Goal: Task Accomplishment & Management: Use online tool/utility

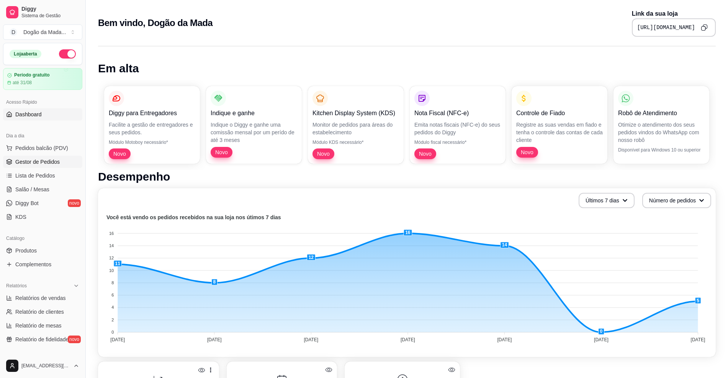
click at [36, 163] on span "Gestor de Pedidos" at bounding box center [37, 162] width 44 height 8
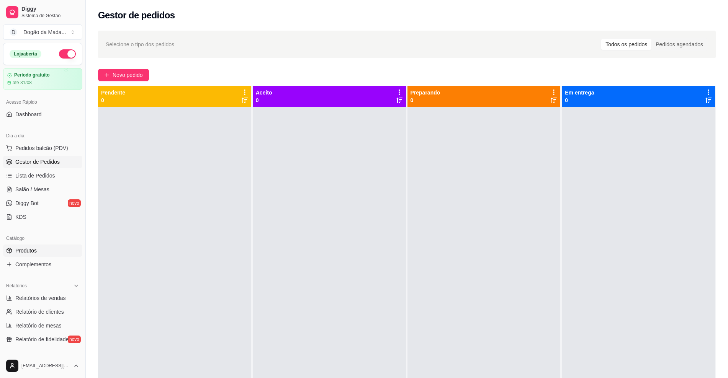
click at [34, 248] on span "Produtos" at bounding box center [25, 251] width 21 height 8
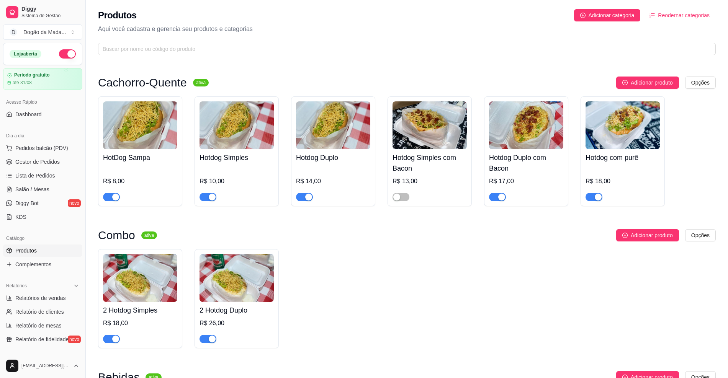
click at [3, 245] on link "Produtos" at bounding box center [42, 251] width 79 height 12
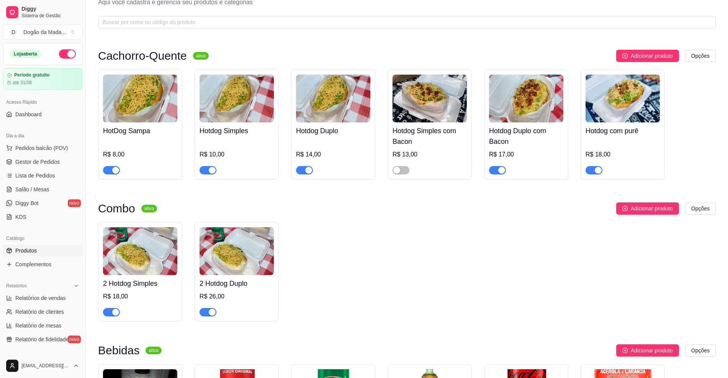
scroll to position [48, 0]
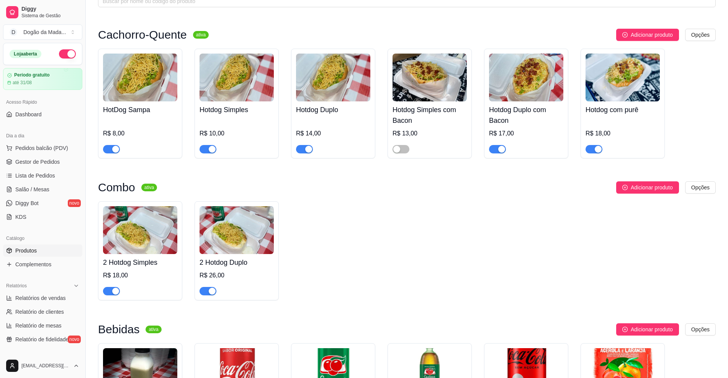
click at [3, 245] on link "Produtos" at bounding box center [42, 251] width 79 height 12
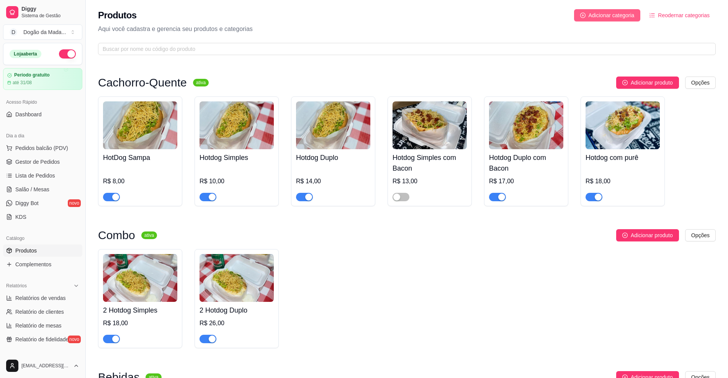
click at [603, 17] on span "Adicionar categoria" at bounding box center [611, 15] width 46 height 8
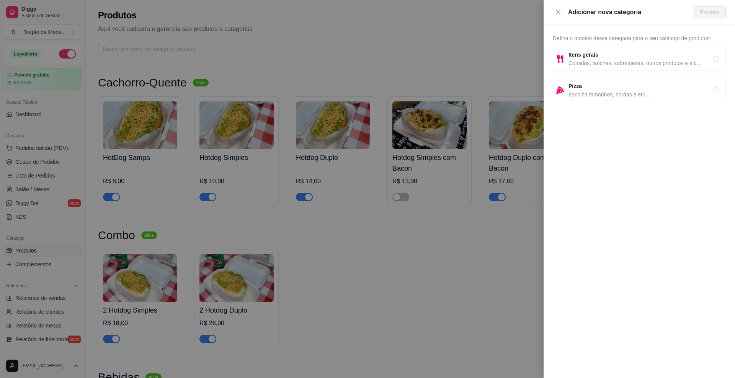
click at [600, 62] on span "Comidas, lanches, sobremesas, outros produtos e etc..." at bounding box center [640, 63] width 145 height 8
radio input "true"
click at [705, 14] on span "Próximo" at bounding box center [710, 12] width 20 height 8
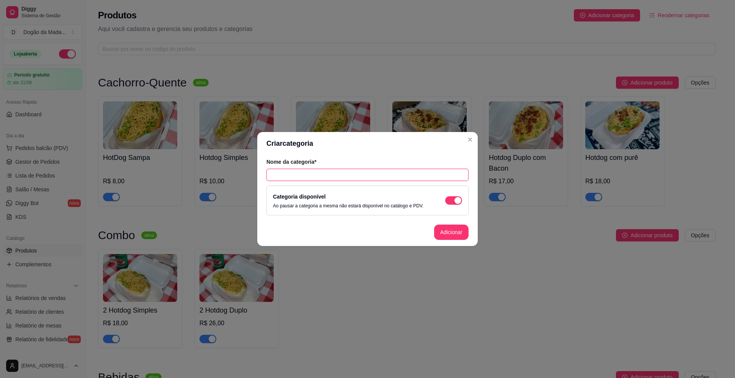
click at [320, 176] on input "text" at bounding box center [367, 175] width 202 height 12
type input "PROMOÇÃO QUARTA-FEIRA"
click at [457, 232] on button "Adicionar" at bounding box center [451, 232] width 34 height 15
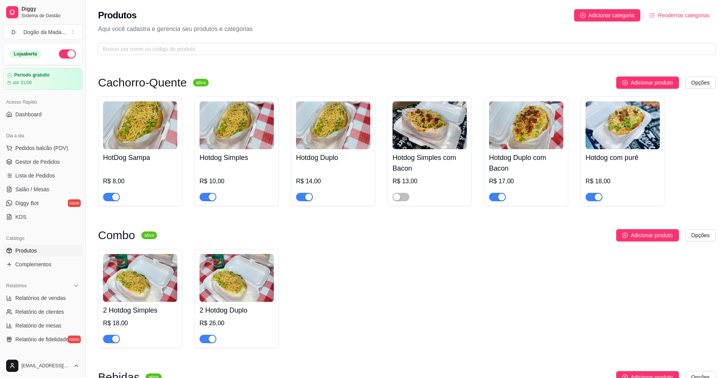
click at [670, 20] on button "Reodernar categorias" at bounding box center [679, 15] width 72 height 12
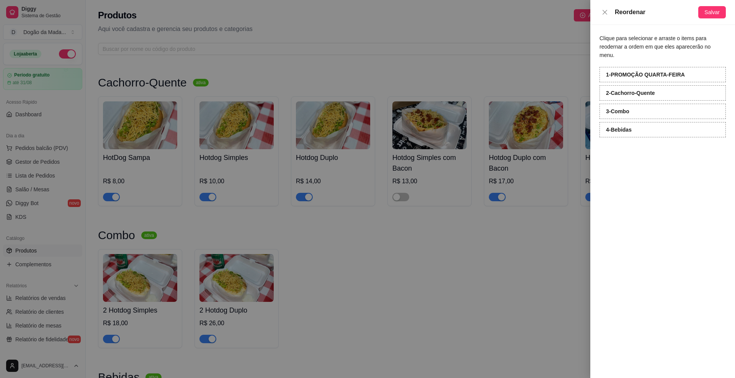
drag, startPoint x: 531, startPoint y: 285, endPoint x: 523, endPoint y: 280, distance: 8.8
click at [528, 283] on div at bounding box center [367, 189] width 735 height 378
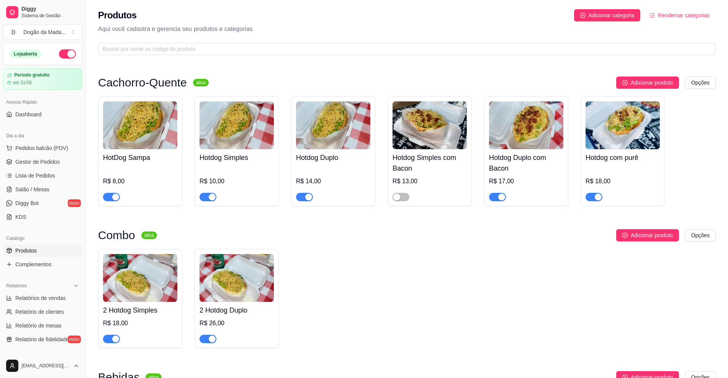
click at [693, 21] on div "Produtos Adicionar categoria Reodernar categorias Aqui você cadastra e gerencia…" at bounding box center [407, 30] width 642 height 60
click at [693, 15] on span "Reodernar categorias" at bounding box center [684, 15] width 52 height 8
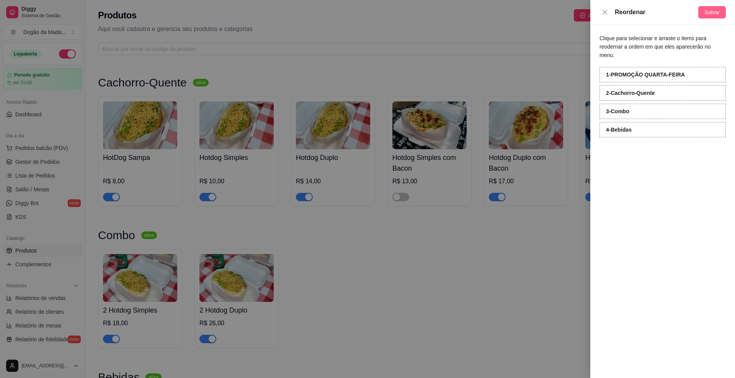
click at [709, 14] on span "Salvar" at bounding box center [711, 12] width 15 height 8
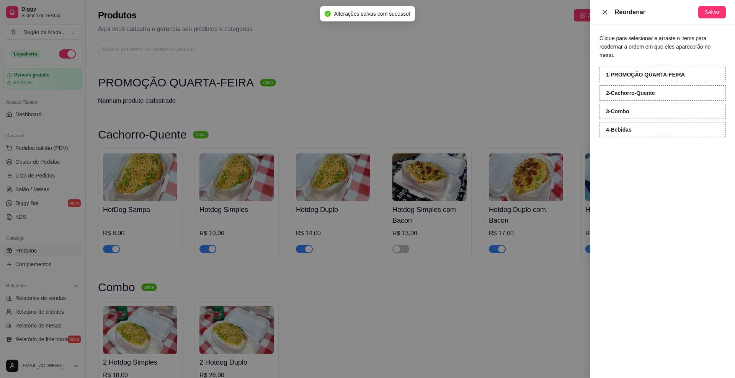
click at [603, 15] on button "Close" at bounding box center [605, 12] width 11 height 7
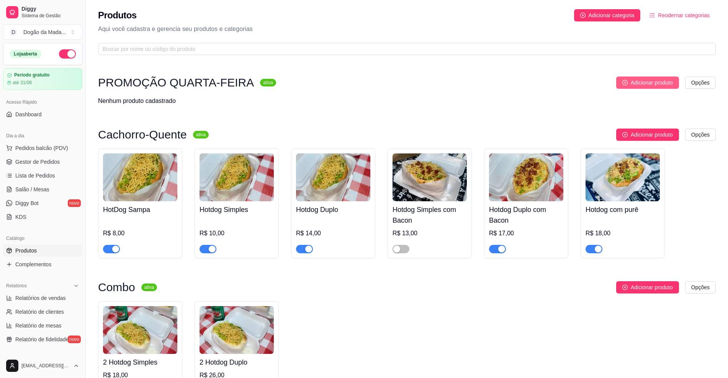
click at [664, 85] on span "Adicionar produto" at bounding box center [652, 82] width 42 height 8
click at [697, 82] on html "Diggy Sistema de Gestão D Dogão da Mada ... Loja aberta Período gratuito até 31…" at bounding box center [364, 189] width 728 height 378
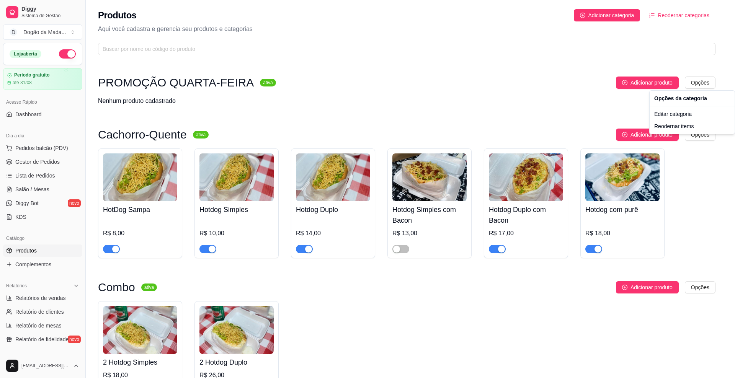
click at [557, 96] on html "Diggy Sistema de Gestão D Dogão da Mada ... Loja aberta Período gratuito até 31…" at bounding box center [367, 189] width 735 height 378
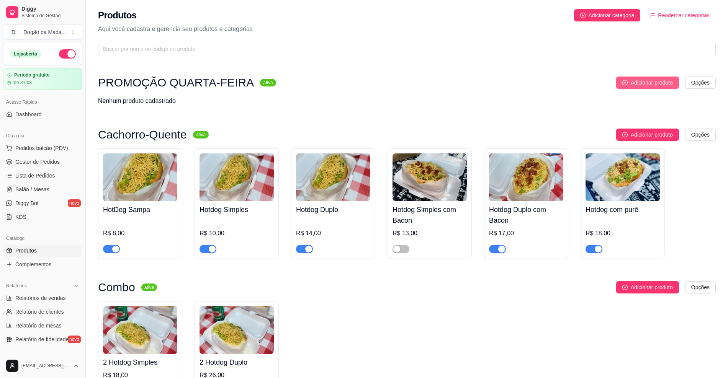
click at [625, 85] on button "Adicionar produto" at bounding box center [647, 83] width 63 height 12
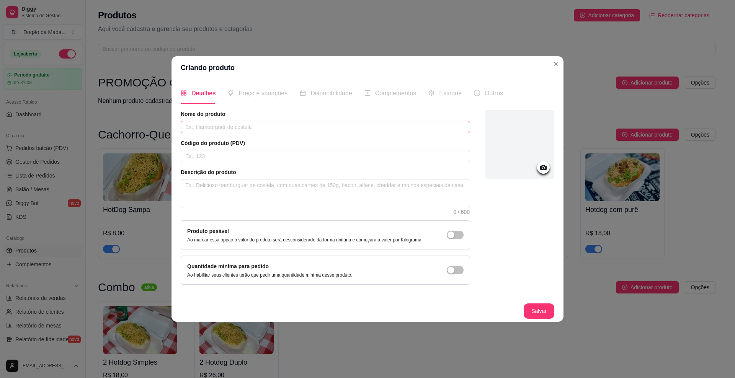
click at [203, 122] on input "text" at bounding box center [325, 127] width 289 height 12
type input "s"
type input "Duplo + Refri"
click at [262, 159] on input "text" at bounding box center [325, 156] width 289 height 12
click at [257, 188] on textarea at bounding box center [325, 194] width 289 height 28
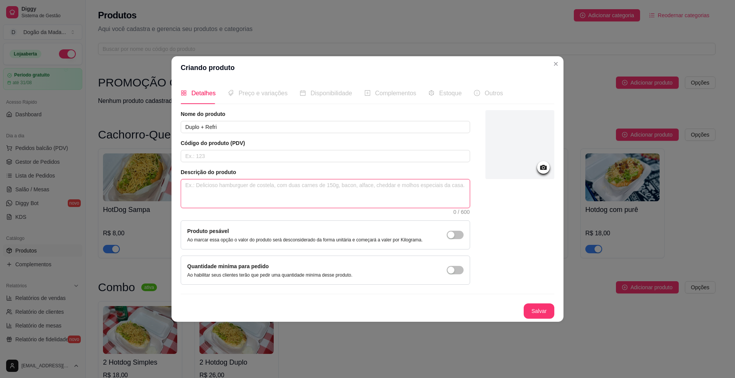
type textarea "D"
type textarea "Do"
type textarea "Dog"
type textarea "Dogç"
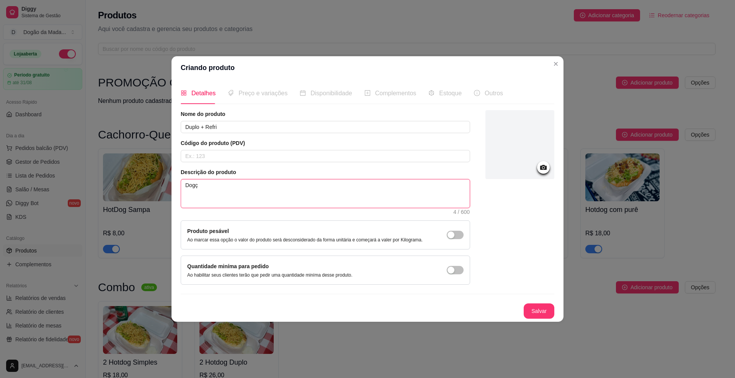
type textarea "Dogça"
type textarea "Dogçai"
type textarea "Dogçaio"
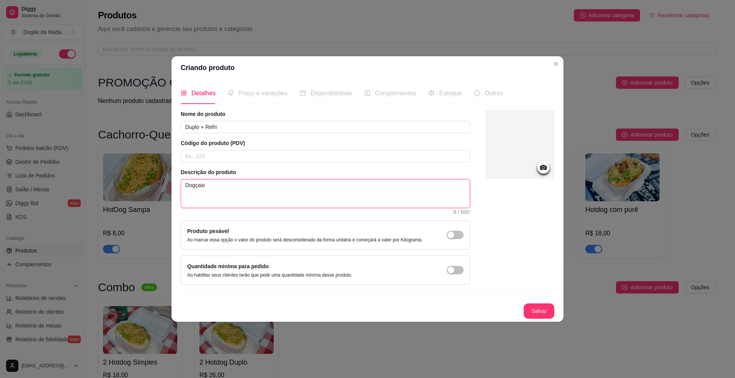
type textarea "Dogçai"
type textarea "Dogça"
type textarea "Dogç"
type textarea "Dog"
type textarea "Dogã"
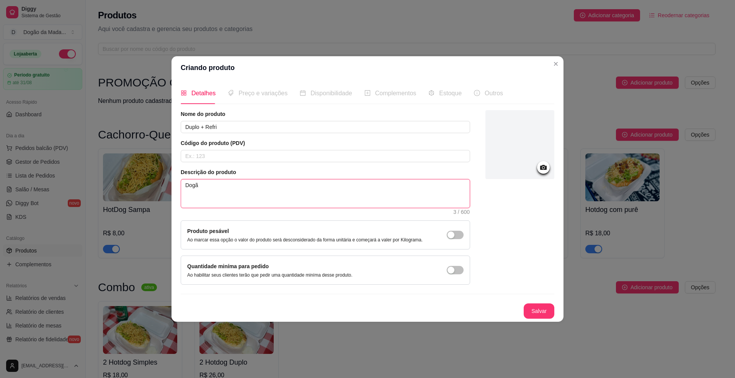
type textarea "Dogão"
type textarea "Dogão D"
type textarea "Dogão Di"
type textarea "Dogão D"
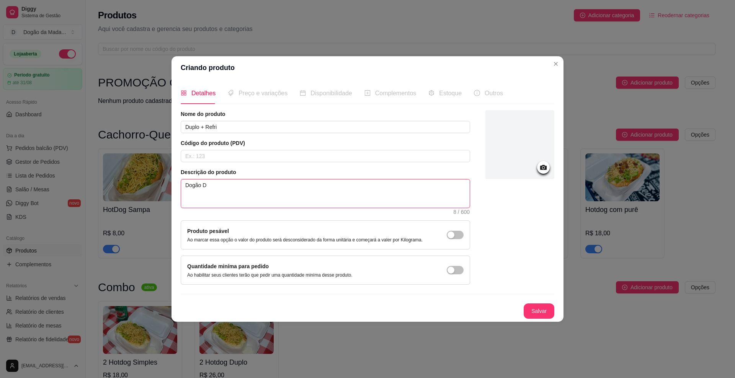
type textarea "Dogão Du"
type textarea "Dogão Dup"
type textarea "Dogão Dupl"
type textarea "Dogão Duplo"
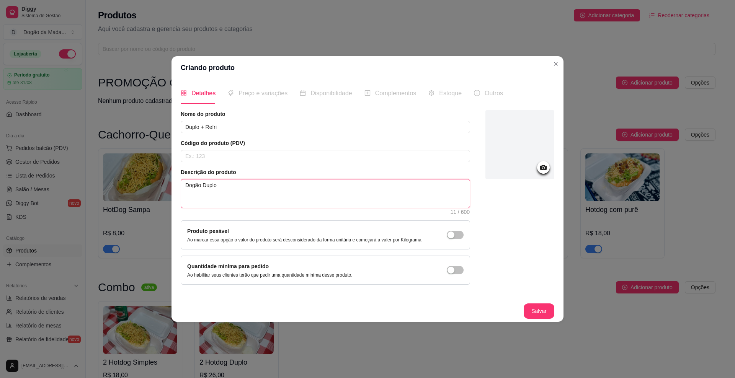
type textarea "Dogão Duplo _"
type textarea "Dogão Duplo"
type textarea "Dogão Duplo +"
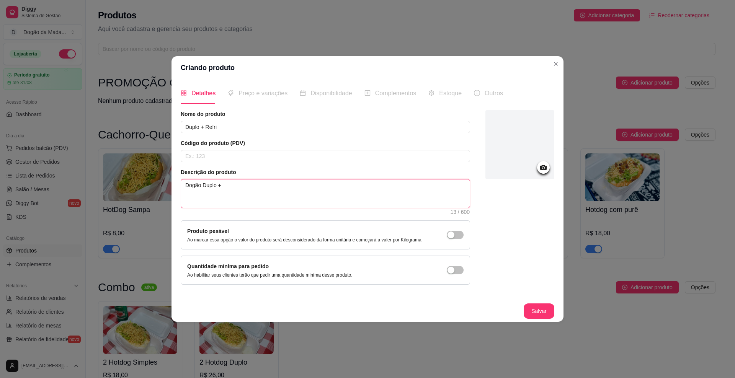
type textarea "Dogão Duplo +"
type textarea "Dogão Duplo + R"
click at [447, 231] on button "button" at bounding box center [455, 235] width 17 height 8
click at [272, 185] on textarea "Dogão Duplo + R" at bounding box center [325, 194] width 289 height 28
type textarea "Dogão Duplo + Re"
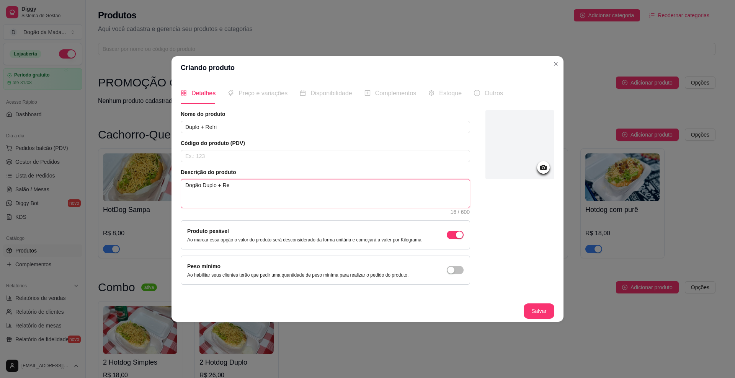
type textarea "Dogão Duplo + Ref"
type textarea "Dogão Duplo + Refr"
type textarea "Dogão Duplo + Refri"
click at [453, 235] on span "button" at bounding box center [455, 235] width 17 height 8
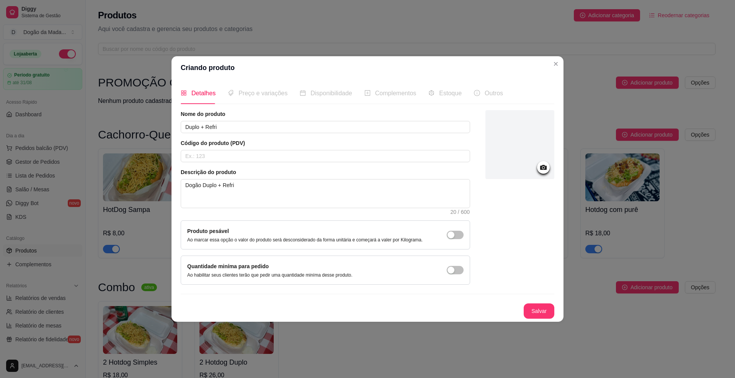
click at [256, 96] on span "Preço e variações" at bounding box center [262, 93] width 49 height 7
click at [534, 309] on button "Salvar" at bounding box center [539, 311] width 30 height 15
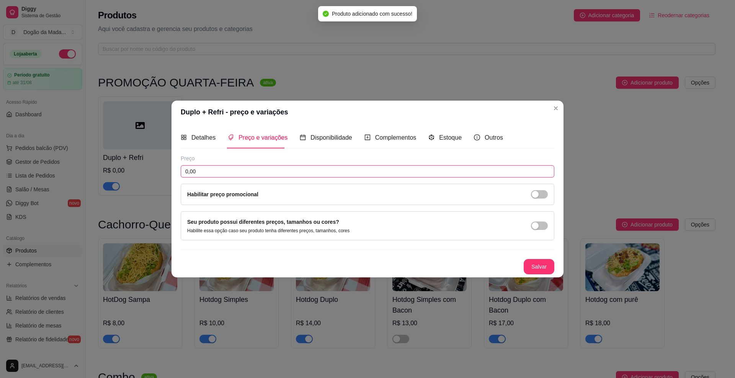
click at [254, 174] on input "0,00" at bounding box center [368, 171] width 374 height 12
drag, startPoint x: 160, startPoint y: 160, endPoint x: 144, endPoint y: 165, distance: 16.8
click at [147, 160] on div "Duplo + Refri - preço e variações Detalhes Preço e variações Disponibilidade Co…" at bounding box center [367, 189] width 735 height 378
type input "18,00"
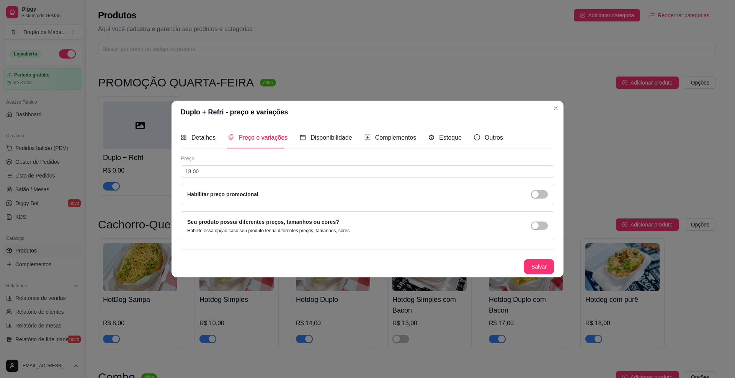
click at [542, 200] on div "Habilitar preço promocional" at bounding box center [368, 194] width 374 height 21
click at [540, 197] on span "button" at bounding box center [539, 194] width 17 height 8
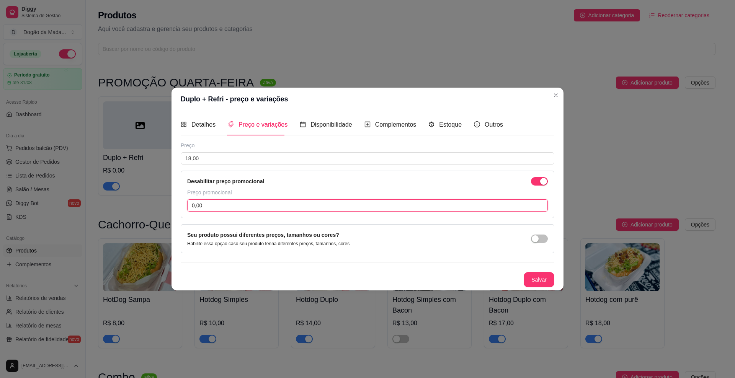
click at [213, 207] on input "0,00" at bounding box center [367, 205] width 361 height 12
type input "14,00"
click at [339, 126] on span "Disponibilidade" at bounding box center [331, 124] width 42 height 7
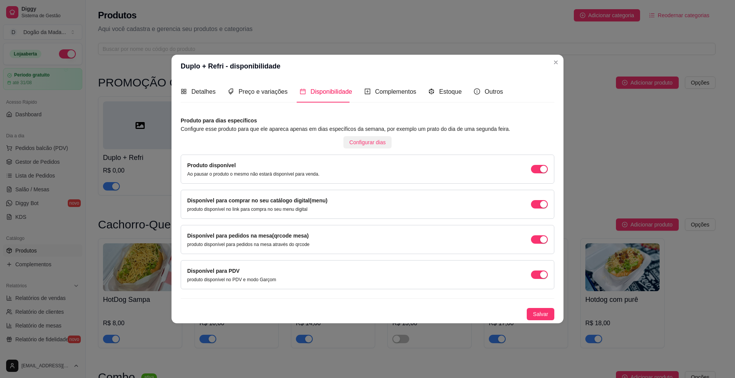
click at [361, 144] on span "Configurar dias" at bounding box center [368, 142] width 36 height 8
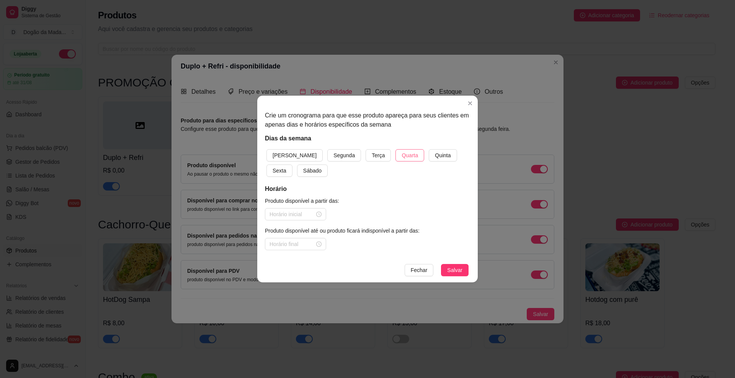
click at [402, 156] on span "Quarta" at bounding box center [410, 155] width 16 height 8
click at [296, 214] on input at bounding box center [292, 214] width 45 height 8
click at [279, 172] on div "19" at bounding box center [275, 171] width 18 height 11
type input "19:00"
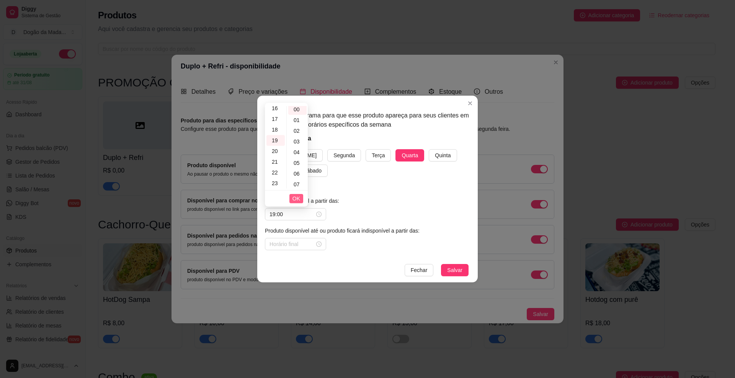
scroll to position [0, 0]
click at [308, 246] on input at bounding box center [292, 244] width 45 height 8
click at [276, 213] on div "20" at bounding box center [275, 212] width 18 height 11
type input "20:00"
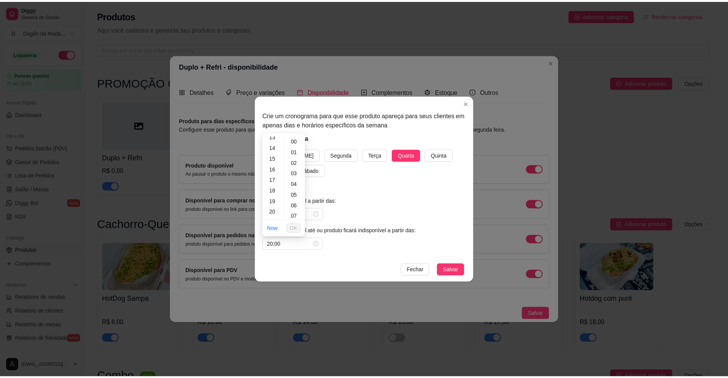
scroll to position [175, 0]
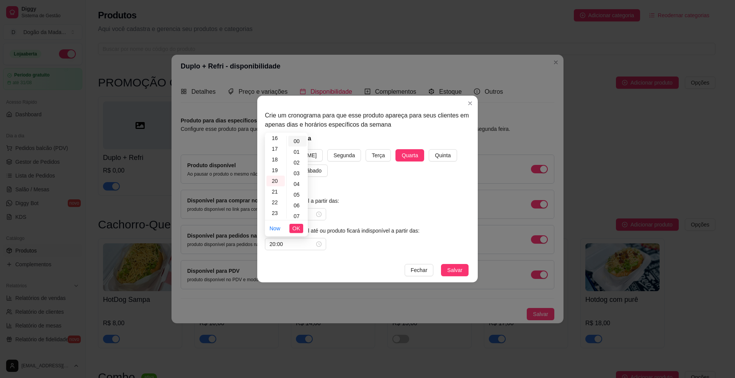
click at [296, 140] on div "00" at bounding box center [297, 141] width 18 height 11
click at [298, 233] on button "OK" at bounding box center [296, 228] width 14 height 9
click at [449, 270] on span "Salvar" at bounding box center [454, 270] width 15 height 8
click at [285, 211] on input at bounding box center [292, 214] width 45 height 8
click at [275, 142] on div "19" at bounding box center [275, 140] width 18 height 11
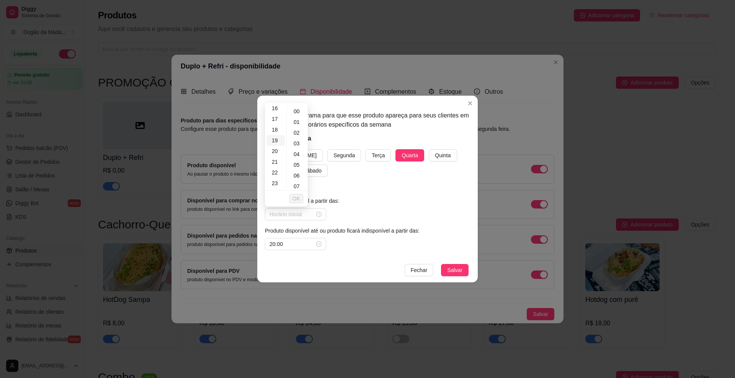
type input "19:00"
click at [298, 196] on span "OK" at bounding box center [296, 198] width 8 height 8
click at [452, 263] on footer "[PERSON_NAME]" at bounding box center [367, 270] width 221 height 25
click at [455, 268] on span "Salvar" at bounding box center [454, 270] width 15 height 8
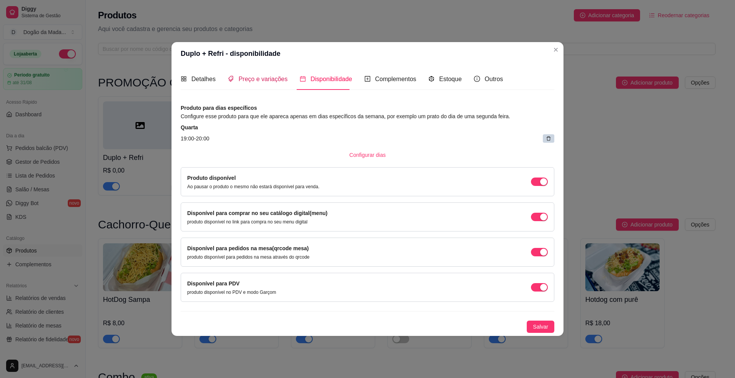
click at [281, 80] on span "Preço e variações" at bounding box center [262, 79] width 49 height 7
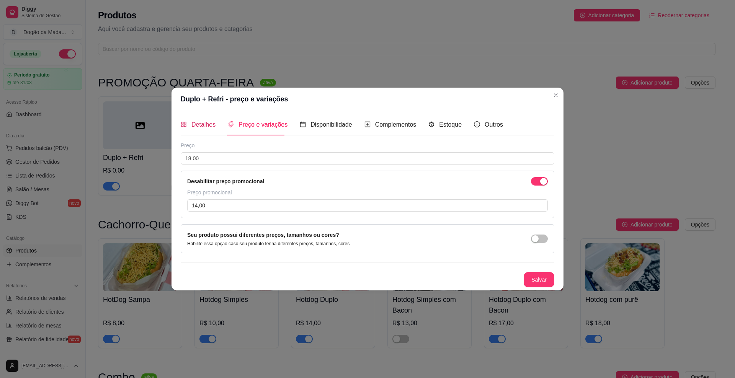
click at [203, 126] on span "Detalhes" at bounding box center [203, 124] width 24 height 7
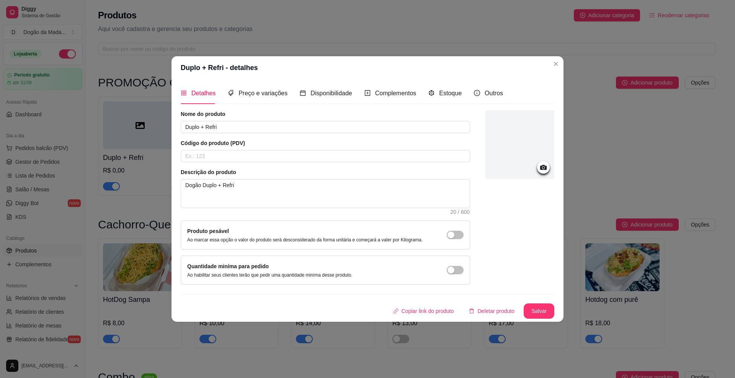
click at [541, 170] on icon at bounding box center [543, 167] width 7 height 5
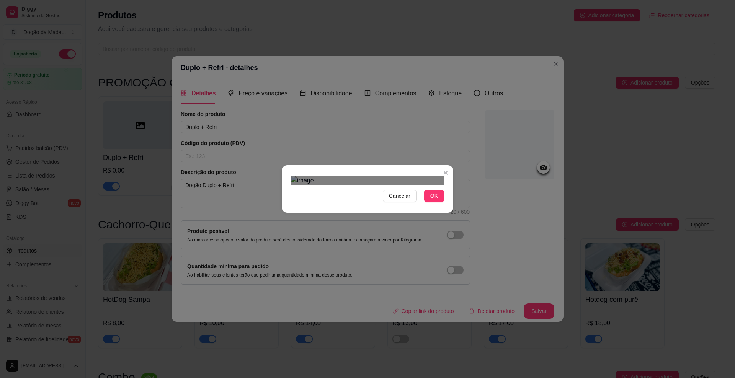
click at [334, 235] on div "Use the arrow keys to move the crop selection area" at bounding box center [361, 304] width 138 height 138
click at [427, 202] on button "OK" at bounding box center [434, 196] width 20 height 12
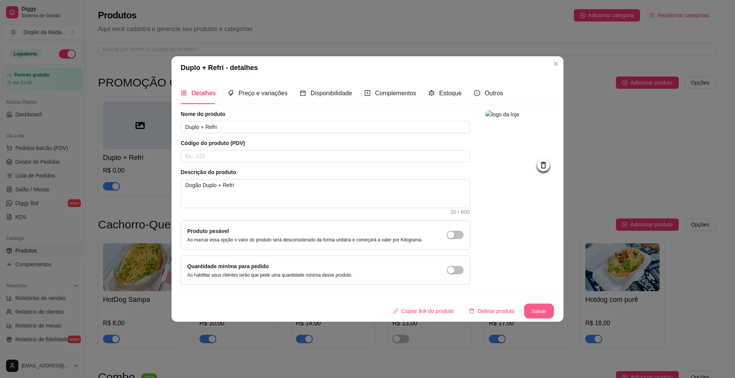
click at [534, 310] on button "Salvar" at bounding box center [539, 311] width 30 height 15
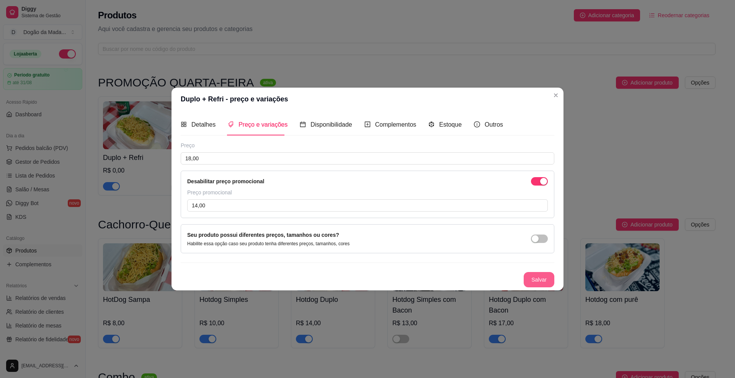
click at [531, 281] on button "Salvar" at bounding box center [539, 279] width 31 height 15
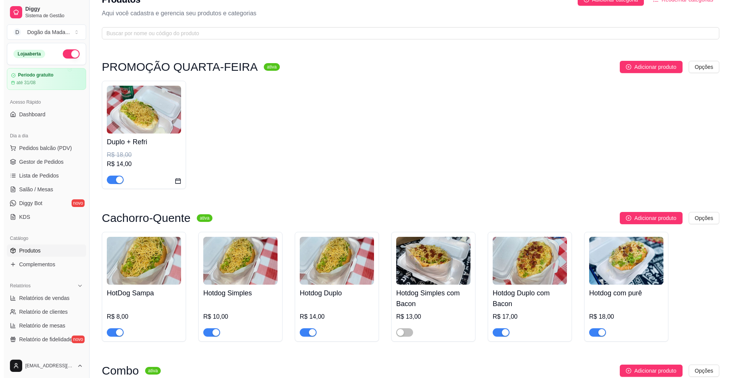
scroll to position [0, 0]
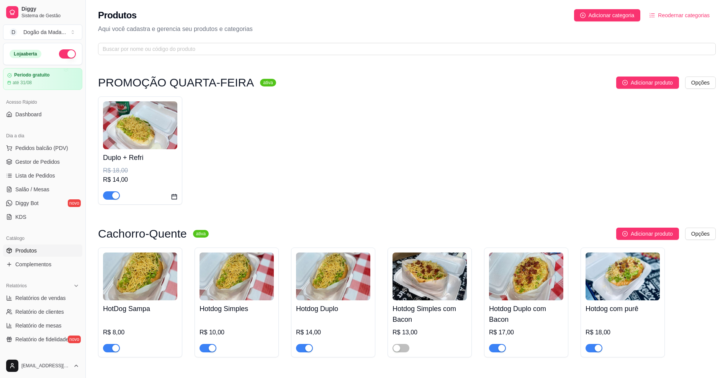
click at [142, 142] on img at bounding box center [140, 125] width 74 height 48
click at [41, 165] on span "Gestor de Pedidos" at bounding box center [37, 162] width 44 height 8
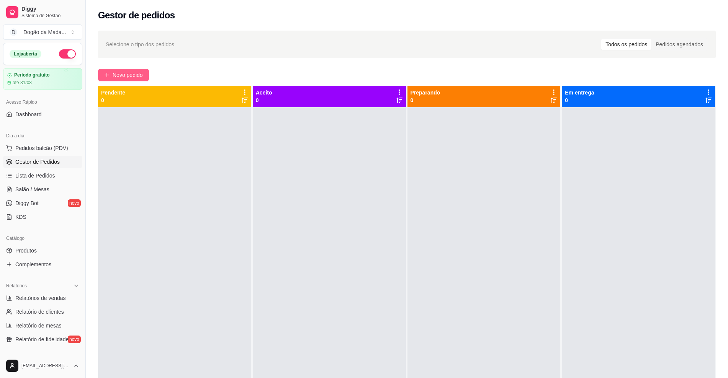
click at [114, 75] on span "Novo pedido" at bounding box center [128, 75] width 30 height 8
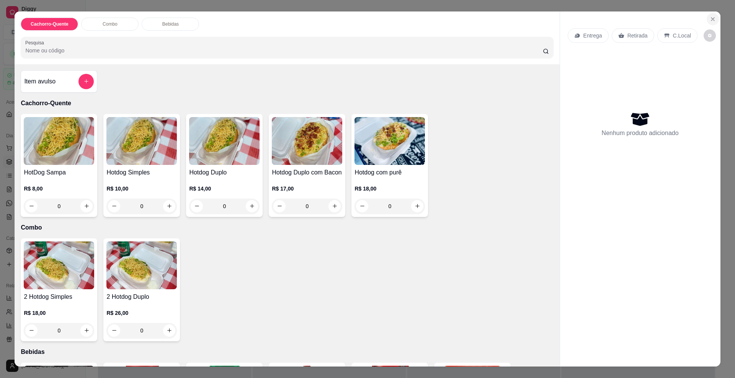
click at [707, 20] on button "Close" at bounding box center [713, 19] width 12 height 12
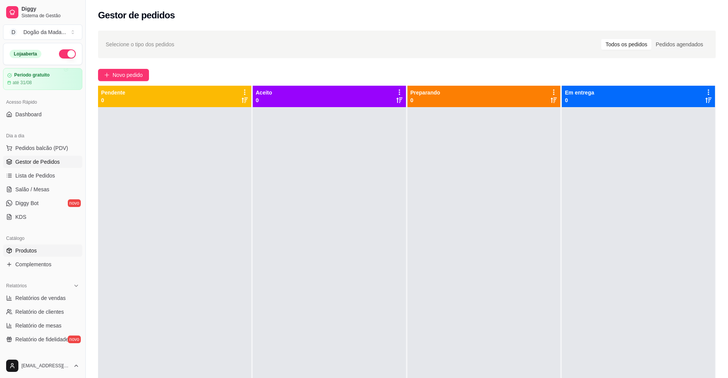
click at [34, 250] on span "Produtos" at bounding box center [25, 251] width 21 height 8
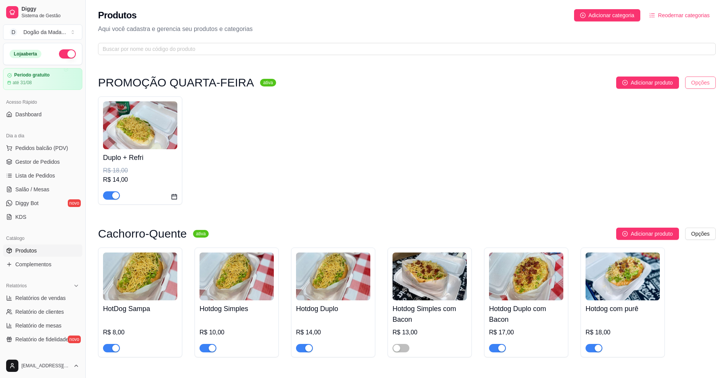
click at [699, 82] on html "Diggy Sistema de Gestão D Dogão da Mada ... Loja aberta Período gratuito até 31…" at bounding box center [364, 189] width 728 height 378
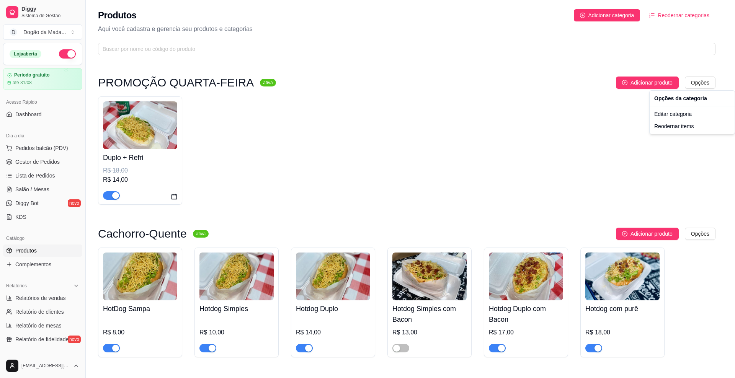
click at [46, 158] on html "Diggy Sistema de Gestão D Dogão da Mada ... Loja aberta Período gratuito até 31…" at bounding box center [367, 189] width 735 height 378
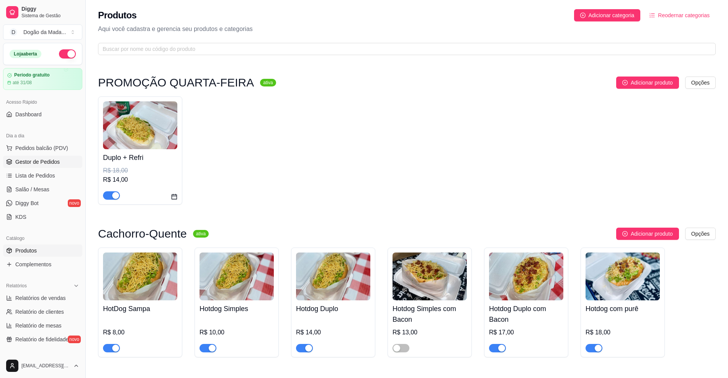
click at [32, 165] on span "Gestor de Pedidos" at bounding box center [37, 162] width 44 height 8
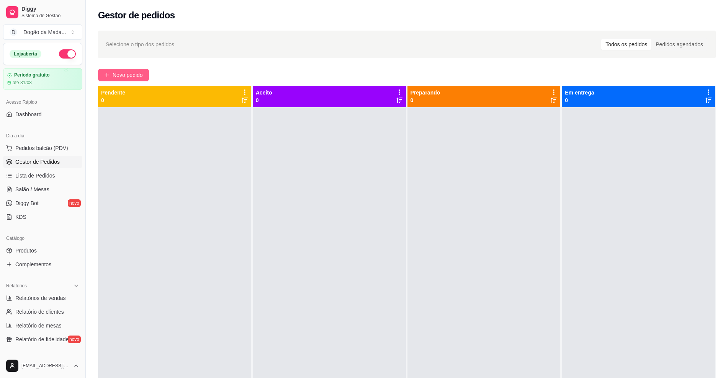
click at [146, 70] on button "Novo pedido" at bounding box center [123, 75] width 51 height 12
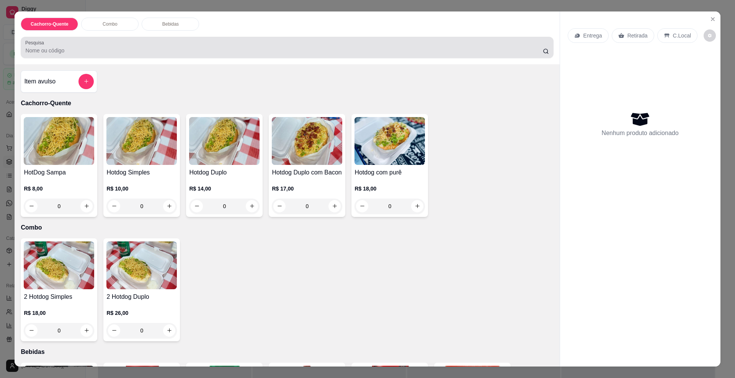
click at [102, 57] on div "Pesquisa" at bounding box center [287, 47] width 533 height 21
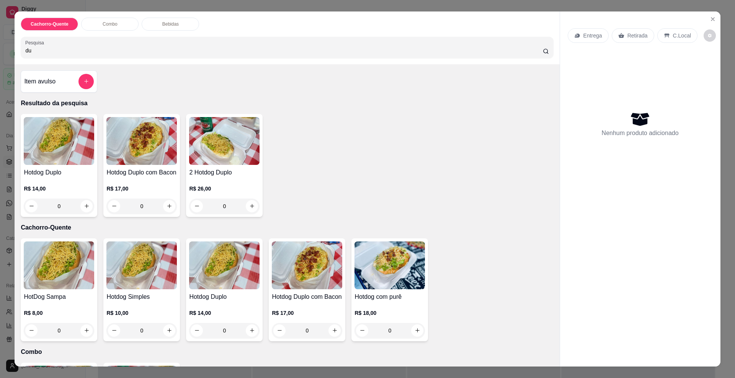
type input "d"
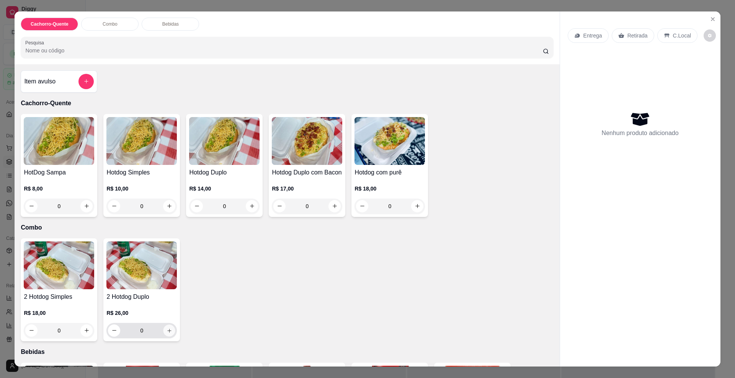
click at [168, 337] on button "increase-product-quantity" at bounding box center [169, 331] width 12 height 12
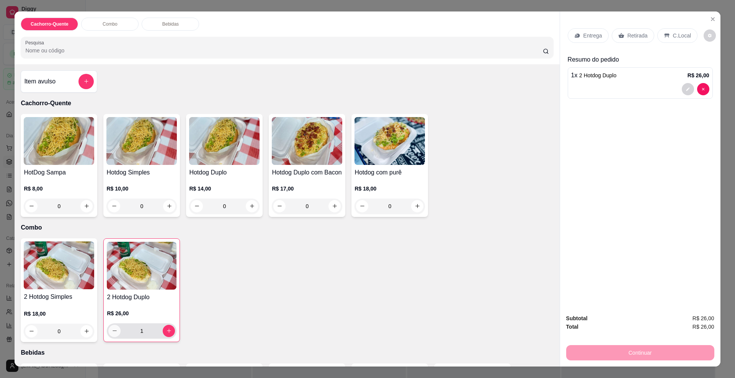
click at [108, 337] on button "decrease-product-quantity" at bounding box center [114, 331] width 12 height 12
type input "0"
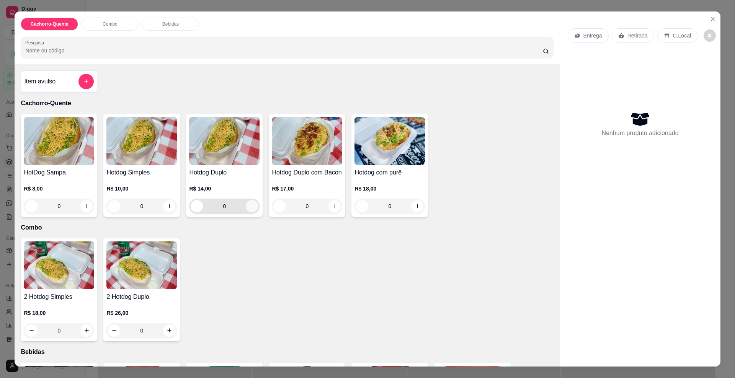
click at [249, 212] on button "increase-product-quantity" at bounding box center [252, 206] width 12 height 12
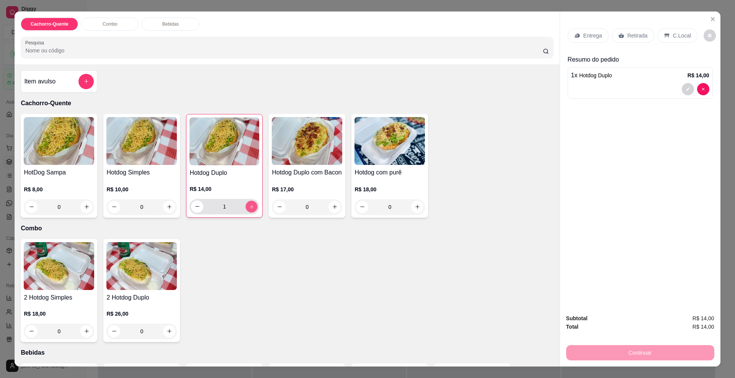
click at [249, 212] on button "increase-product-quantity" at bounding box center [252, 207] width 12 height 12
type input "2"
click at [582, 40] on div "Entrega" at bounding box center [588, 35] width 41 height 15
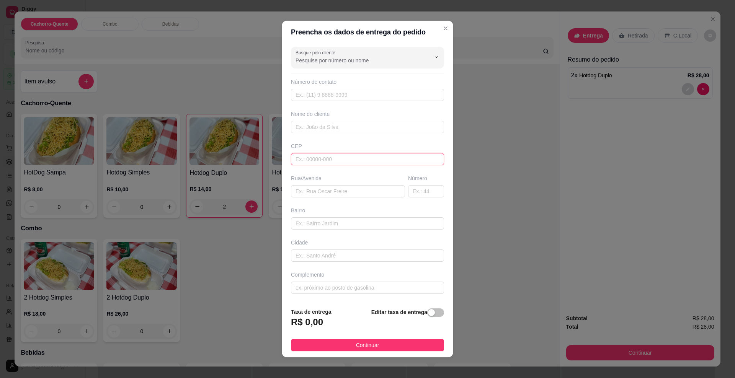
click at [341, 159] on input "text" at bounding box center [367, 159] width 153 height 12
type input "79094120"
type input "Rua Imburus"
type input "Jardim Tijuca"
type input "Campo Grande"
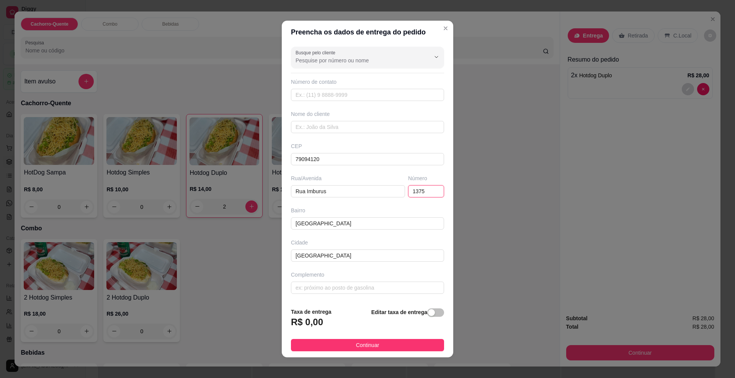
type input "1375"
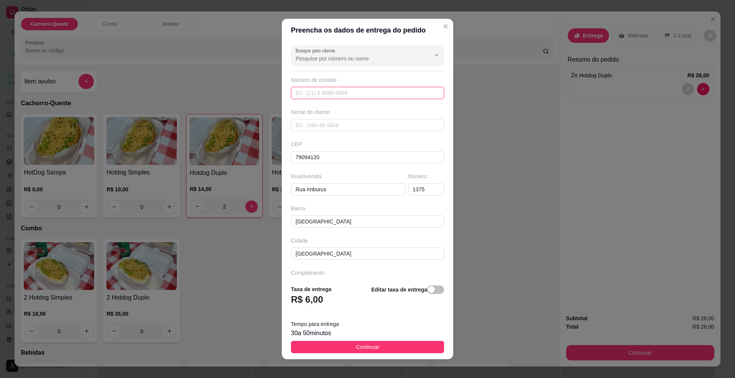
click at [320, 95] on input "text" at bounding box center [367, 93] width 153 height 12
type input "(67) 99613-8718"
type input "Márcio Brito"
type input "79094120"
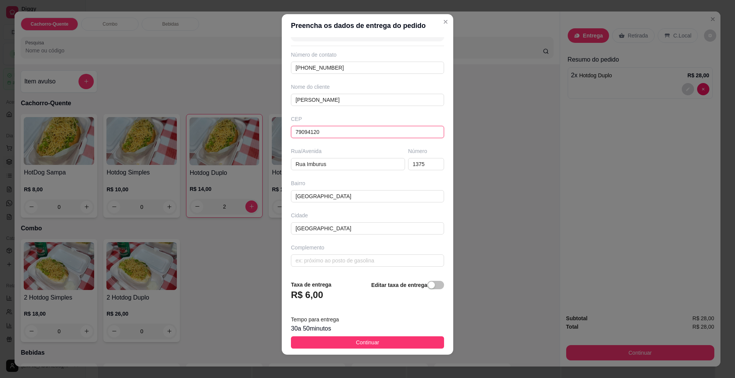
scroll to position [6, 0]
click at [408, 336] on button "Continuar" at bounding box center [367, 341] width 153 height 12
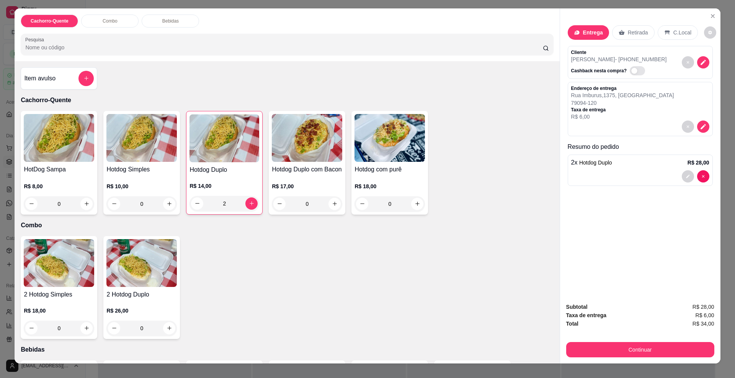
scroll to position [0, 0]
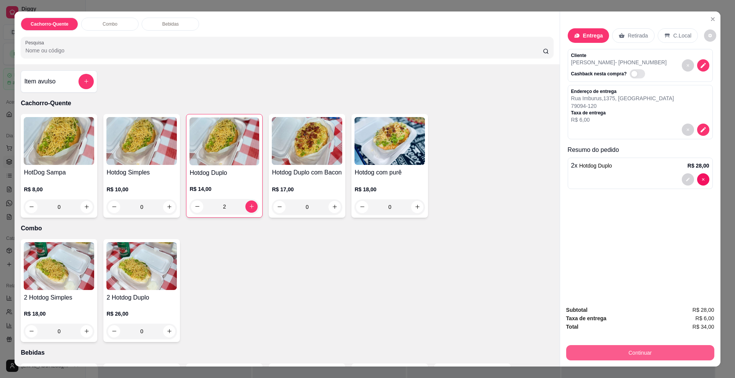
click at [671, 352] on button "Continuar" at bounding box center [640, 352] width 148 height 15
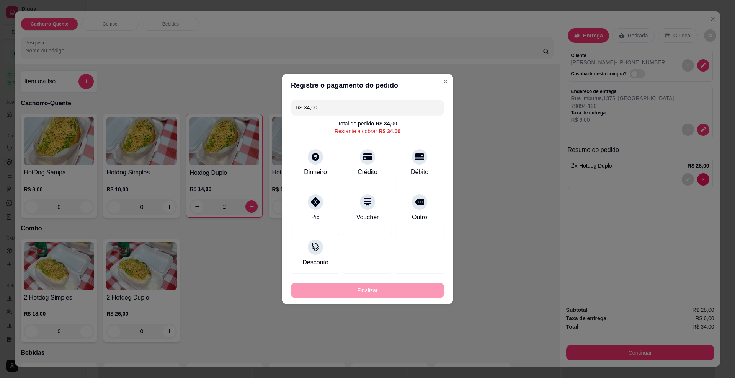
click at [402, 160] on div "Débito" at bounding box center [419, 163] width 49 height 41
type input "R$ 0,00"
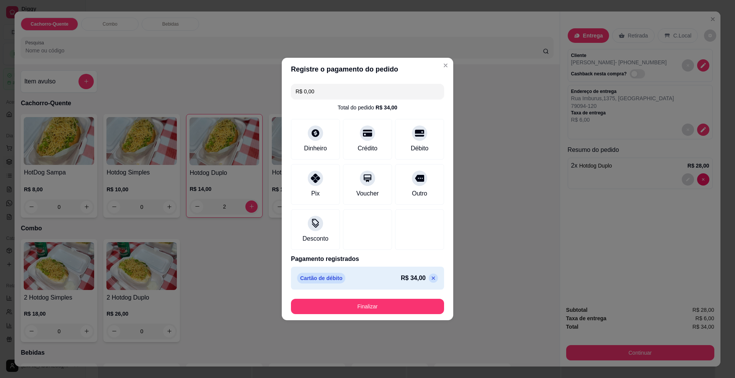
click at [402, 308] on button "Finalizar" at bounding box center [367, 306] width 153 height 15
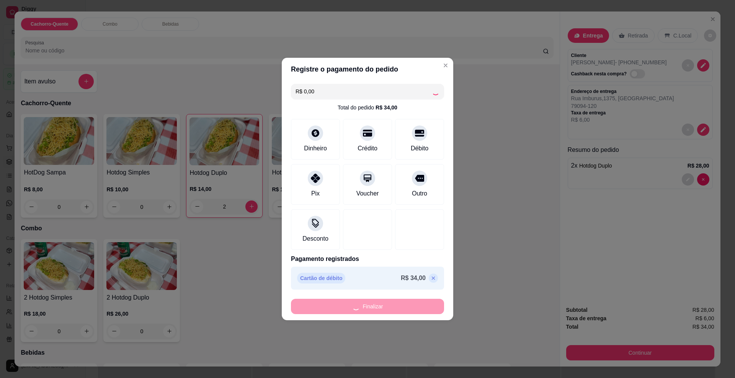
type input "0"
type input "-R$ 34,00"
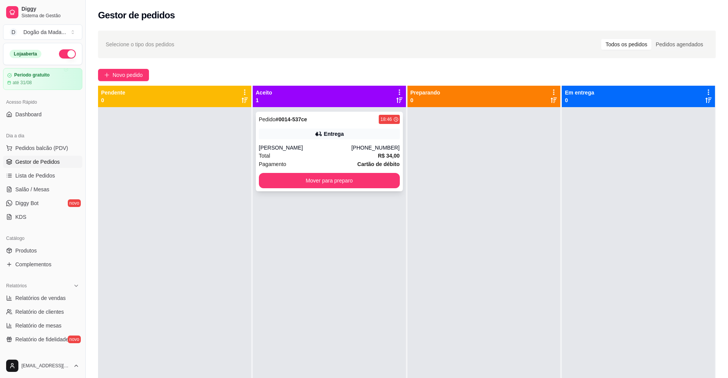
click at [370, 151] on div "(67) 99613-8718" at bounding box center [375, 148] width 48 height 8
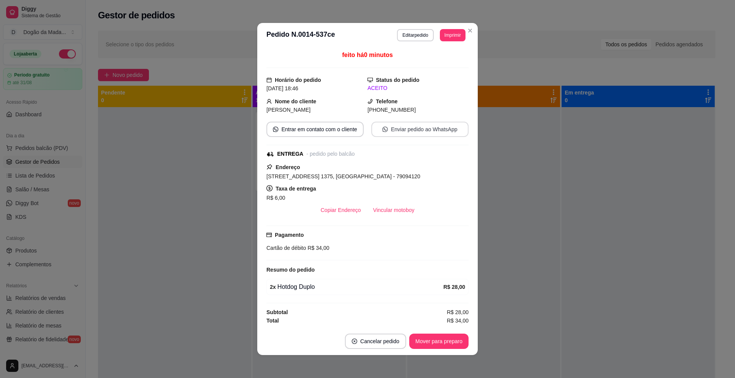
click at [391, 131] on button "Enviar pedido ao WhatsApp" at bounding box center [419, 129] width 97 height 15
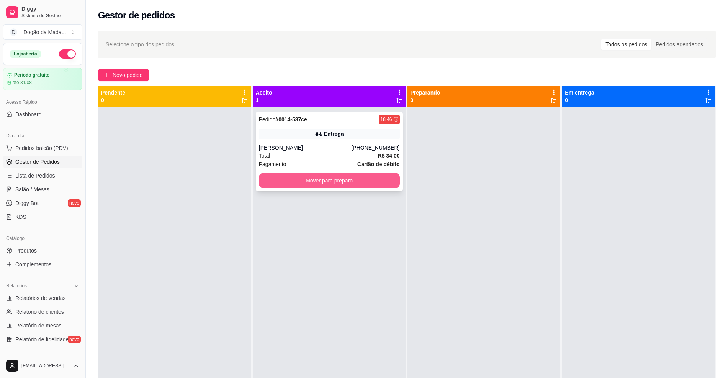
click at [364, 178] on button "Mover para preparo" at bounding box center [329, 180] width 141 height 15
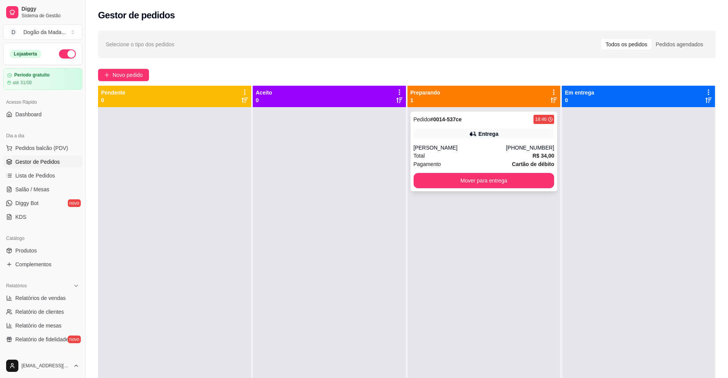
click at [481, 137] on div "Entrega" at bounding box center [488, 134] width 20 height 8
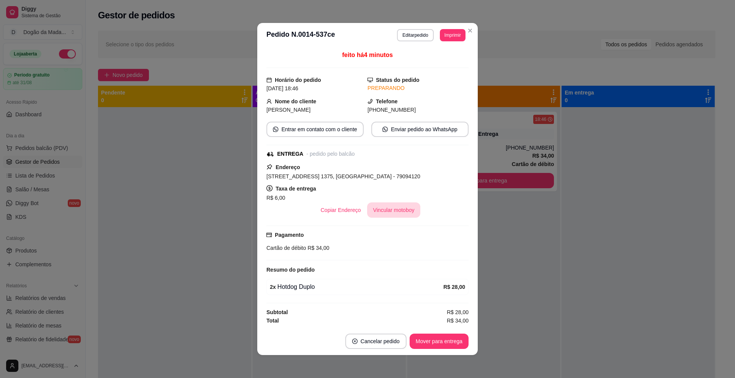
click at [369, 211] on button "Vincular motoboy" at bounding box center [394, 210] width 54 height 15
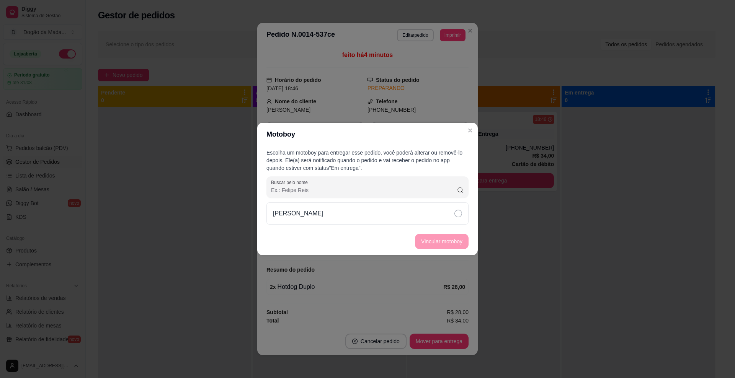
drag, startPoint x: 300, startPoint y: 222, endPoint x: 331, endPoint y: 225, distance: 31.5
click at [300, 222] on div "Raphael" at bounding box center [367, 214] width 202 height 22
click at [429, 243] on button "Vincular motoboy" at bounding box center [442, 241] width 54 height 15
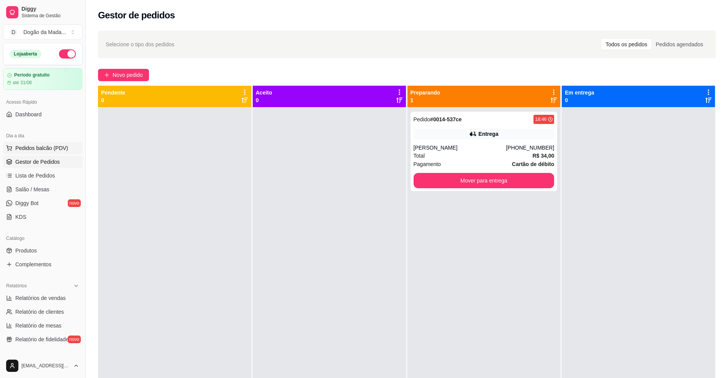
click at [37, 148] on span "Pedidos balcão (PDV)" at bounding box center [41, 148] width 53 height 8
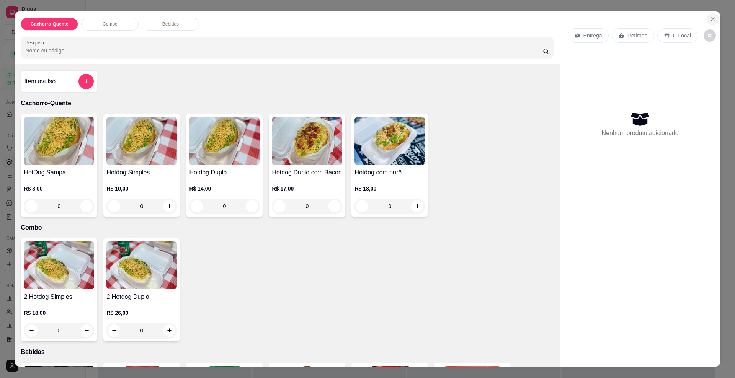
click at [710, 21] on icon "Close" at bounding box center [713, 19] width 6 height 6
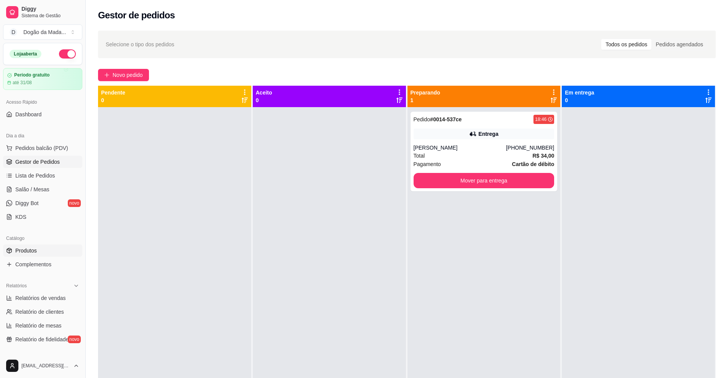
click at [27, 252] on span "Produtos" at bounding box center [25, 251] width 21 height 8
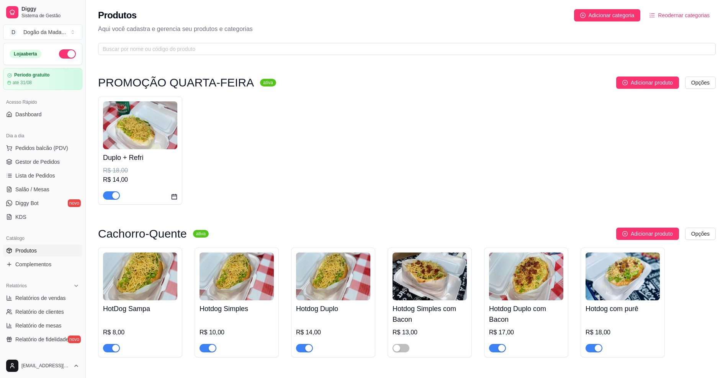
click at [161, 185] on div at bounding box center [140, 192] width 74 height 15
click at [174, 197] on icon "calendar" at bounding box center [174, 197] width 6 height 6
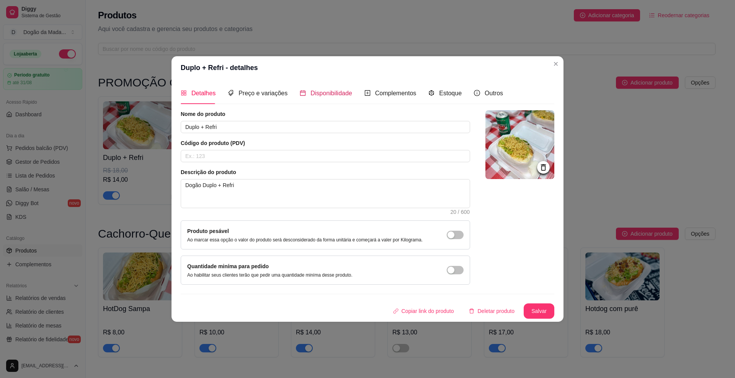
click at [322, 93] on span "Disponibilidade" at bounding box center [331, 93] width 42 height 7
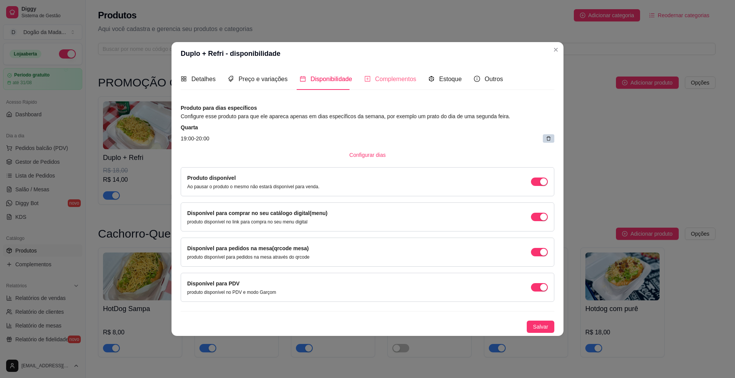
click at [398, 72] on div "Complementos" at bounding box center [390, 79] width 52 height 22
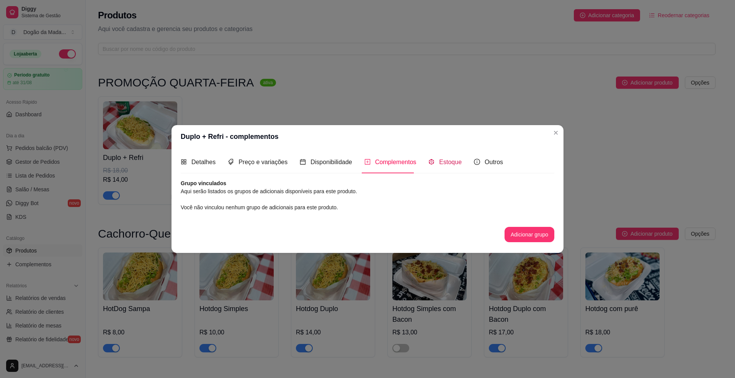
click at [439, 162] on span "Estoque" at bounding box center [450, 162] width 23 height 7
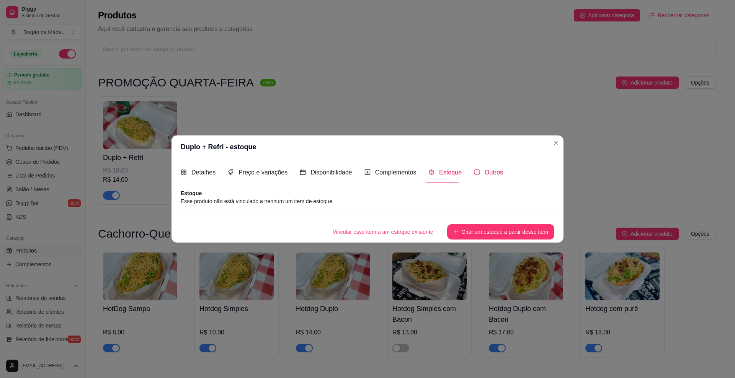
click at [476, 172] on icon "info-circle" at bounding box center [477, 172] width 6 height 6
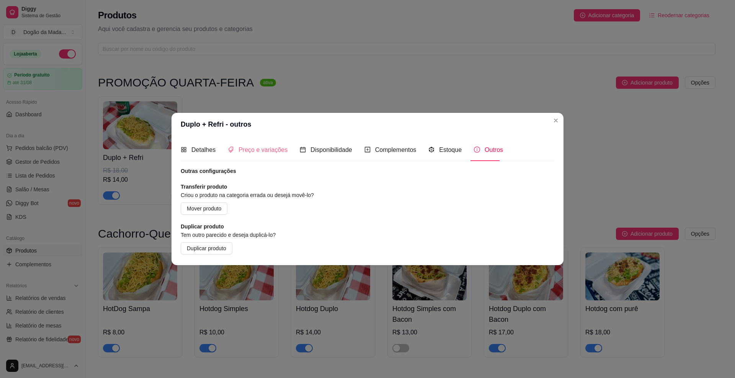
click at [272, 155] on div "Preço e variações" at bounding box center [258, 150] width 60 height 22
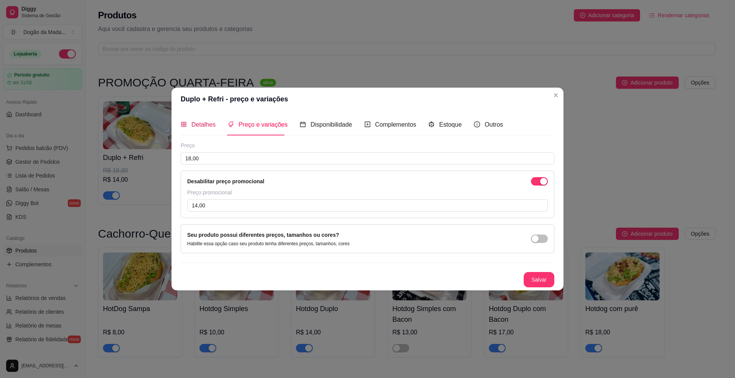
click at [196, 127] on span "Detalhes" at bounding box center [203, 124] width 24 height 7
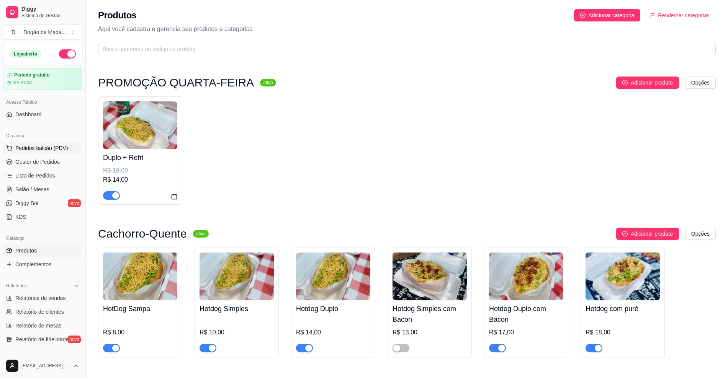
click at [47, 150] on span "Pedidos balcão (PDV)" at bounding box center [41, 148] width 53 height 8
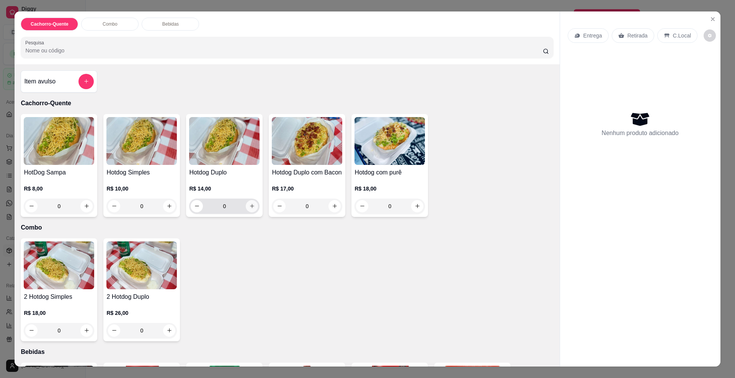
click at [248, 212] on button "increase-product-quantity" at bounding box center [252, 206] width 12 height 12
type input "1"
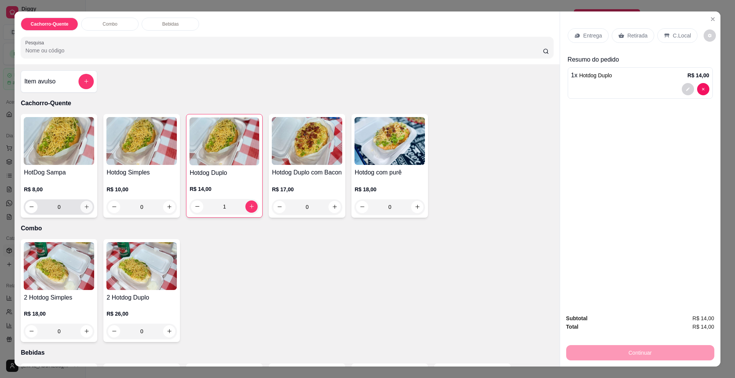
click at [84, 210] on icon "increase-product-quantity" at bounding box center [87, 207] width 6 height 6
type input "1"
click at [577, 39] on div "Entrega" at bounding box center [588, 35] width 41 height 15
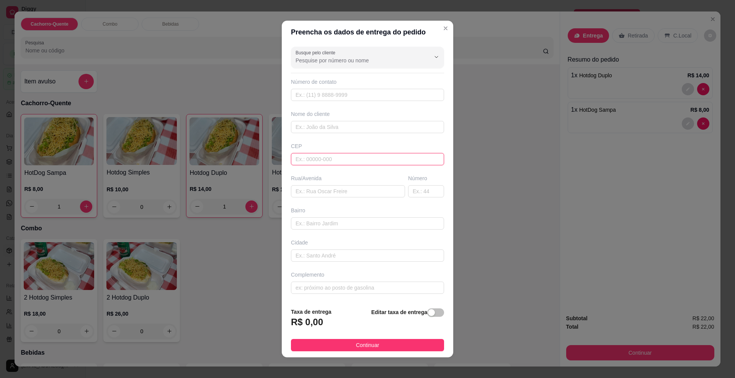
click at [331, 157] on input "text" at bounding box center [367, 159] width 153 height 12
type input "79080810"
type input "Rua Nove de Julho"
type input "Vila Piratininga"
type input "Campo Grande"
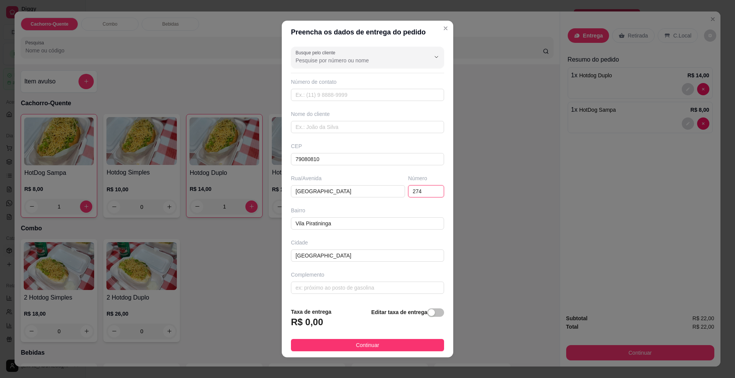
type input "274"
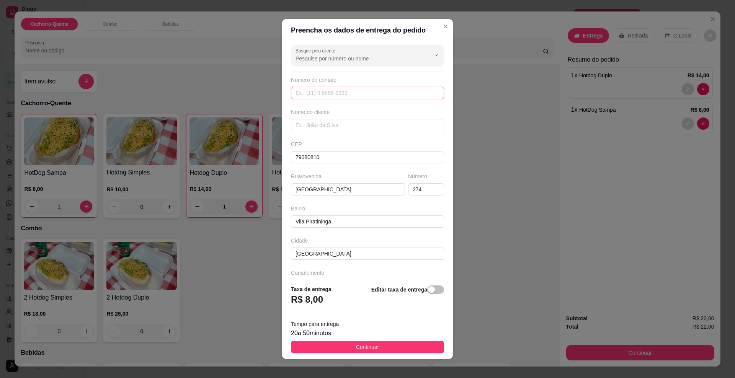
click at [325, 89] on input "text" at bounding box center [367, 93] width 153 height 12
click at [428, 293] on div "button" at bounding box center [431, 289] width 7 height 7
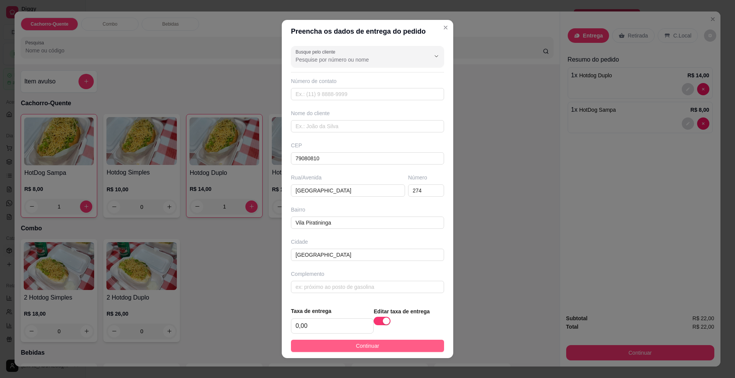
click at [356, 347] on span "Continuar" at bounding box center [367, 346] width 23 height 8
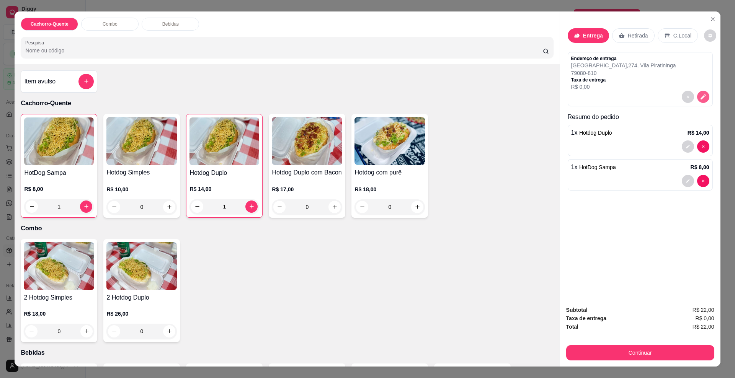
click at [697, 99] on button "decrease-product-quantity" at bounding box center [703, 97] width 12 height 12
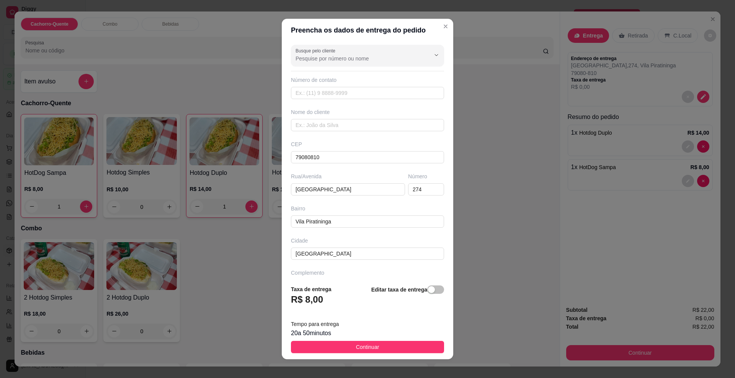
click at [428, 291] on div "button" at bounding box center [431, 289] width 7 height 7
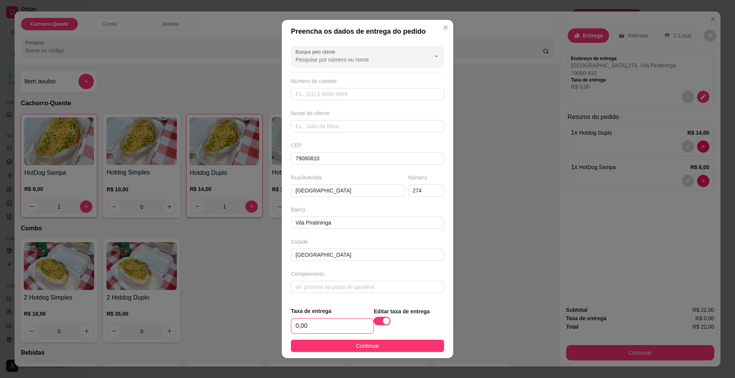
drag, startPoint x: 330, startPoint y: 323, endPoint x: 248, endPoint y: 304, distance: 85.0
click at [260, 323] on div "Preencha os dados de entrega do pedido Busque pelo cliente Número de contato No…" at bounding box center [367, 189] width 735 height 378
type input "3,00"
click at [326, 351] on button "Continuar" at bounding box center [367, 346] width 153 height 12
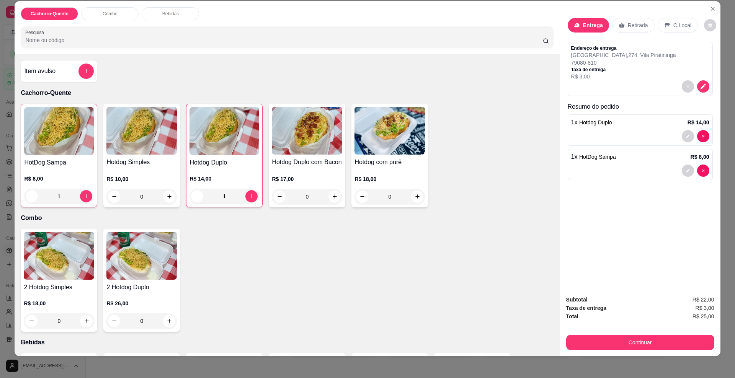
scroll to position [13, 0]
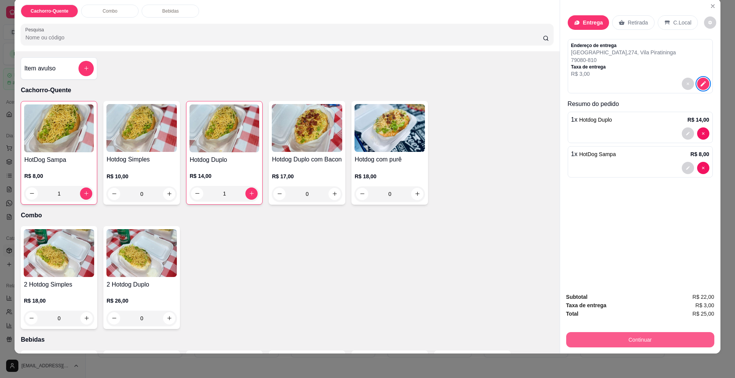
click at [635, 345] on button "Continuar" at bounding box center [640, 339] width 148 height 15
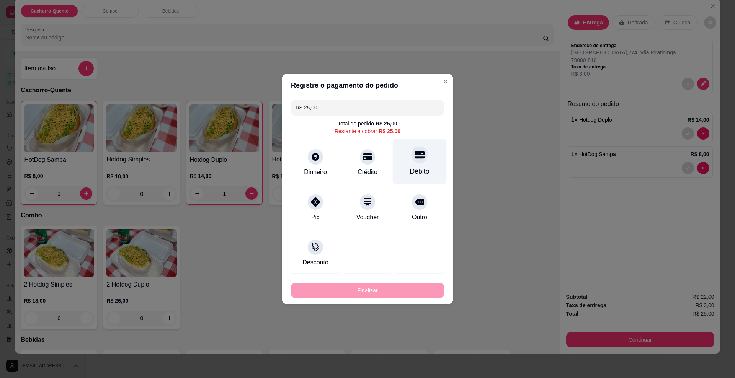
click at [416, 164] on div "Débito" at bounding box center [420, 161] width 54 height 45
type input "R$ 0,00"
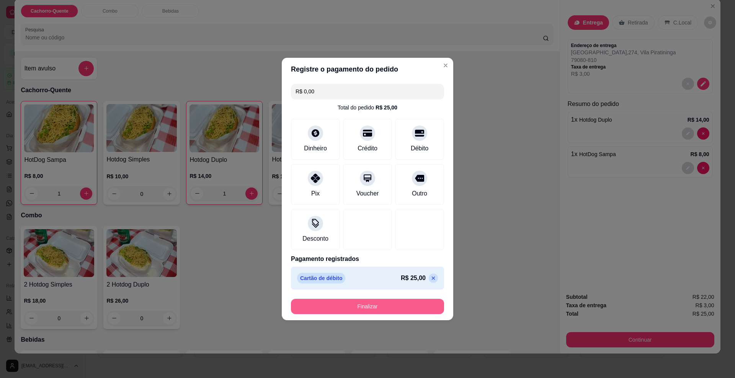
click at [380, 309] on button "Finalizar" at bounding box center [367, 306] width 153 height 15
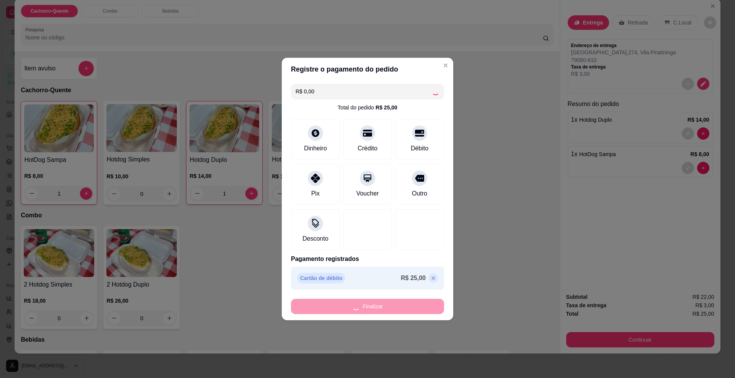
type input "0"
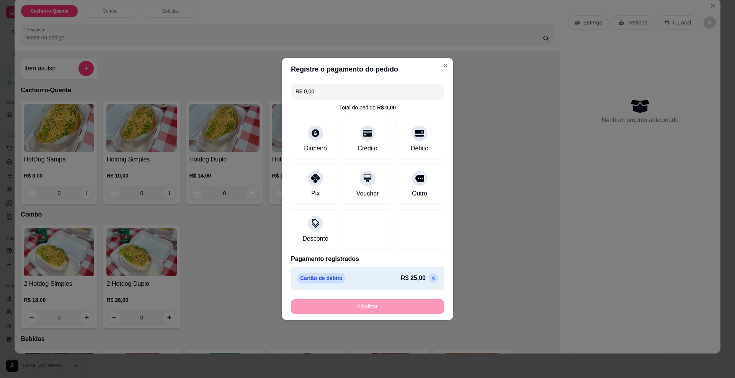
type input "-R$ 25,00"
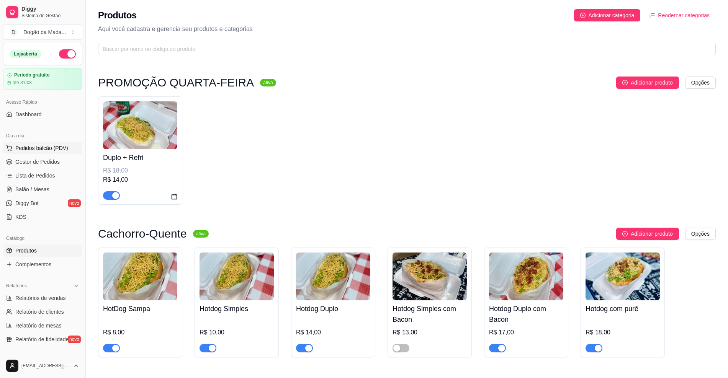
click at [41, 148] on span "Pedidos balcão (PDV)" at bounding box center [41, 148] width 53 height 8
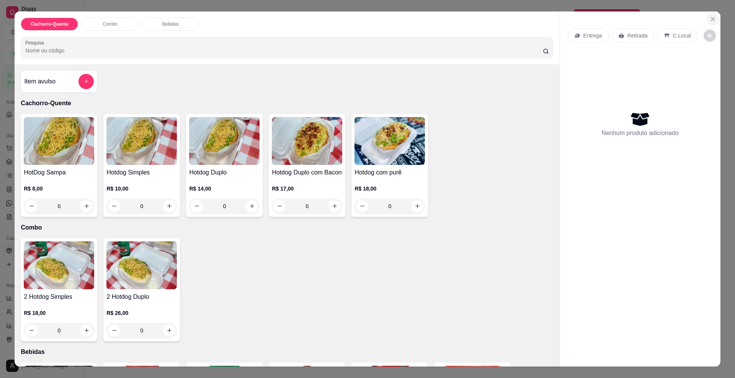
click at [710, 16] on icon "Close" at bounding box center [713, 19] width 6 height 6
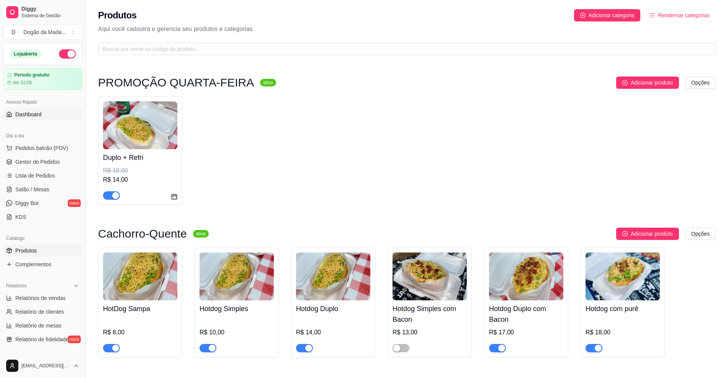
click at [37, 119] on link "Dashboard" at bounding box center [42, 114] width 79 height 12
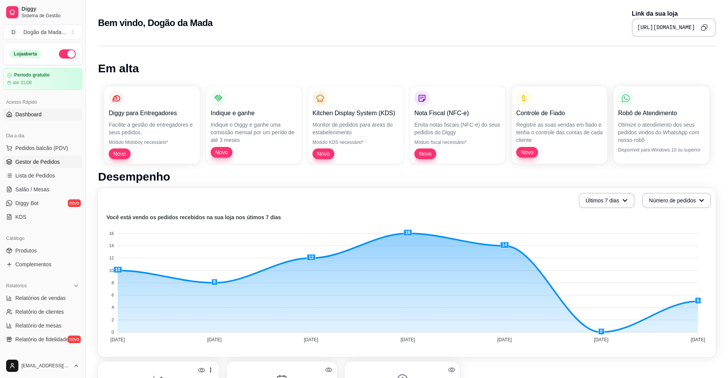
click at [30, 160] on span "Gestor de Pedidos" at bounding box center [37, 162] width 44 height 8
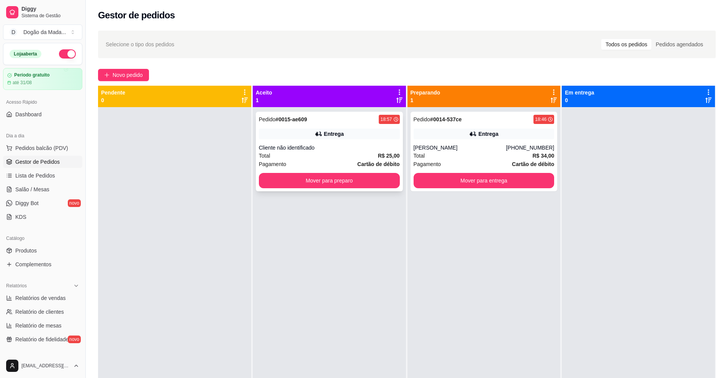
click at [370, 138] on div "Entrega" at bounding box center [329, 134] width 141 height 11
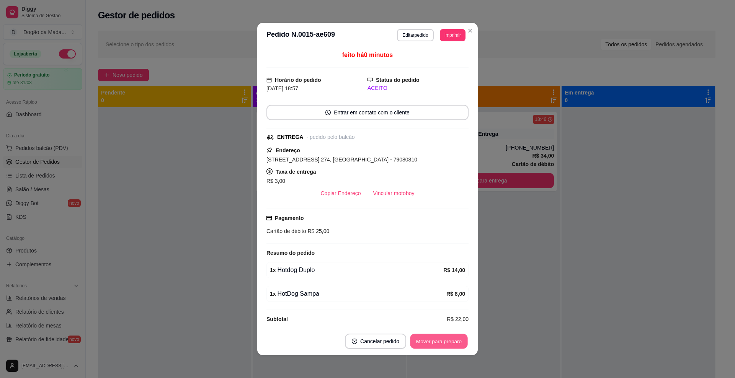
click at [435, 345] on button "Mover para preparo" at bounding box center [438, 341] width 57 height 15
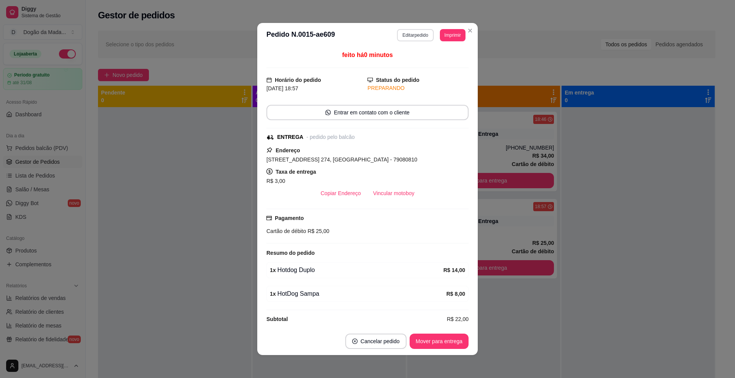
click at [418, 35] on button "Editar pedido" at bounding box center [415, 35] width 36 height 12
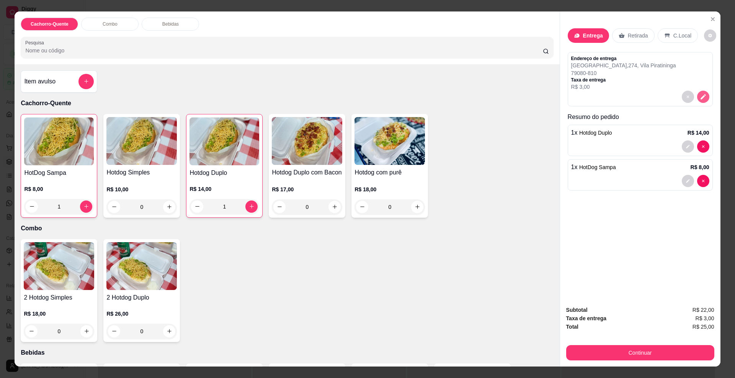
click at [699, 101] on button "decrease-product-quantity" at bounding box center [703, 97] width 12 height 12
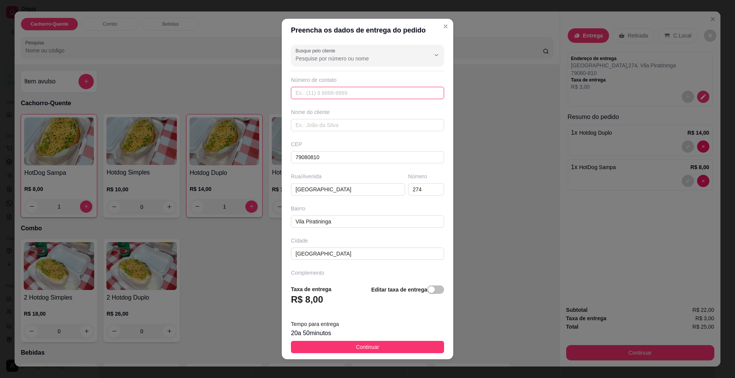
click at [307, 96] on input "text" at bounding box center [367, 93] width 153 height 12
click at [318, 96] on input "67" at bounding box center [367, 93] width 153 height 12
type input "(67) 99826-8070"
type input "v"
type input "Vanessa"
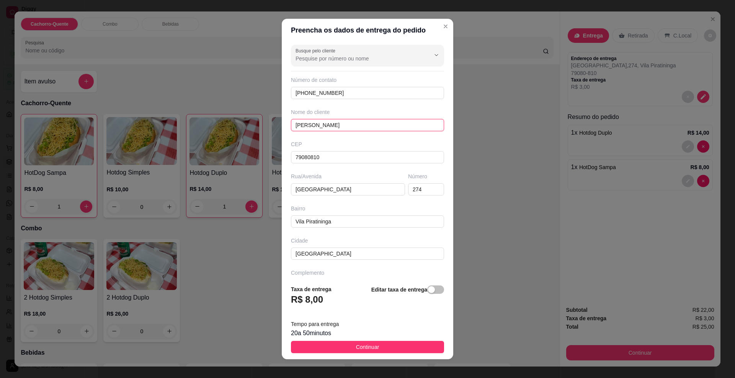
scroll to position [6, 0]
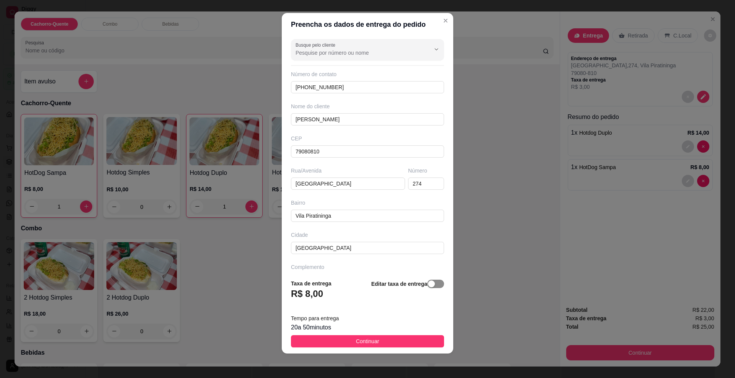
click at [431, 285] on span "button" at bounding box center [435, 284] width 17 height 8
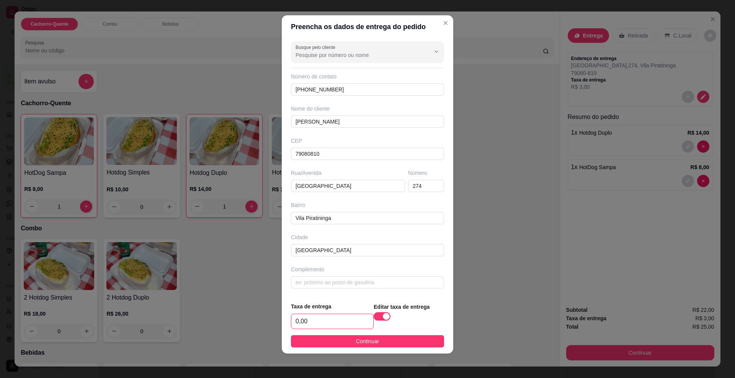
click at [333, 322] on input "0,00" at bounding box center [332, 321] width 82 height 15
type input "3,00"
click at [358, 348] on footer "Taxa de entrega 3,00 Editar taxa de entrega Continuar" at bounding box center [368, 324] width 172 height 57
click at [359, 344] on span "Continuar" at bounding box center [367, 341] width 23 height 8
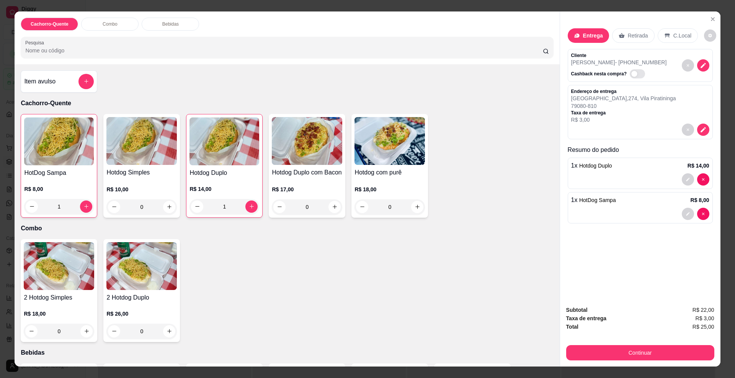
click at [592, 262] on div "Entrega Retirada C.Local Cliente Vanessa - (67) 99826-8070 Cashback nesta compr…" at bounding box center [640, 155] width 160 height 289
click at [609, 354] on button "Continuar" at bounding box center [640, 352] width 148 height 15
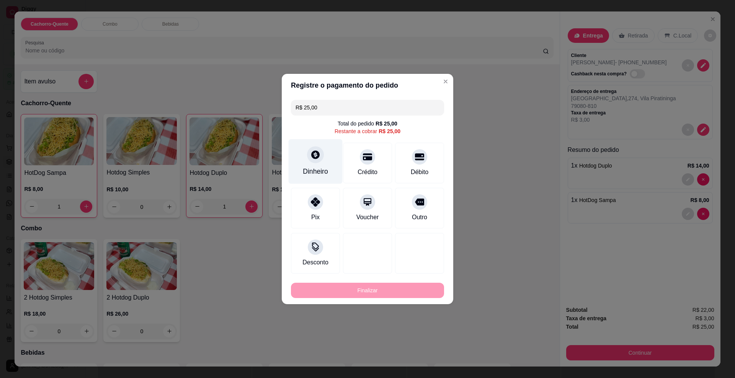
click at [320, 167] on div "Dinheiro" at bounding box center [315, 172] width 25 height 10
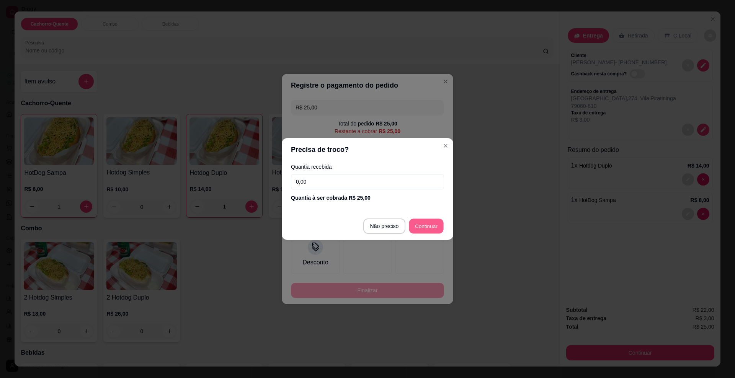
type input "R$ 0,00"
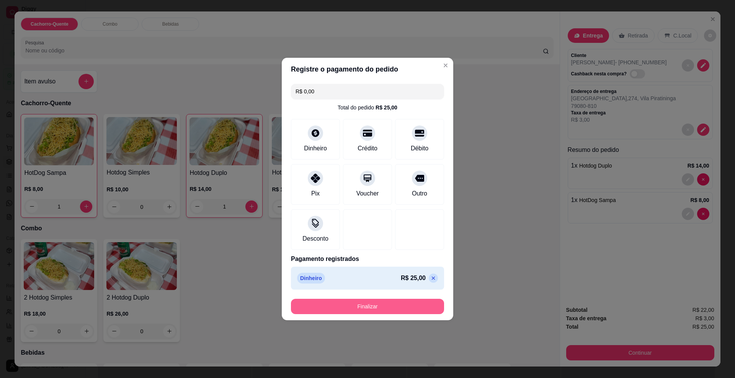
click at [379, 301] on button "Finalizar" at bounding box center [367, 306] width 153 height 15
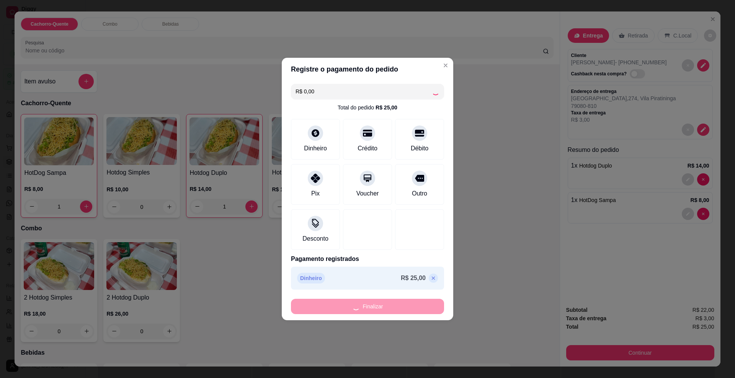
type input "0"
type input "-R$ 25,00"
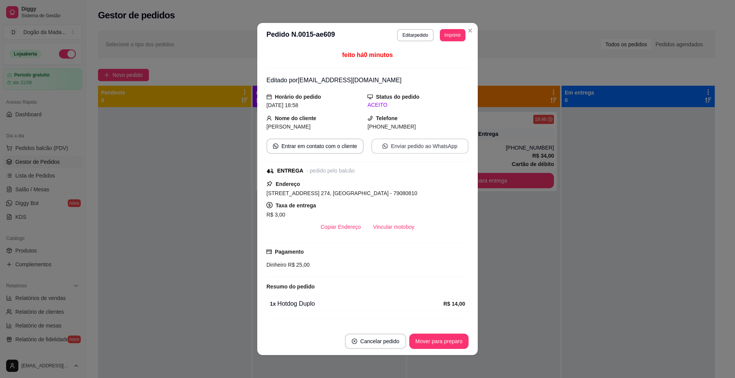
click at [391, 149] on button "Enviar pedido ao WhatsApp" at bounding box center [419, 146] width 97 height 15
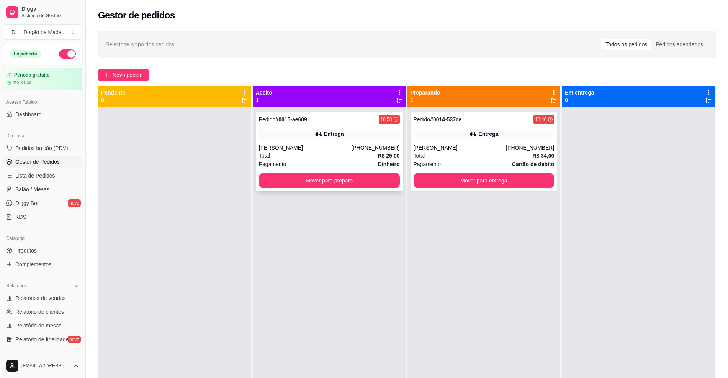
click at [343, 155] on div "Total R$ 25,00" at bounding box center [329, 156] width 141 height 8
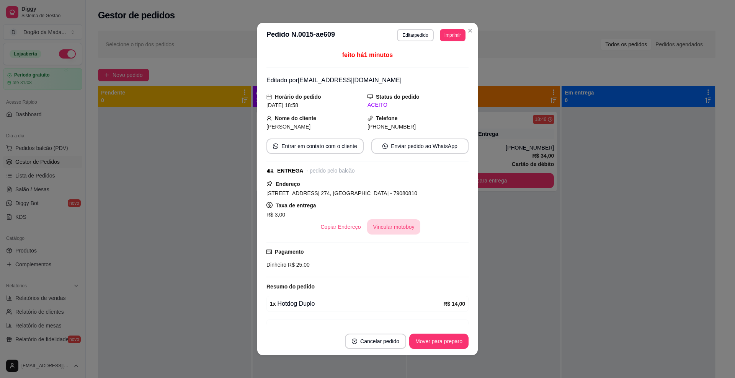
click at [380, 229] on button "Vincular motoboy" at bounding box center [394, 226] width 54 height 15
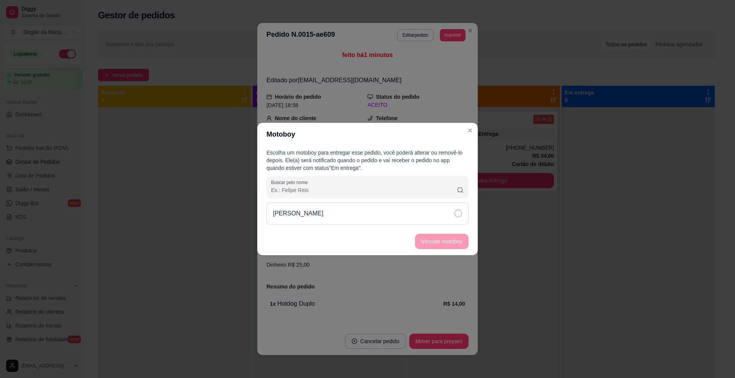
click at [321, 218] on div "Raphael" at bounding box center [367, 214] width 202 height 22
click at [435, 238] on button "Vincular motoboy" at bounding box center [442, 241] width 54 height 15
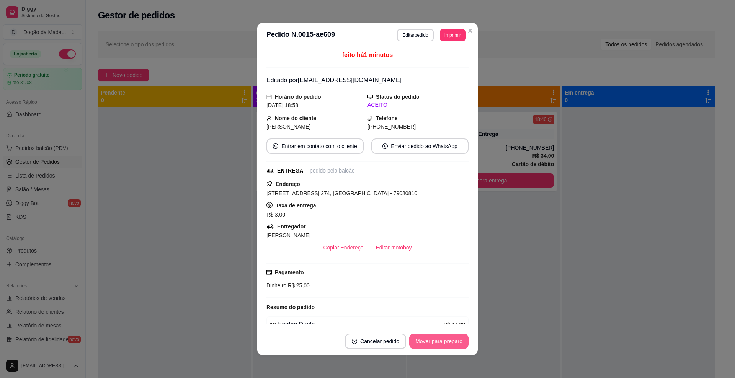
click at [452, 338] on button "Mover para preparo" at bounding box center [438, 341] width 59 height 15
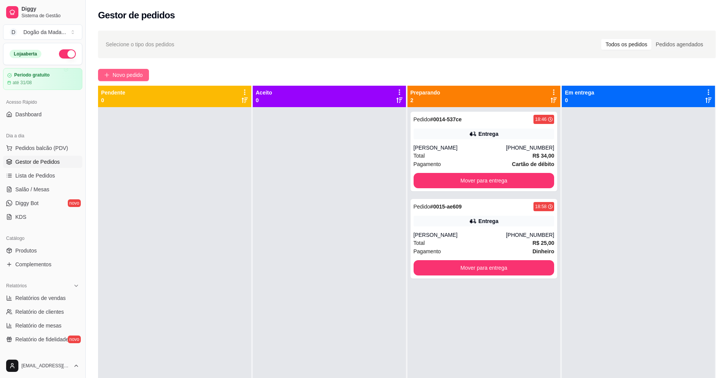
click at [111, 76] on button "Novo pedido" at bounding box center [123, 75] width 51 height 12
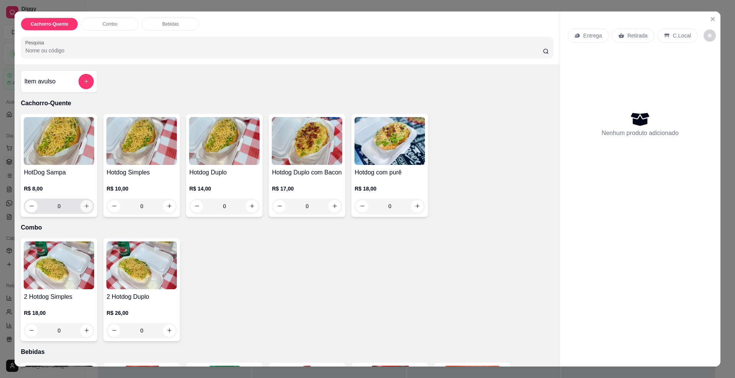
click at [81, 212] on button "increase-product-quantity" at bounding box center [86, 206] width 12 height 12
type input "1"
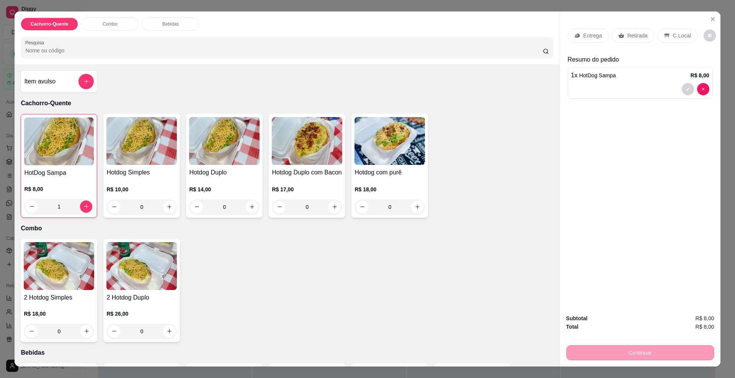
click at [691, 90] on div at bounding box center [696, 89] width 28 height 12
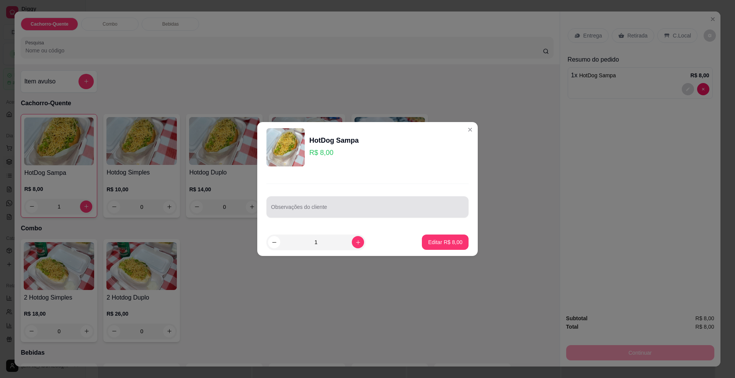
click at [312, 212] on input "Observações do cliente" at bounding box center [367, 210] width 193 height 8
type input "pão, molho , salsicha e batata"
click at [449, 243] on p "Editar R$ 8,00" at bounding box center [445, 242] width 34 height 8
type input "0"
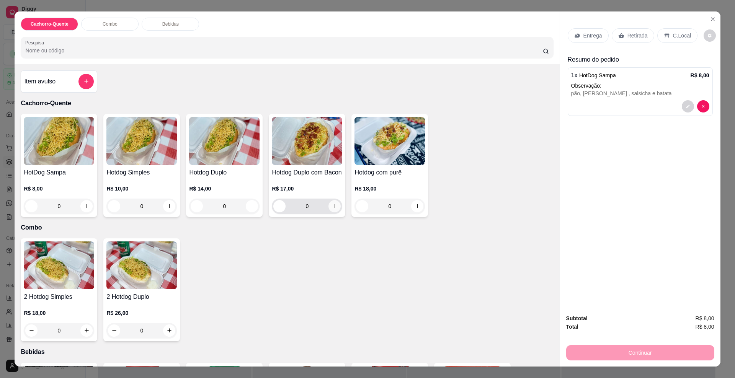
click at [330, 212] on button "increase-product-quantity" at bounding box center [334, 206] width 12 height 12
type input "1"
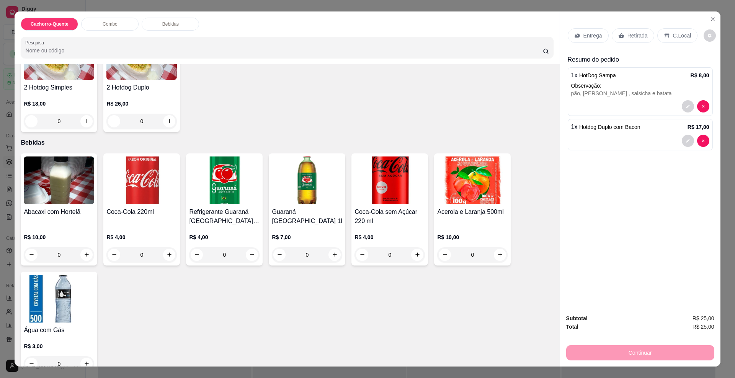
scroll to position [233, 0]
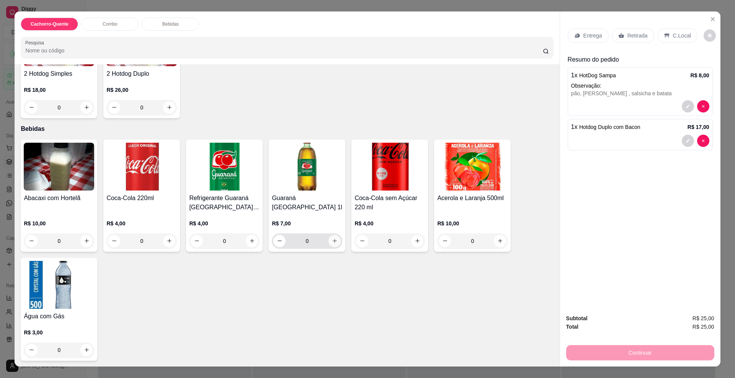
click at [328, 240] on button "increase-product-quantity" at bounding box center [334, 241] width 12 height 12
type input "1"
click at [585, 29] on div "Entrega" at bounding box center [588, 35] width 41 height 15
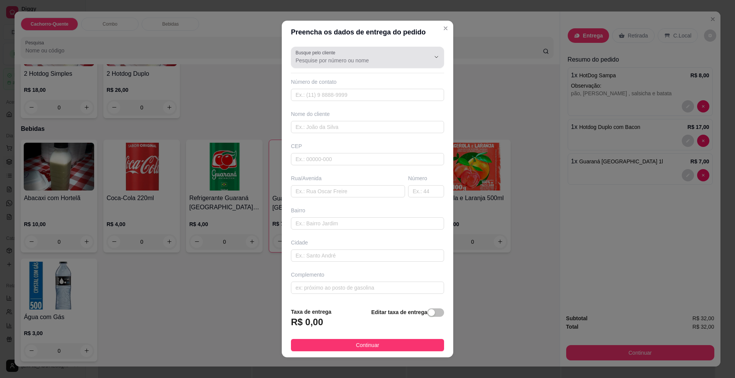
click at [314, 56] on label "Busque pelo cliente" at bounding box center [317, 52] width 42 height 7
click at [314, 57] on input "Busque pelo cliente" at bounding box center [357, 61] width 123 height 8
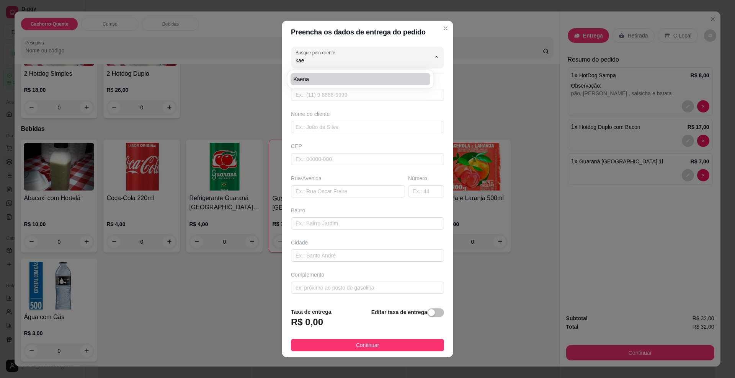
click at [332, 79] on span "Kaena" at bounding box center [357, 79] width 126 height 8
type input "Kaena"
type input "67992460052"
type input "Kaena"
type input "79094140"
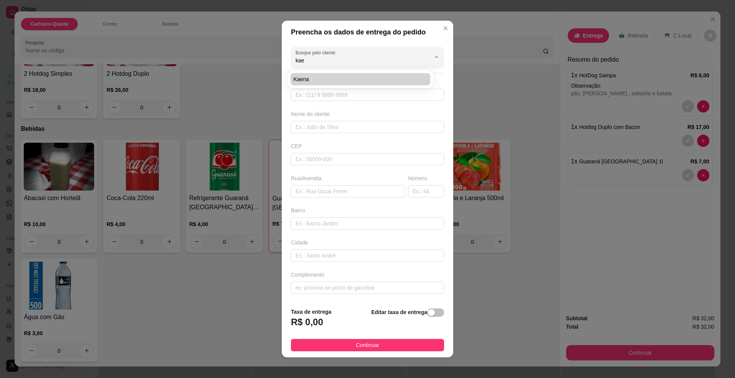
type input "Rua Maracantins"
type input "657"
type input "Jardim Tijuca"
type input "Campo Grande"
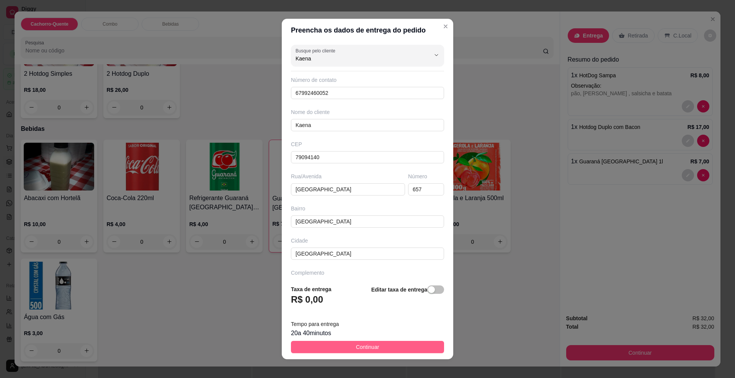
type input "Kaena"
click at [363, 346] on span "Continuar" at bounding box center [367, 347] width 23 height 8
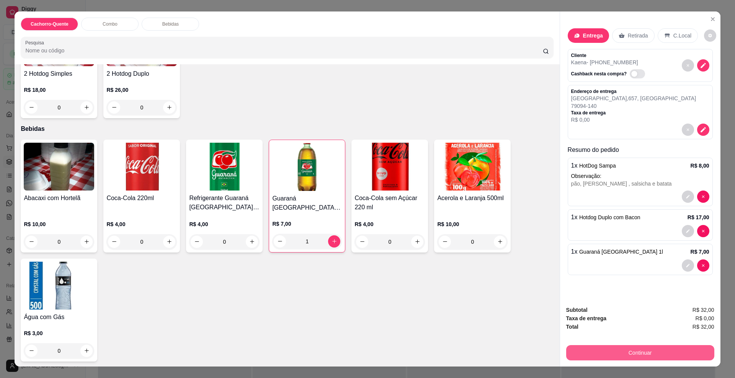
click at [599, 353] on button "Continuar" at bounding box center [640, 352] width 148 height 15
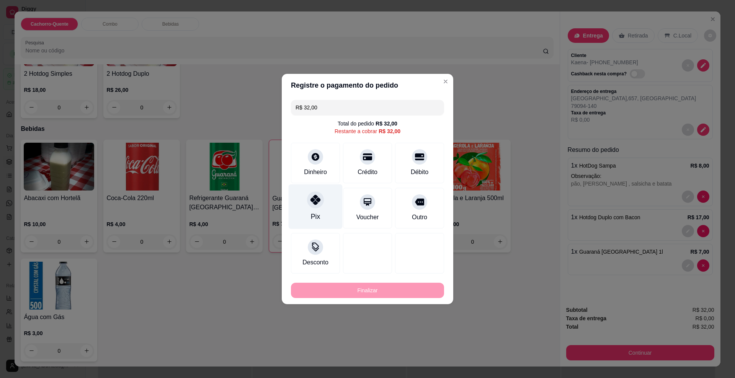
click at [326, 201] on div "Pix" at bounding box center [316, 207] width 54 height 45
type input "R$ 0,00"
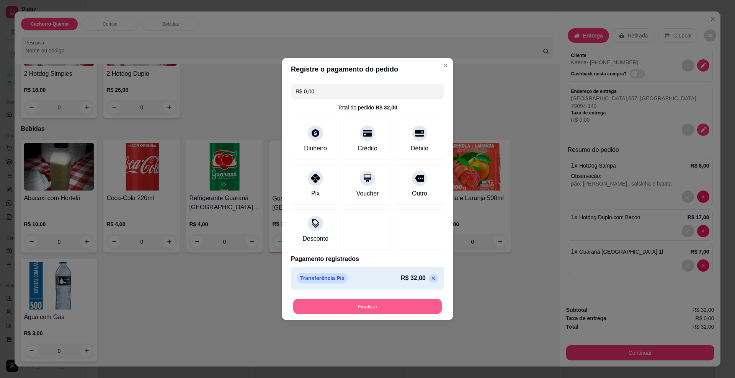
click at [352, 304] on button "Finalizar" at bounding box center [367, 306] width 149 height 15
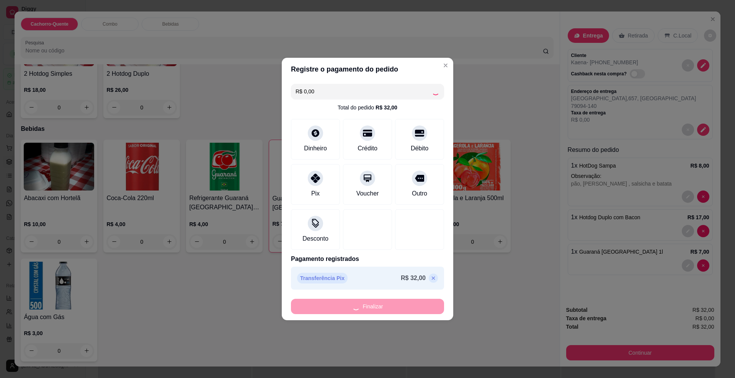
type input "0"
type input "-R$ 32,00"
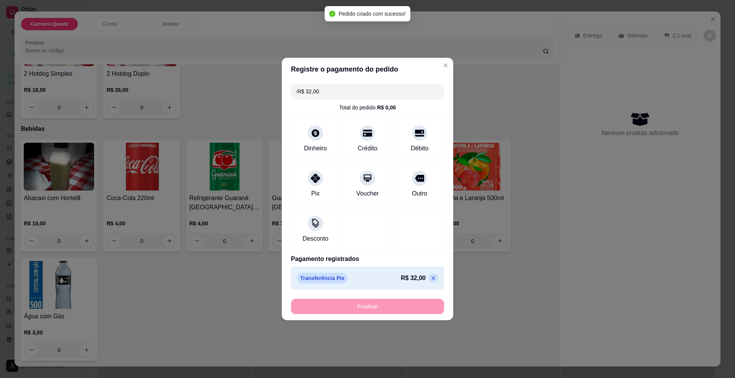
scroll to position [232, 0]
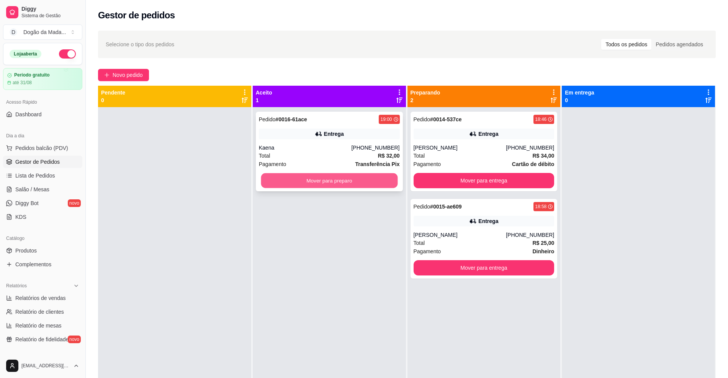
click at [343, 185] on button "Mover para preparo" at bounding box center [329, 180] width 137 height 15
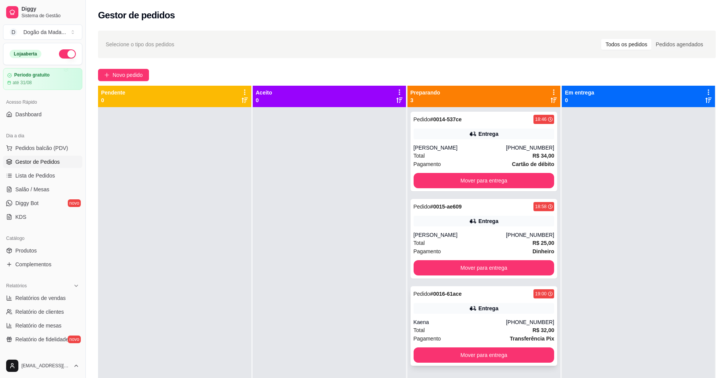
click at [483, 326] on div "Kaena" at bounding box center [459, 323] width 93 height 8
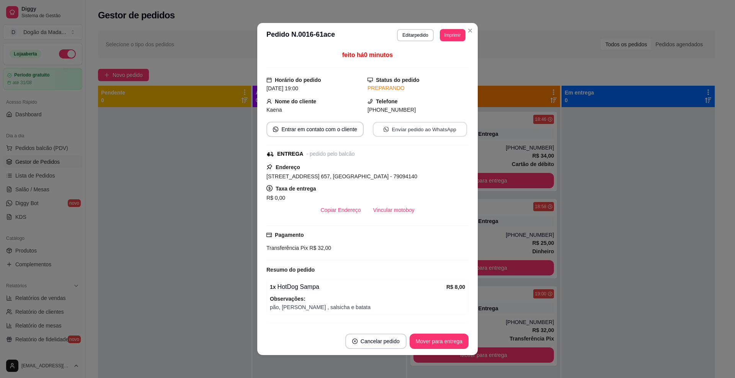
click at [408, 132] on button "Enviar pedido ao WhatsApp" at bounding box center [420, 129] width 94 height 15
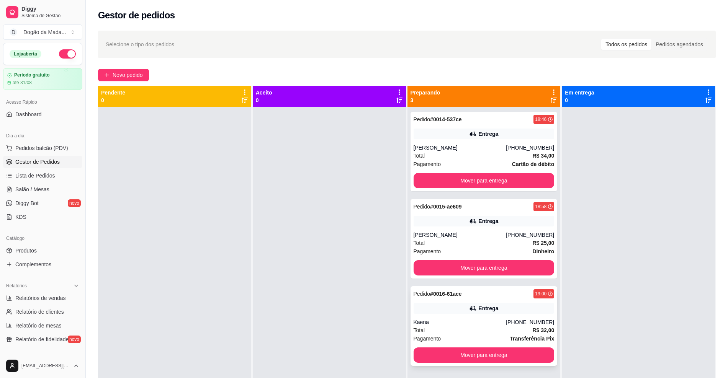
click at [479, 328] on div "Total R$ 32,00" at bounding box center [483, 330] width 141 height 8
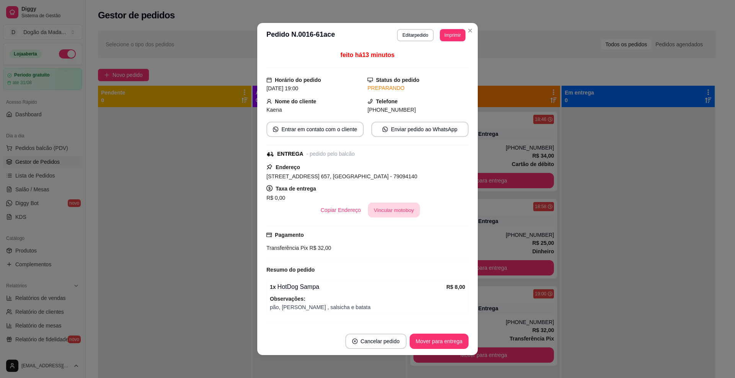
click at [381, 213] on button "Vincular motoboy" at bounding box center [394, 210] width 52 height 15
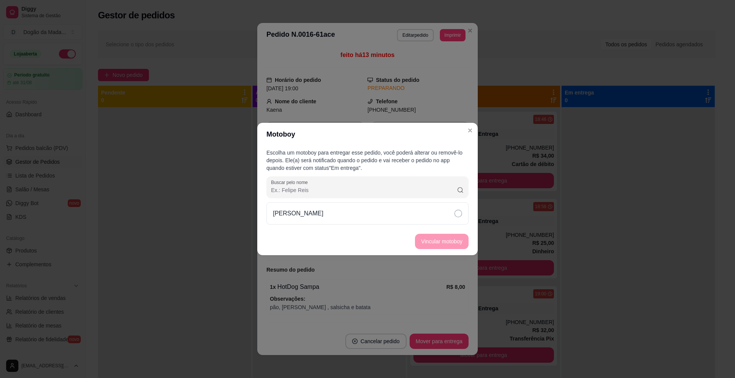
click at [336, 210] on div "Raphael" at bounding box center [367, 214] width 202 height 22
click at [427, 238] on button "Vincular motoboy" at bounding box center [442, 241] width 52 height 15
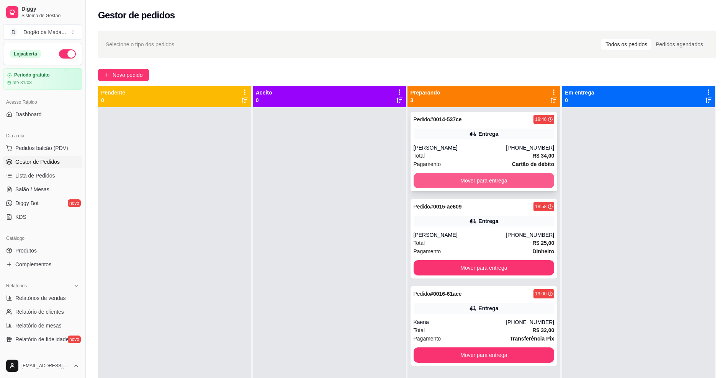
click at [483, 182] on button "Mover para entrega" at bounding box center [483, 180] width 141 height 15
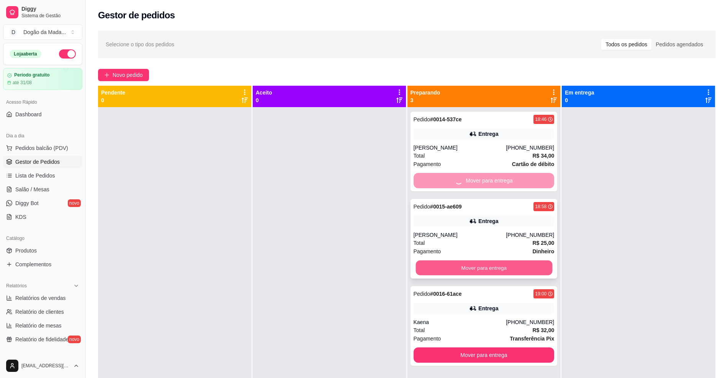
click at [470, 268] on div "Pedido # 0014-537ce 18:46 Entrega Márcio Brito (67) 99613-8718 Total R$ 34,00 P…" at bounding box center [483, 296] width 153 height 378
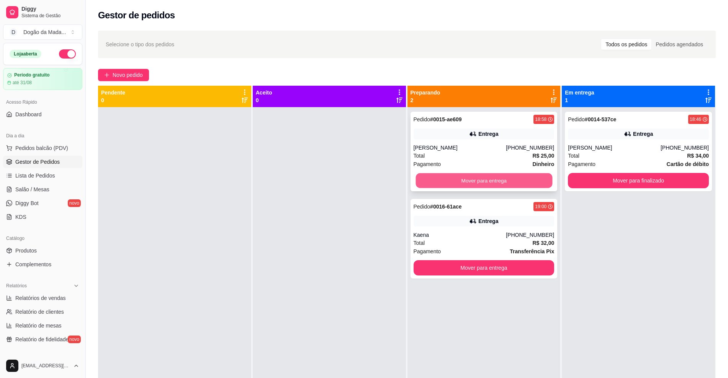
click at [473, 182] on button "Mover para entrega" at bounding box center [483, 180] width 137 height 15
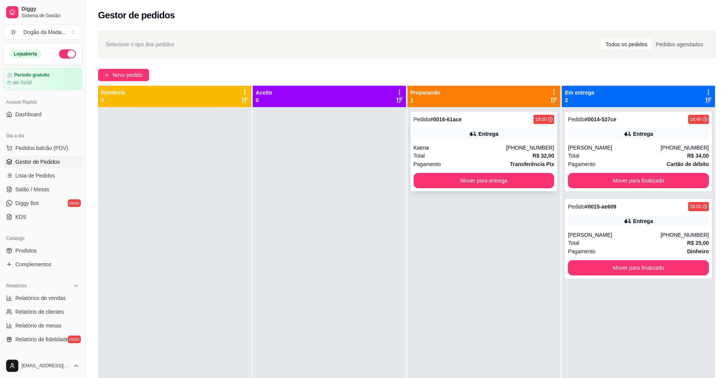
click at [477, 187] on button "Mover para entrega" at bounding box center [483, 180] width 141 height 15
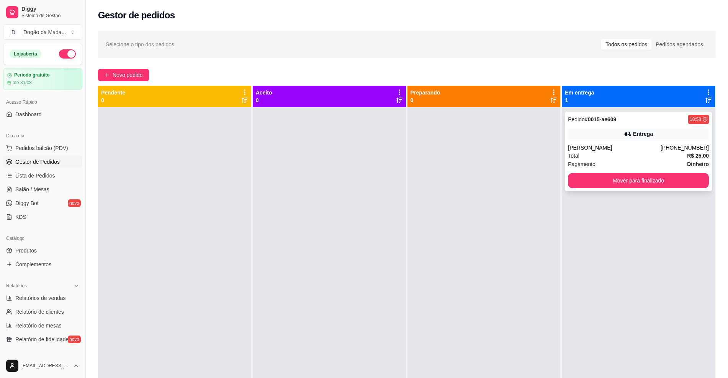
click at [610, 143] on div "Pedido # 0015-ae609 18:58 Entrega Vanessa (67) 99826-8070 Total R$ 25,00 Pagame…" at bounding box center [638, 152] width 147 height 80
click at [642, 186] on button "Mover para finalizado" at bounding box center [638, 180] width 137 height 15
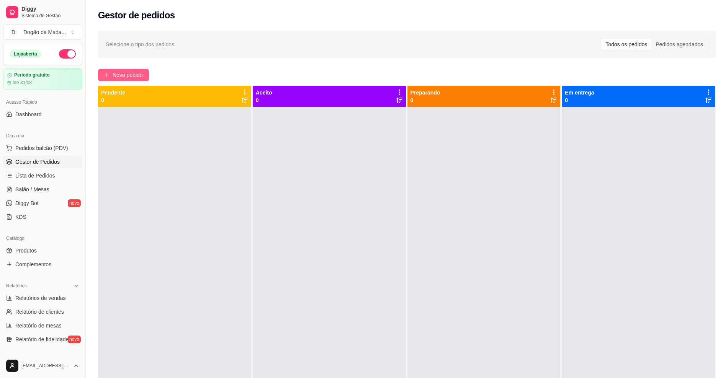
click at [137, 73] on span "Novo pedido" at bounding box center [128, 75] width 30 height 8
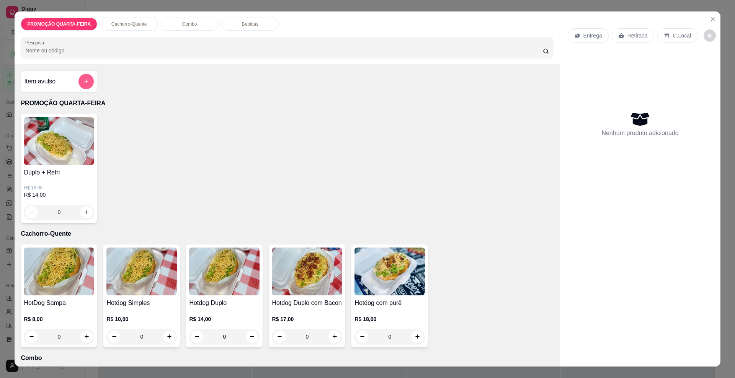
click at [80, 85] on button "add-separate-item" at bounding box center [85, 81] width 15 height 15
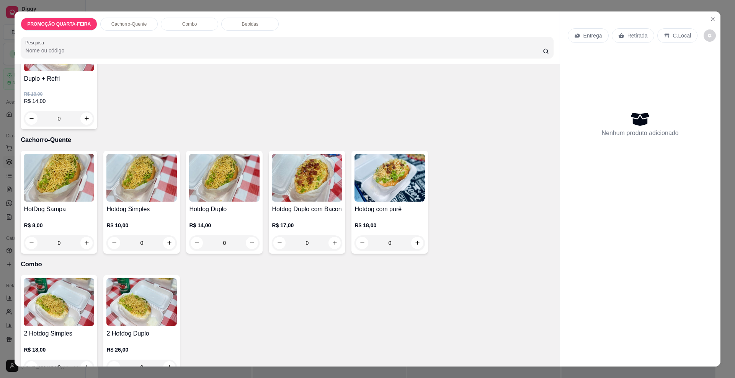
scroll to position [96, 0]
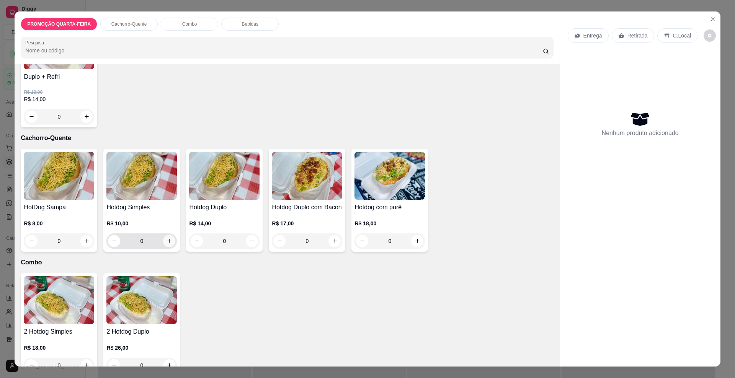
click at [168, 244] on icon "increase-product-quantity" at bounding box center [170, 241] width 6 height 6
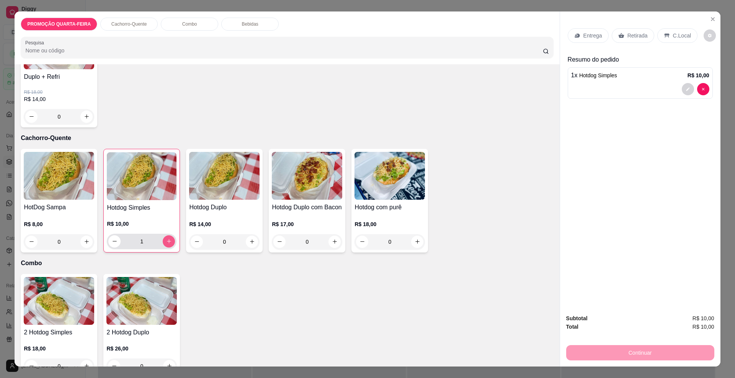
click at [168, 244] on icon "increase-product-quantity" at bounding box center [169, 241] width 6 height 6
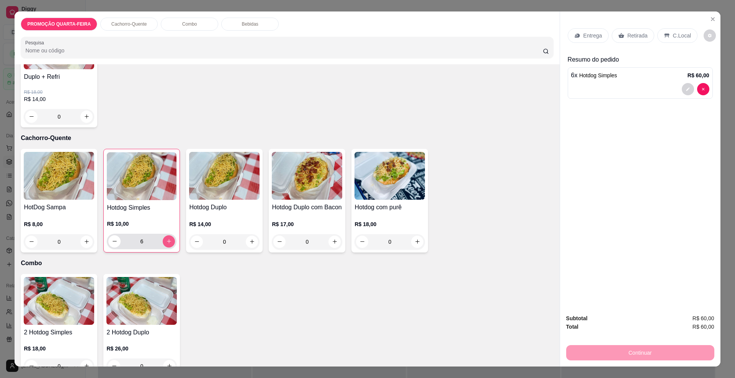
click at [168, 244] on icon "increase-product-quantity" at bounding box center [169, 241] width 6 height 6
click at [111, 247] on button "decrease-product-quantity" at bounding box center [115, 241] width 12 height 12
click at [111, 248] on button "decrease-product-quantity" at bounding box center [114, 241] width 12 height 12
type input "5"
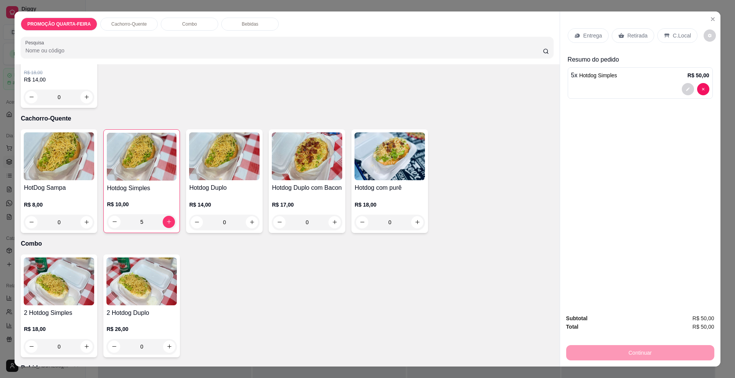
scroll to position [144, 0]
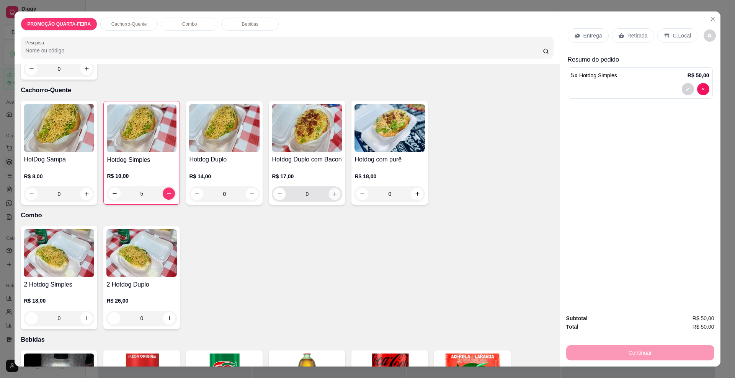
click at [331, 200] on button "increase-product-quantity" at bounding box center [335, 194] width 12 height 12
type input "1"
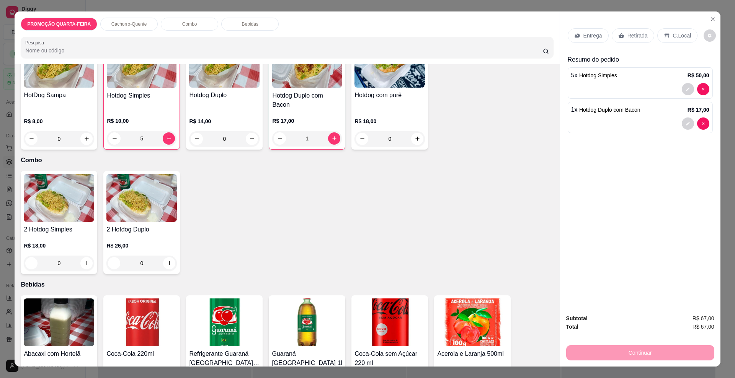
scroll to position [191, 0]
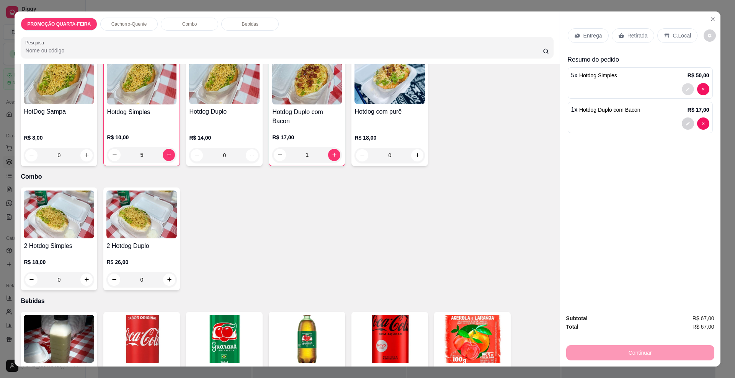
click at [686, 90] on icon "decrease-product-quantity" at bounding box center [687, 88] width 3 height 3
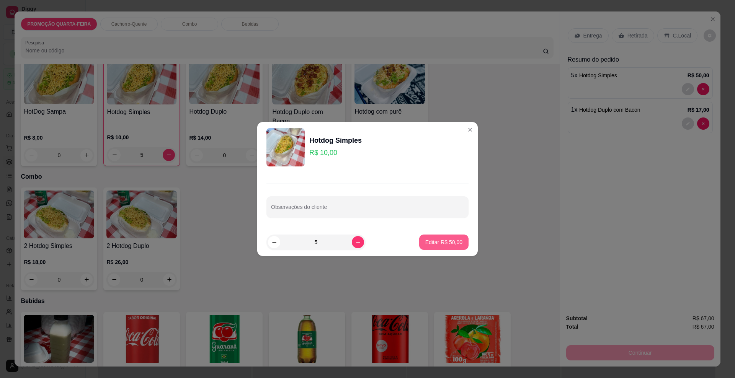
click at [425, 238] on p "Editar R$ 50,00" at bounding box center [443, 242] width 37 height 8
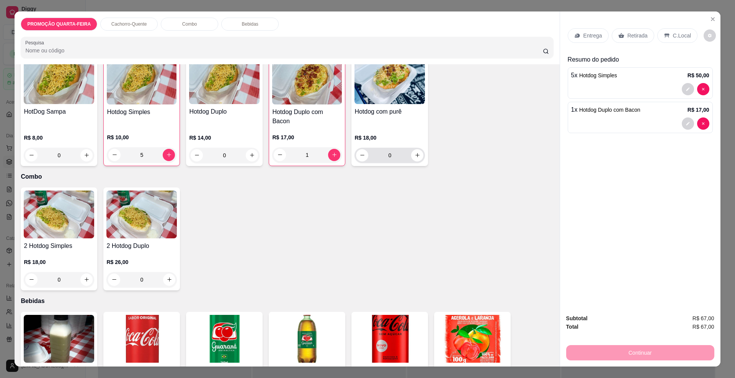
click at [420, 152] on div "0" at bounding box center [389, 155] width 70 height 15
click at [415, 154] on icon "increase-product-quantity" at bounding box center [418, 155] width 6 height 6
type input "1"
click at [620, 36] on div "Retirada" at bounding box center [633, 35] width 42 height 15
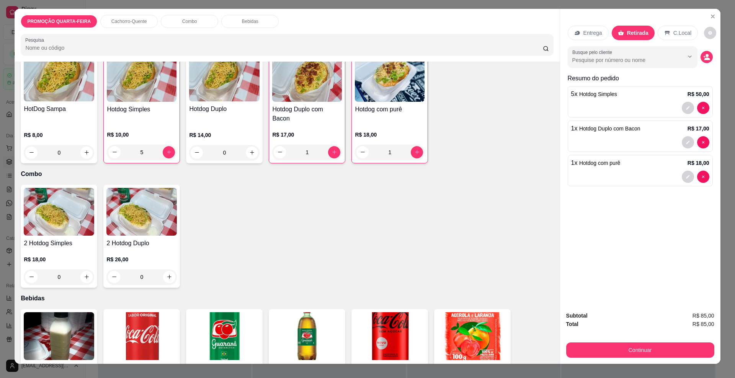
scroll to position [0, 0]
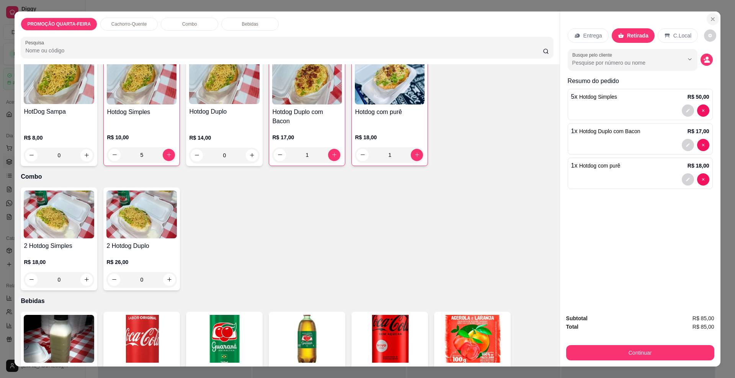
click at [710, 16] on icon "Close" at bounding box center [713, 19] width 6 height 6
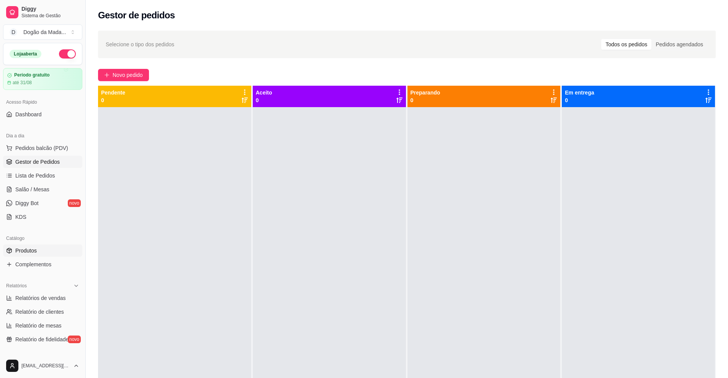
click at [25, 252] on span "Produtos" at bounding box center [25, 251] width 21 height 8
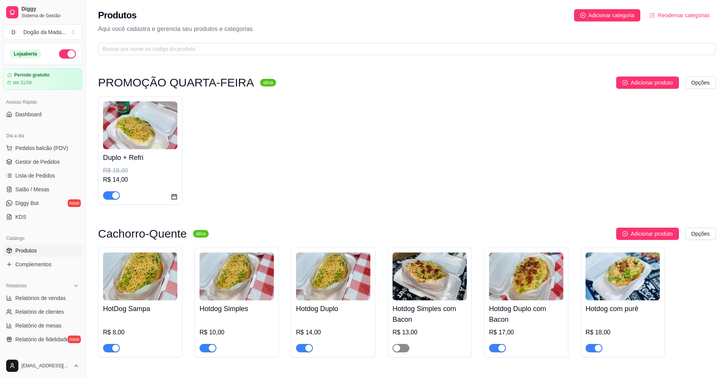
click at [400, 347] on span "button" at bounding box center [400, 348] width 17 height 8
click at [26, 162] on span "Gestor de Pedidos" at bounding box center [37, 162] width 44 height 8
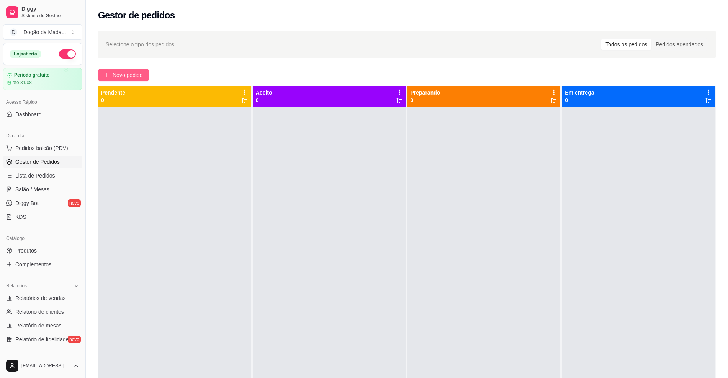
click at [129, 80] on button "Novo pedido" at bounding box center [123, 75] width 51 height 12
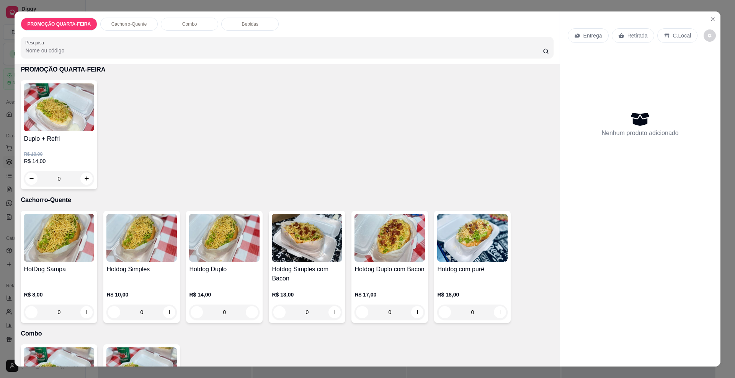
scroll to position [48, 0]
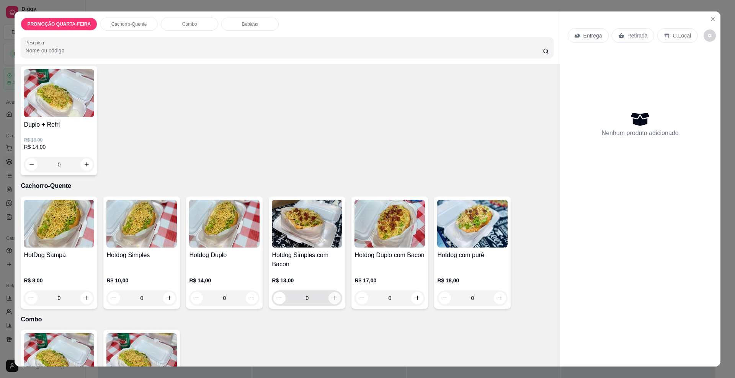
click at [332, 296] on icon "increase-product-quantity" at bounding box center [335, 298] width 6 height 6
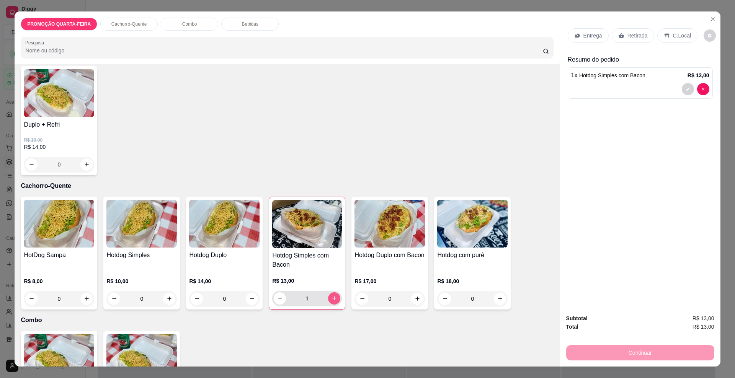
click at [332, 296] on icon "increase-product-quantity" at bounding box center [335, 299] width 6 height 6
type input "5"
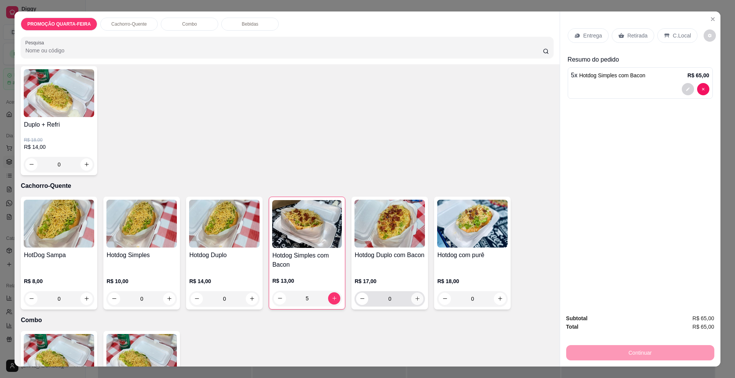
click at [415, 301] on icon "increase-product-quantity" at bounding box center [418, 299] width 6 height 6
type input "1"
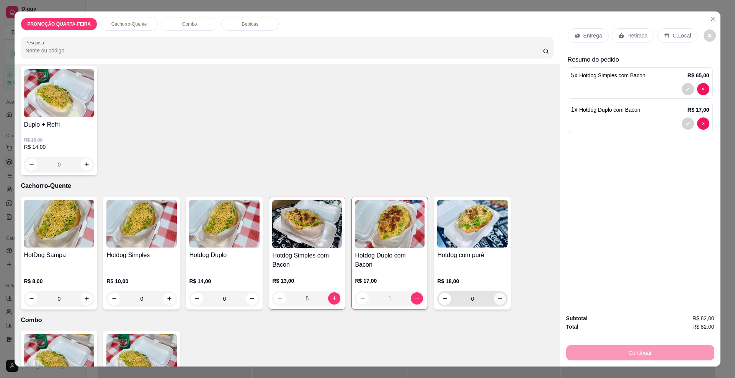
click at [500, 301] on button "increase-product-quantity" at bounding box center [500, 299] width 12 height 12
type input "1"
click at [628, 36] on p "Retirada" at bounding box center [637, 36] width 20 height 8
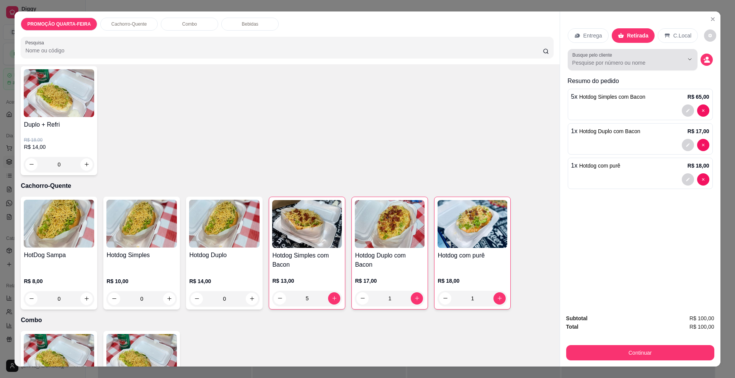
click at [596, 60] on input "Busque pelo cliente" at bounding box center [621, 63] width 99 height 8
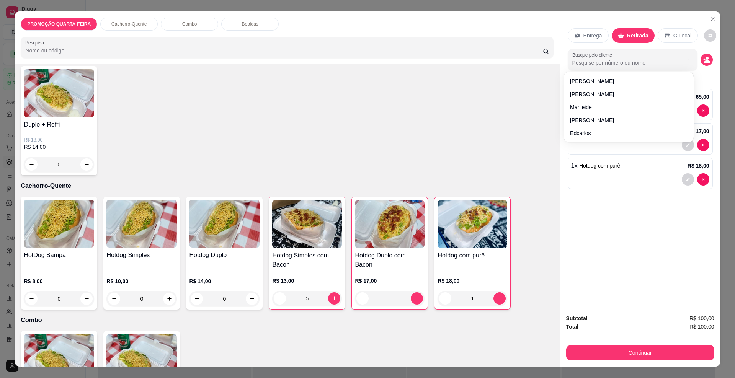
click at [595, 60] on input "Busque pelo cliente" at bounding box center [621, 63] width 99 height 8
click at [621, 192] on div "Resumo do pedido 5 x Hotdog Simples com Bacon R$ 65,00 1 x Hotdog Duplo com Bac…" at bounding box center [640, 135] width 145 height 116
click at [704, 61] on icon "decrease-product-quantity" at bounding box center [707, 61] width 6 height 3
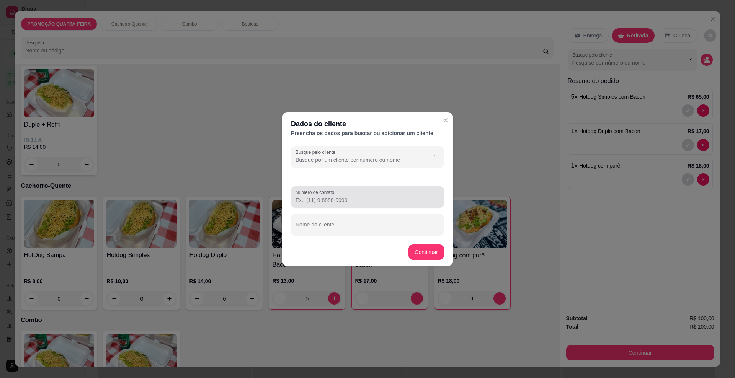
click at [334, 199] on input "Número de contato" at bounding box center [368, 200] width 144 height 8
type input "(67) 99104-2459"
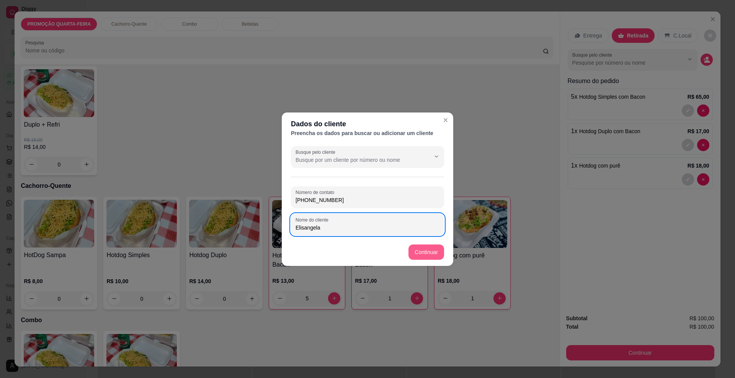
type input "Elisangela"
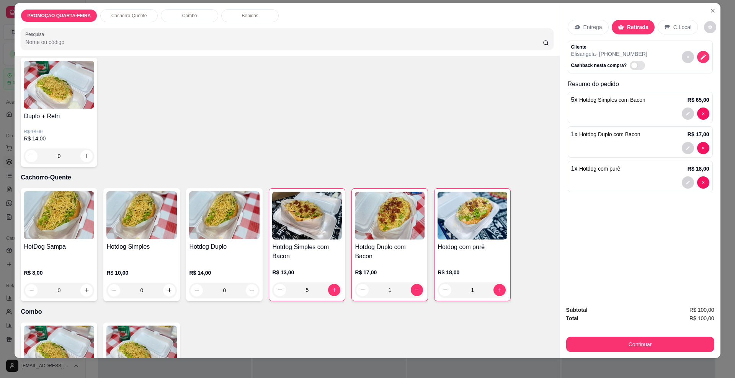
scroll to position [13, 0]
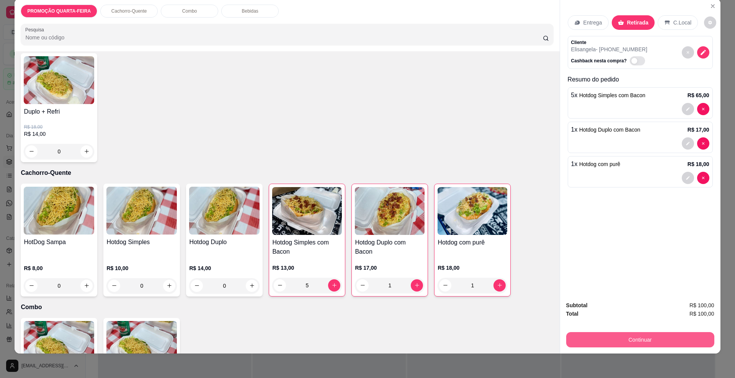
click at [608, 337] on button "Continuar" at bounding box center [640, 339] width 148 height 15
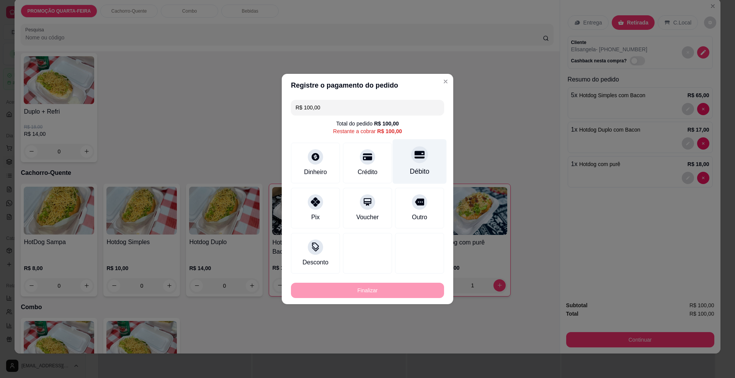
click at [412, 172] on div "Débito" at bounding box center [420, 172] width 20 height 10
type input "R$ 0,00"
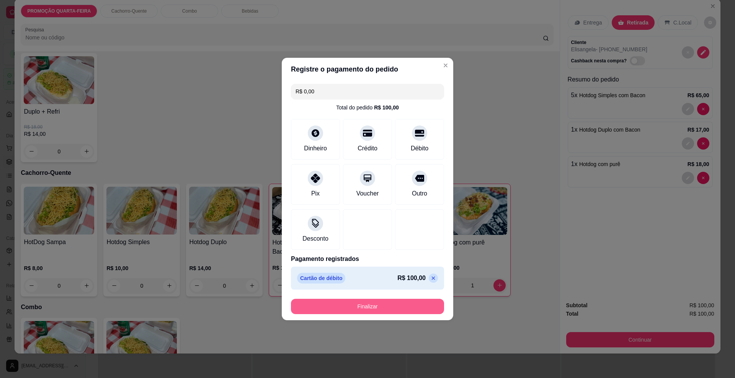
click at [397, 313] on button "Finalizar" at bounding box center [367, 306] width 153 height 15
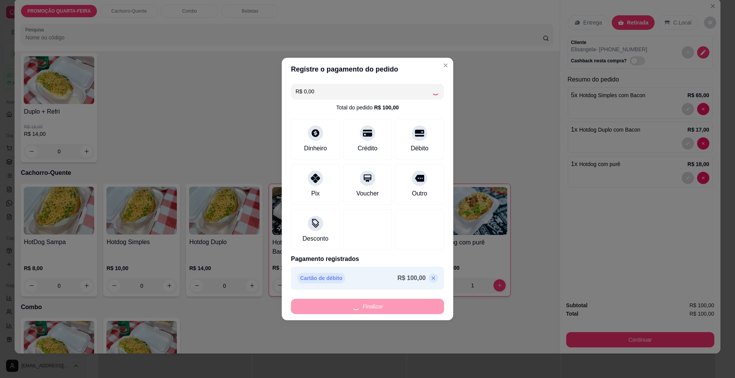
type input "0"
type input "-R$ 100,00"
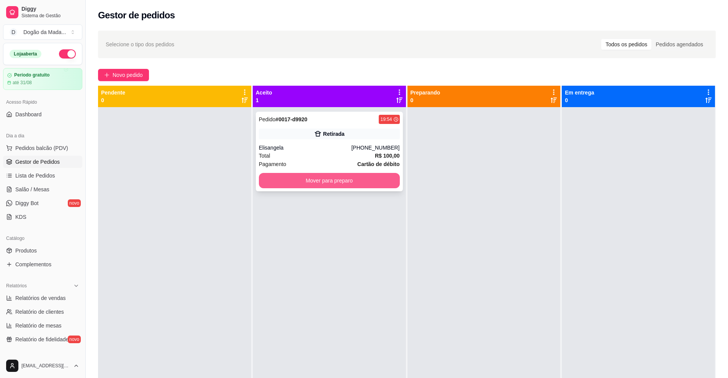
click at [299, 182] on button "Mover para preparo" at bounding box center [329, 180] width 141 height 15
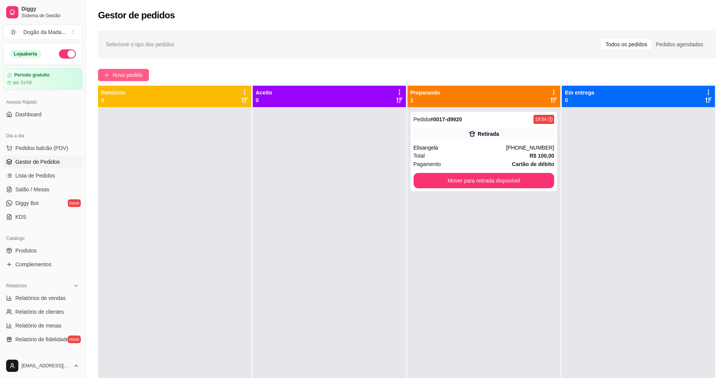
click at [118, 71] on span "Novo pedido" at bounding box center [128, 75] width 30 height 8
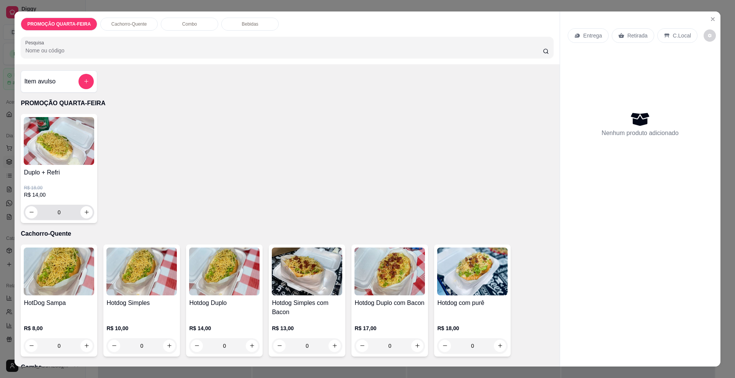
click at [89, 214] on div "0" at bounding box center [59, 212] width 70 height 15
click at [83, 216] on button "increase-product-quantity" at bounding box center [86, 212] width 12 height 12
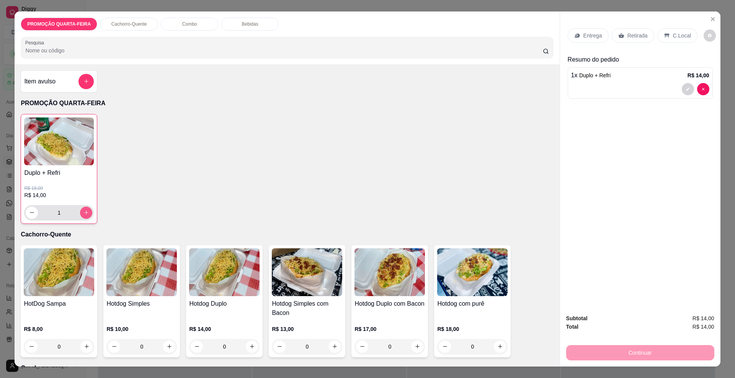
click at [83, 216] on button "increase-product-quantity" at bounding box center [86, 213] width 12 height 12
type input "2"
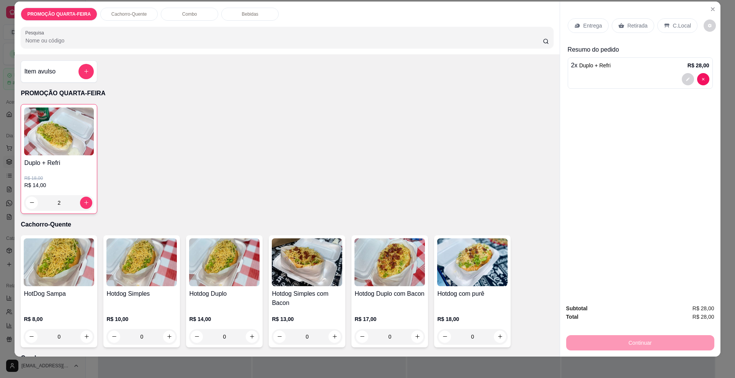
scroll to position [13, 0]
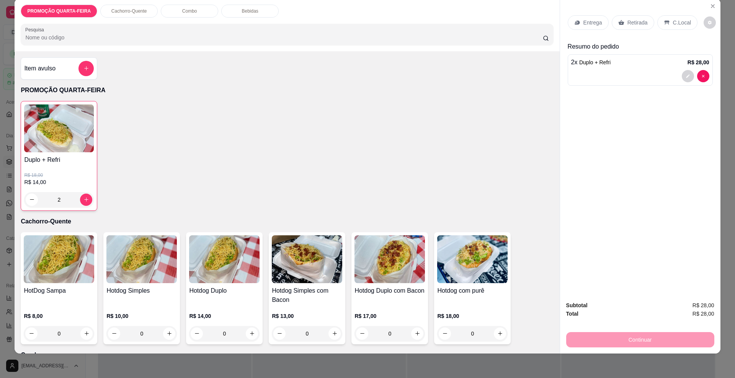
click at [586, 24] on p "Entrega" at bounding box center [592, 23] width 19 height 8
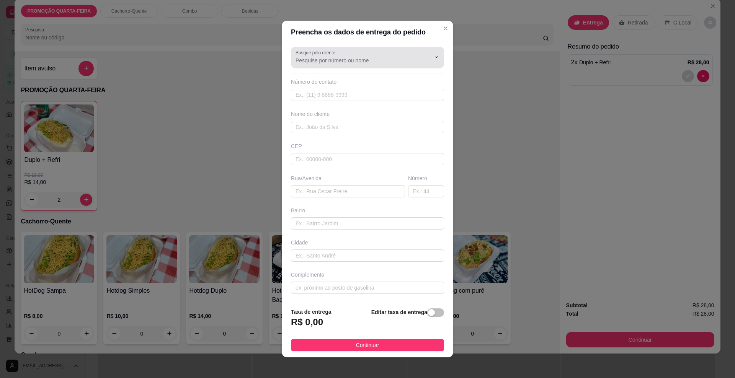
click at [346, 61] on input "Busque pelo cliente" at bounding box center [357, 61] width 123 height 8
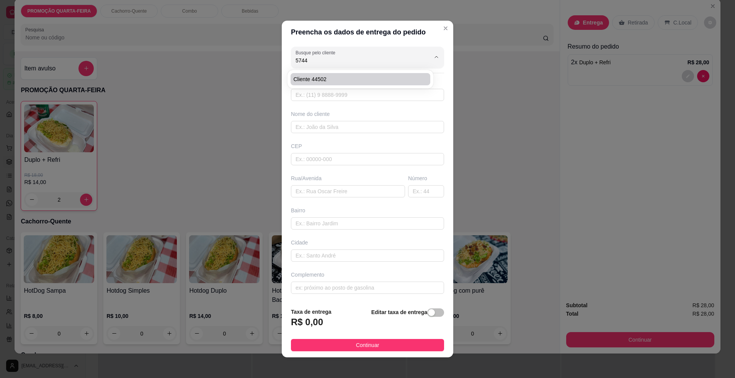
click at [326, 77] on span "Cliente 44502" at bounding box center [357, 79] width 126 height 8
type input "Cliente 44502"
type input "67981015744"
type input "Cliente 44502"
type input "79085069"
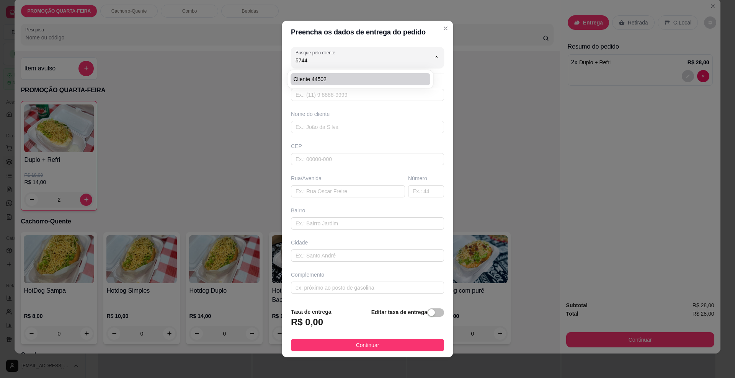
type input "Rua Henry Labouisse"
type input "106"
type input "Conjunto Aero Rancho"
type input "Campo Grande"
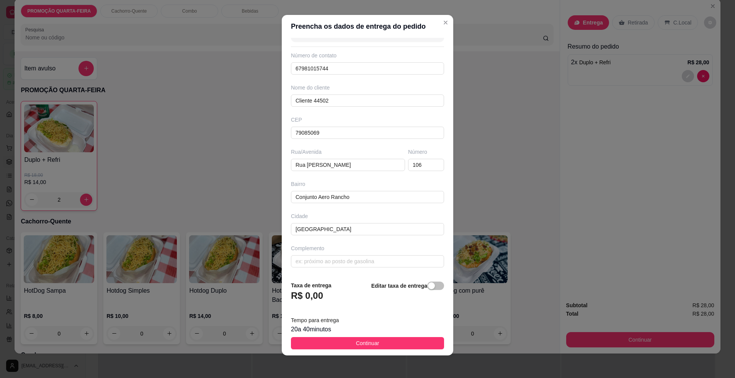
scroll to position [6, 0]
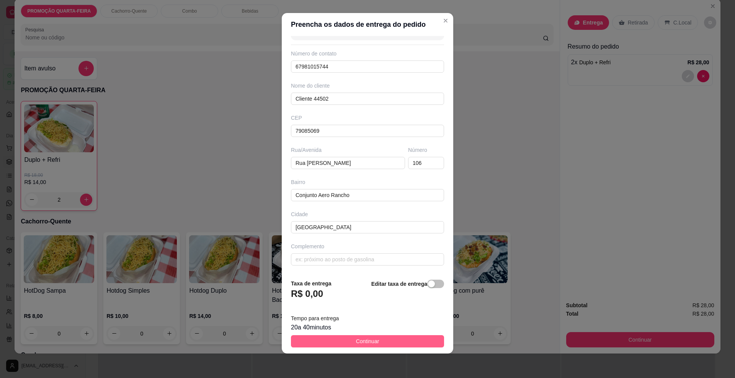
type input "Cliente 44502"
click at [337, 342] on button "Continuar" at bounding box center [367, 341] width 153 height 12
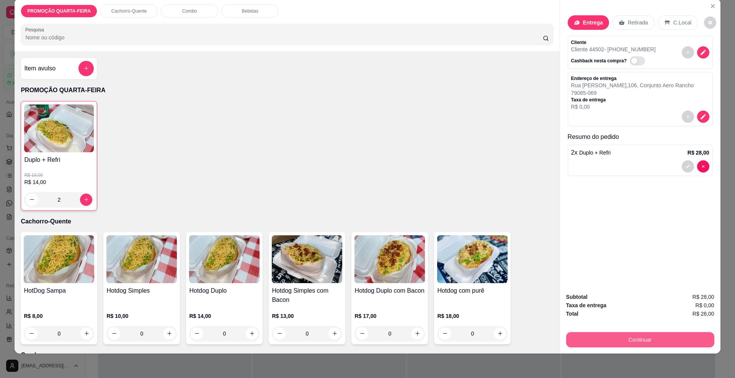
click at [634, 338] on button "Continuar" at bounding box center [640, 339] width 148 height 15
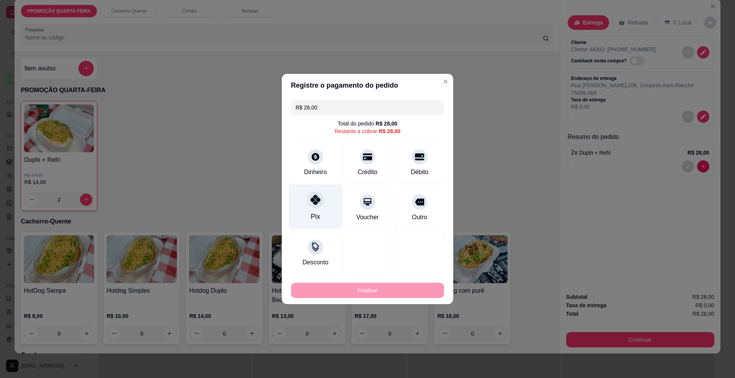
click at [322, 202] on div at bounding box center [315, 199] width 17 height 17
type input "R$ 0,00"
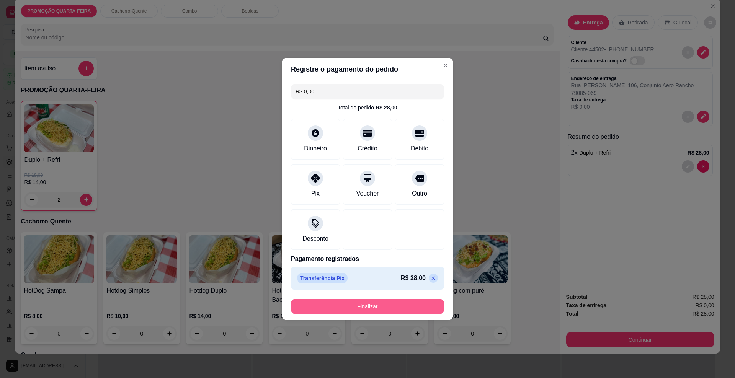
click at [333, 304] on button "Finalizar" at bounding box center [367, 306] width 153 height 15
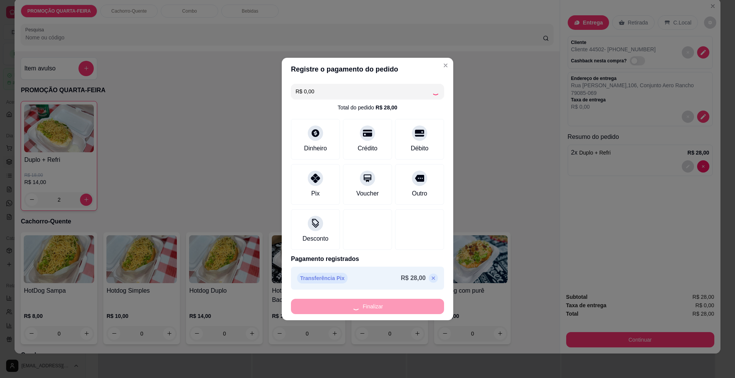
type input "0"
type input "-R$ 28,00"
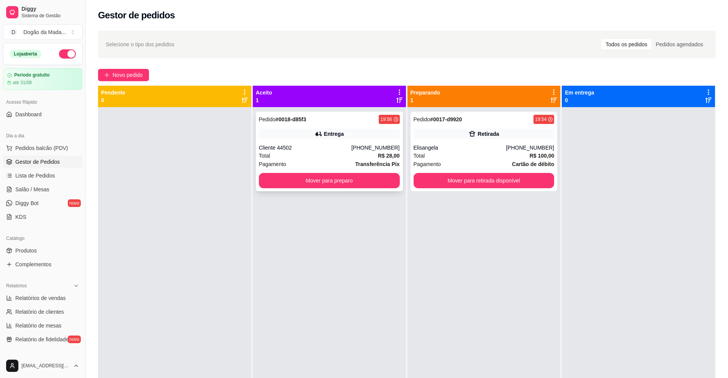
click at [333, 134] on div "Entrega" at bounding box center [334, 134] width 20 height 8
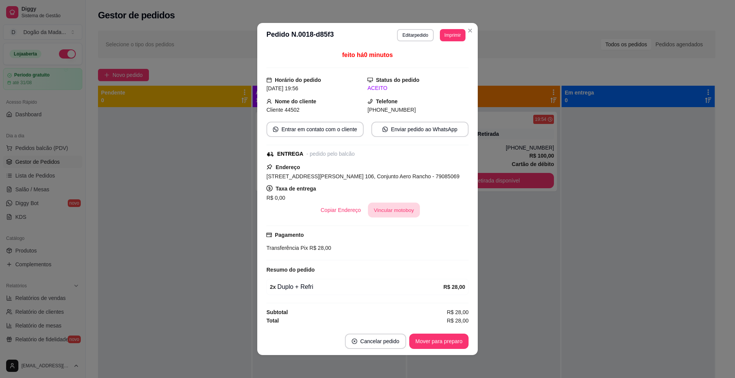
click at [379, 209] on button "Vincular motoboy" at bounding box center [394, 210] width 52 height 15
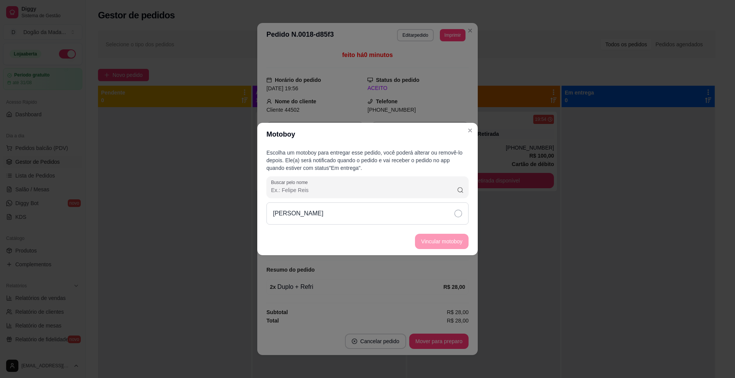
click at [339, 216] on div "Raphael" at bounding box center [367, 214] width 202 height 22
click at [431, 243] on button "Vincular motoboy" at bounding box center [442, 241] width 54 height 15
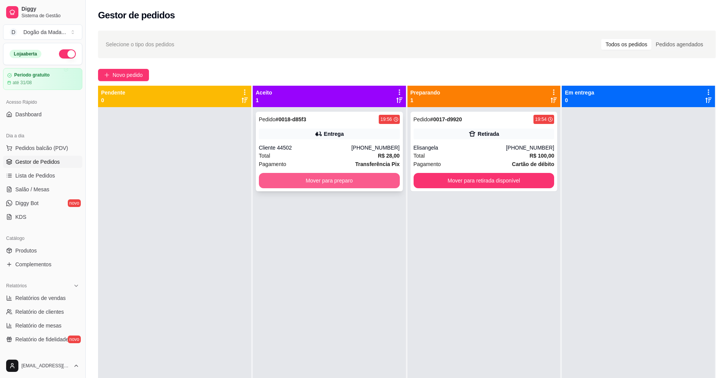
click at [380, 181] on button "Mover para preparo" at bounding box center [329, 180] width 141 height 15
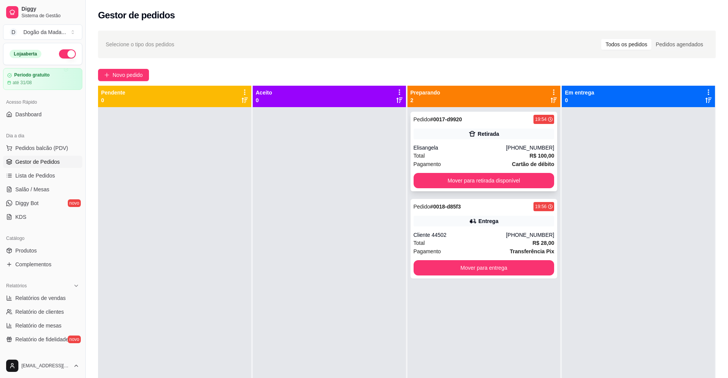
click at [453, 149] on div "Elisangela" at bounding box center [459, 148] width 93 height 8
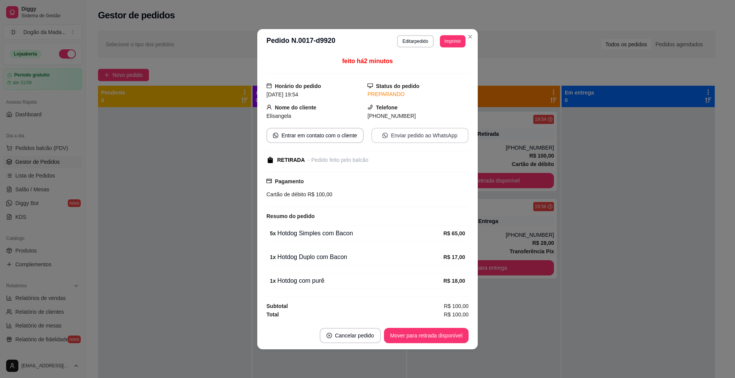
click at [408, 136] on button "Enviar pedido ao WhatsApp" at bounding box center [419, 135] width 97 height 15
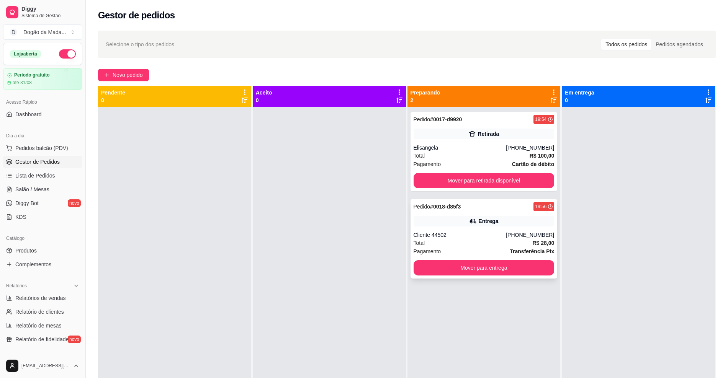
click at [475, 240] on div "Total R$ 28,00" at bounding box center [483, 243] width 141 height 8
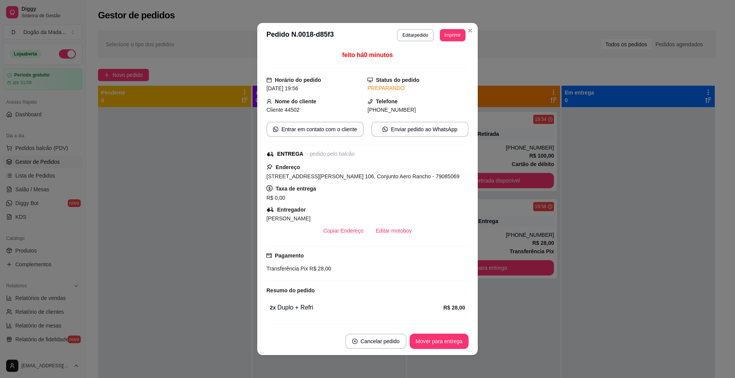
click at [399, 140] on div "feito há 0 minutos Horário do pedido 13/08/2025 19:56 Status do pedido PREPARAN…" at bounding box center [367, 188] width 202 height 274
click at [393, 131] on button "Enviar pedido ao WhatsApp" at bounding box center [419, 129] width 97 height 15
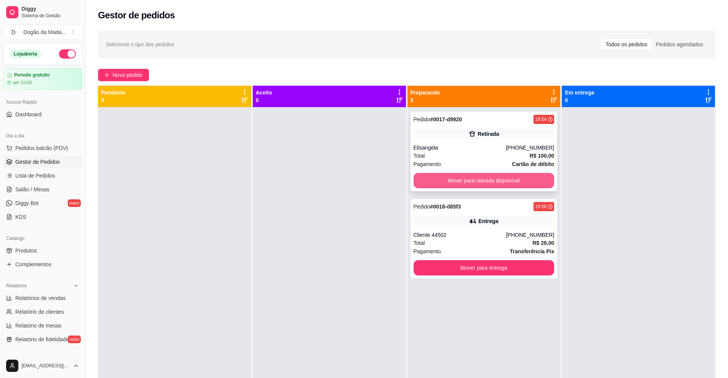
click at [466, 183] on button "Mover para retirada disponível" at bounding box center [483, 180] width 141 height 15
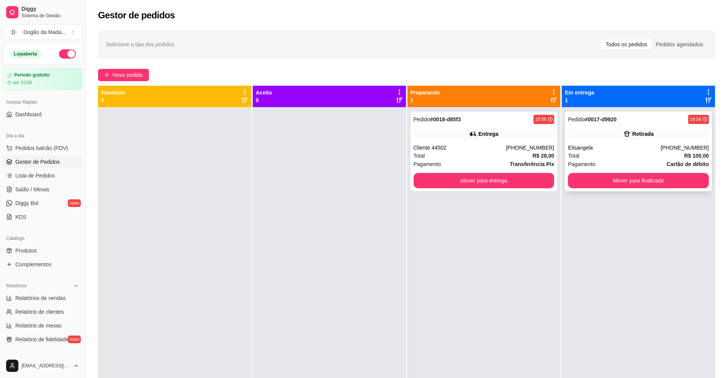
click at [628, 140] on div "Pedido # 0017-d9920 19:54 Retirada Elisangela (67) 99104-2459 Total R$ 100,00 P…" at bounding box center [638, 152] width 147 height 80
click at [611, 177] on button "Mover para finalizado" at bounding box center [638, 180] width 141 height 15
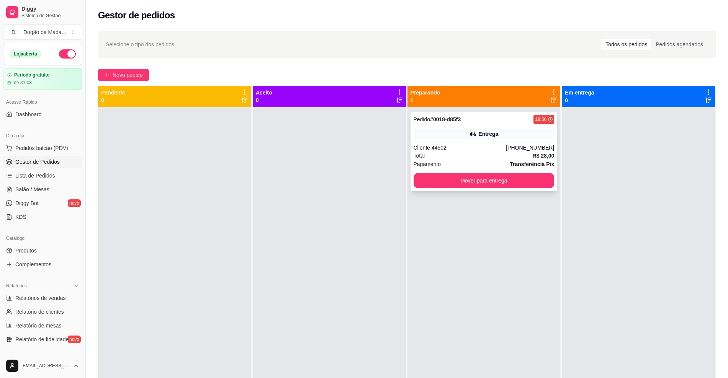
click at [523, 141] on div "Pedido # 0018-d85f3 19:56 Entrega Cliente 44502 (67) 98101-5744 Total R$ 28,00 …" at bounding box center [483, 152] width 147 height 80
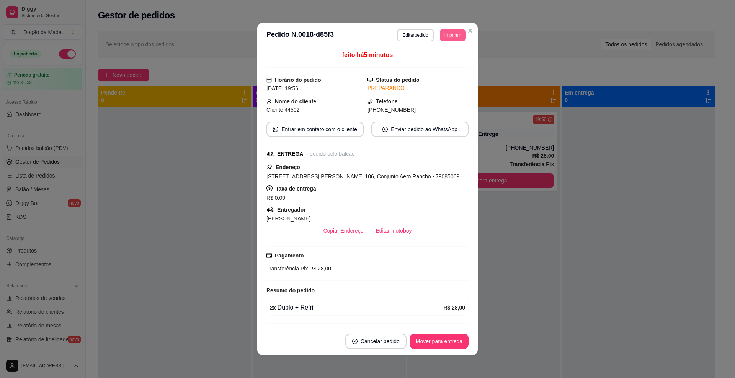
click at [445, 37] on button "Imprimir" at bounding box center [453, 35] width 26 height 12
click at [439, 60] on button "IMPRESSORA" at bounding box center [435, 62] width 56 height 12
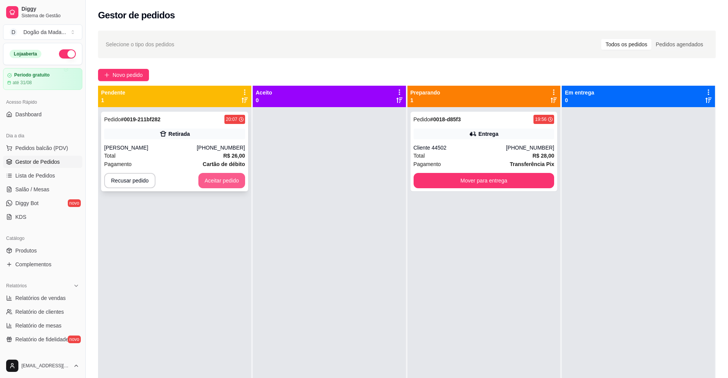
click at [223, 183] on button "Aceitar pedido" at bounding box center [221, 180] width 47 height 15
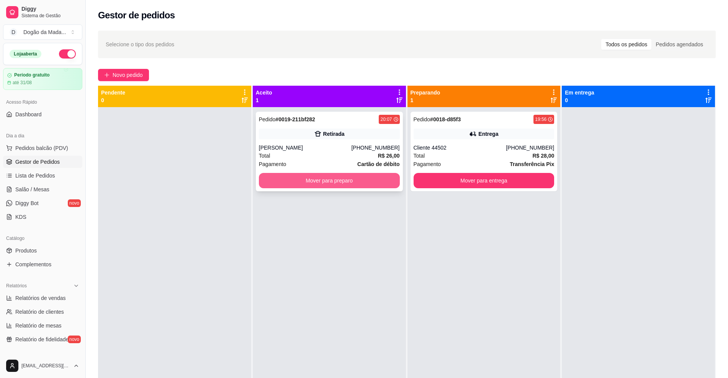
click at [289, 183] on button "Mover para preparo" at bounding box center [329, 180] width 141 height 15
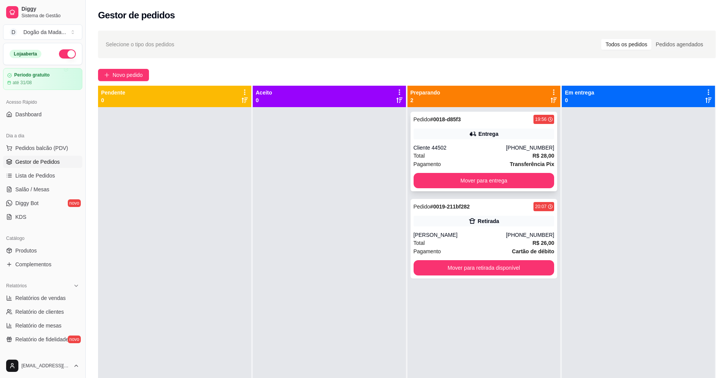
click at [479, 148] on div "Cliente 44502" at bounding box center [459, 148] width 93 height 8
click at [135, 73] on span "Novo pedido" at bounding box center [128, 75] width 30 height 8
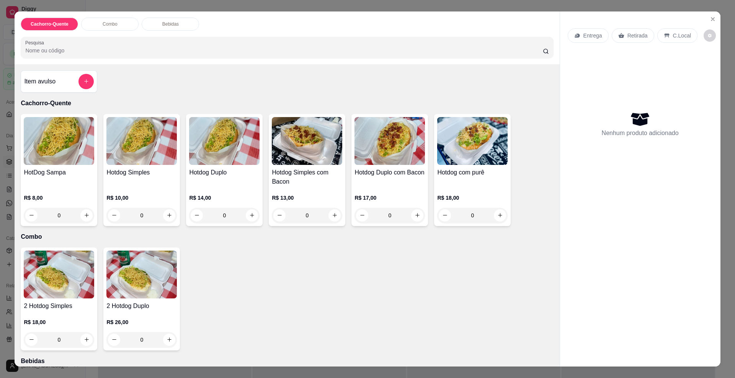
click at [594, 33] on p "Entrega" at bounding box center [592, 36] width 19 height 8
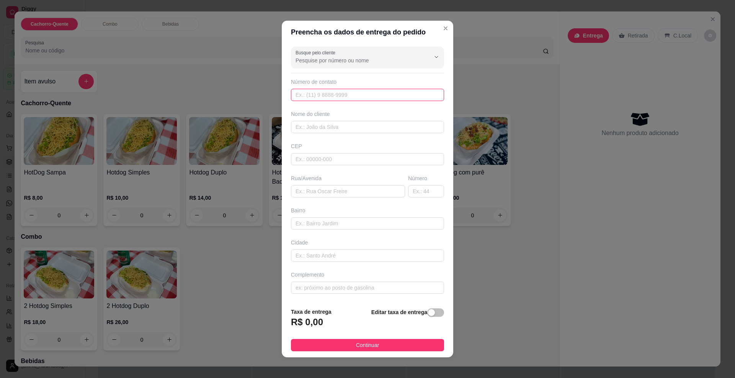
click at [336, 95] on input "text" at bounding box center [367, 95] width 153 height 12
type input "7"
type input "79075030"
type input "Rua Evaristo Capussoni"
type input "Parque do Lageado"
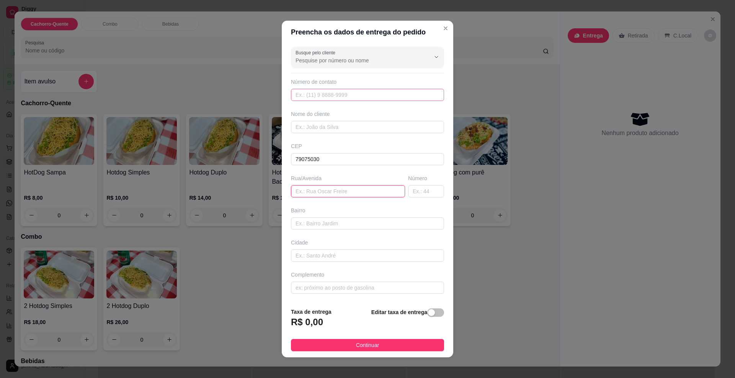
type input "Campo Grande"
click at [304, 158] on input "79075030" at bounding box center [367, 159] width 153 height 12
type input "79095030"
type input "Rua Polônia"
type input "Vila São Jorge da Lagoa"
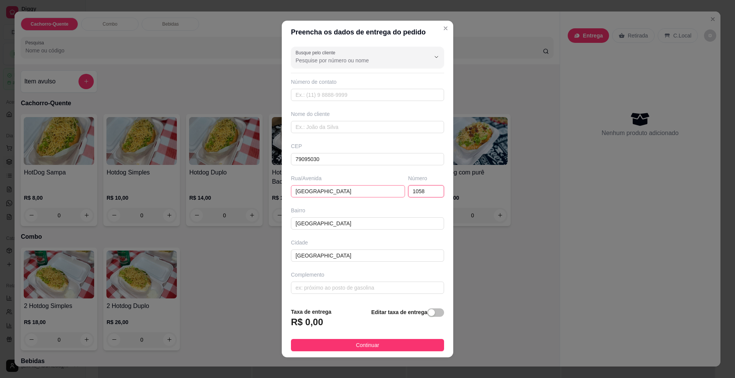
type input "1058"
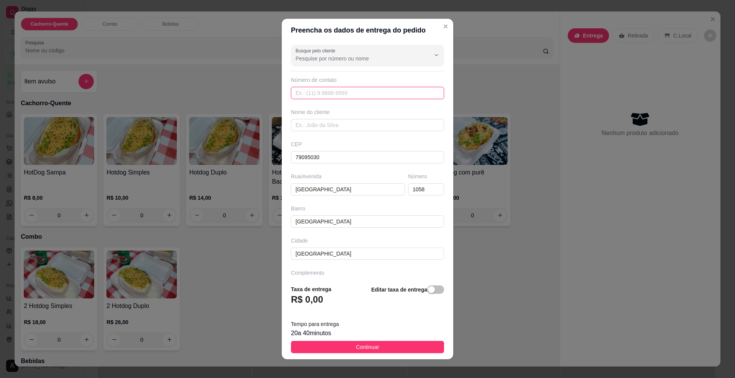
click at [304, 95] on input "text" at bounding box center [367, 93] width 153 height 12
type input "(67) 99225-2781"
type input "Ariadne"
click at [341, 352] on button "Continuar" at bounding box center [367, 347] width 153 height 12
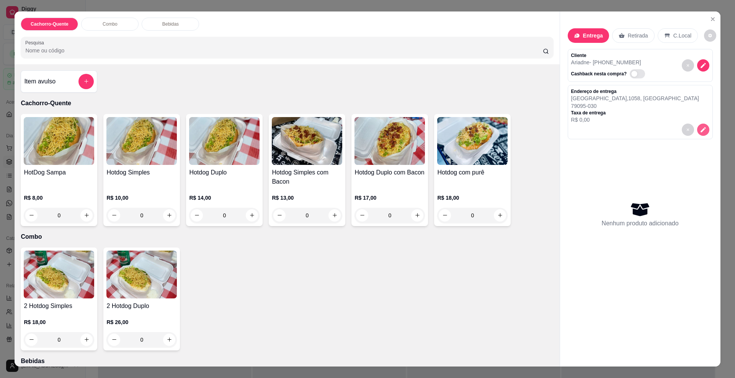
click at [701, 126] on icon "decrease-product-quantity" at bounding box center [703, 129] width 7 height 7
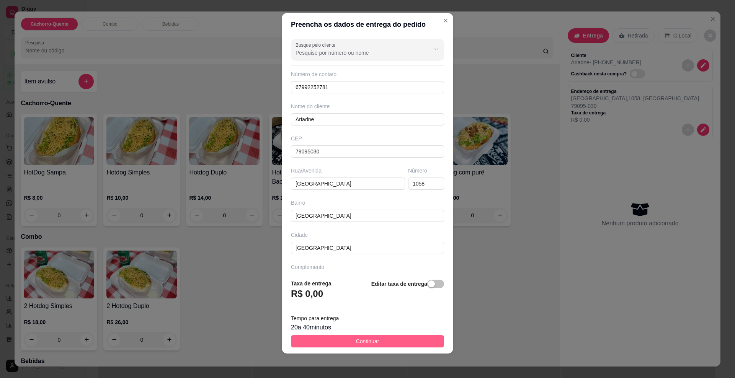
click at [370, 347] on button "Continuar" at bounding box center [367, 341] width 153 height 12
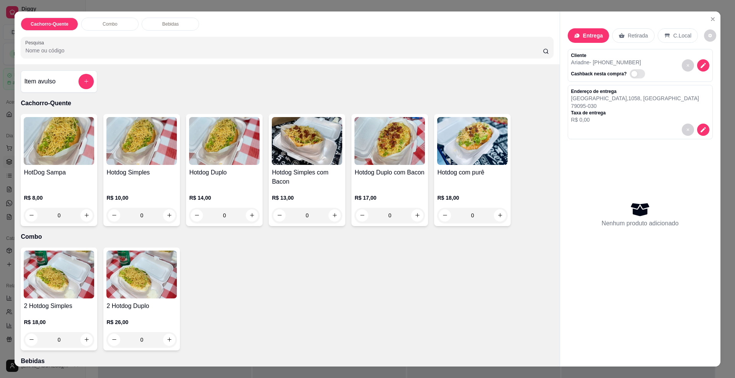
click at [585, 30] on div "Entrega" at bounding box center [588, 35] width 41 height 15
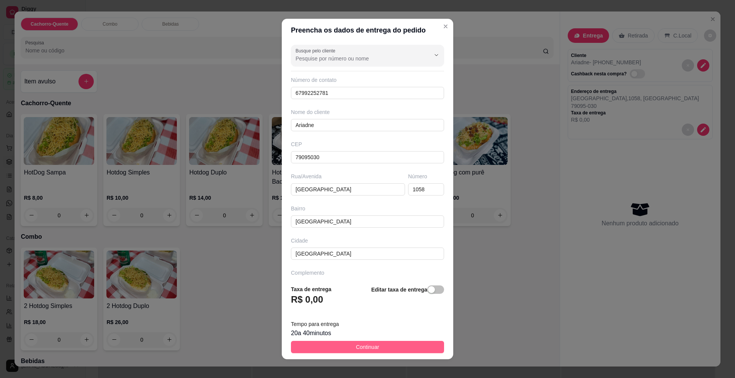
click at [396, 345] on button "Continuar" at bounding box center [367, 347] width 153 height 12
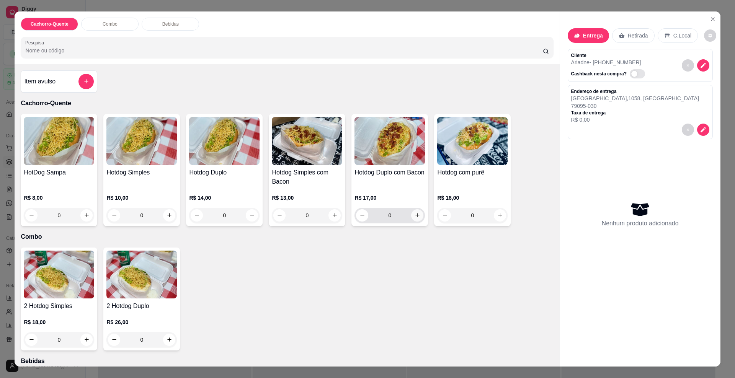
click at [415, 215] on icon "increase-product-quantity" at bounding box center [418, 215] width 6 height 6
type input "1"
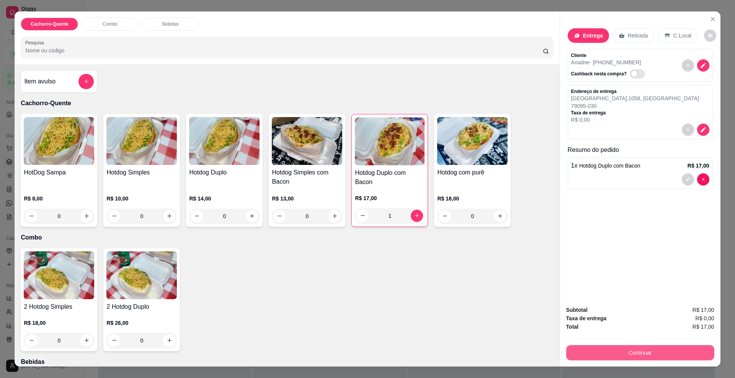
click at [622, 354] on button "Continuar" at bounding box center [640, 352] width 148 height 15
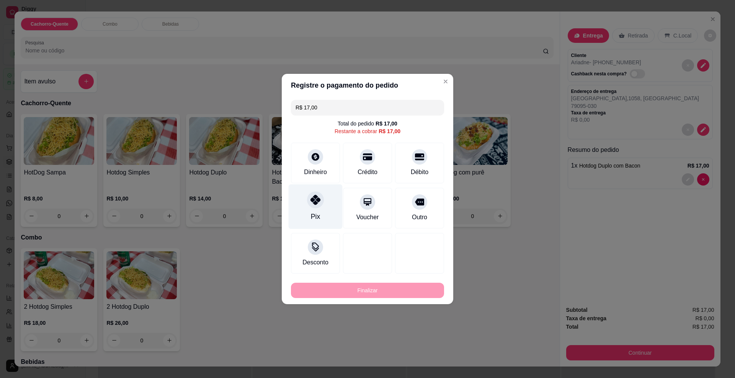
click at [311, 206] on div at bounding box center [315, 199] width 17 height 17
type input "R$ 0,00"
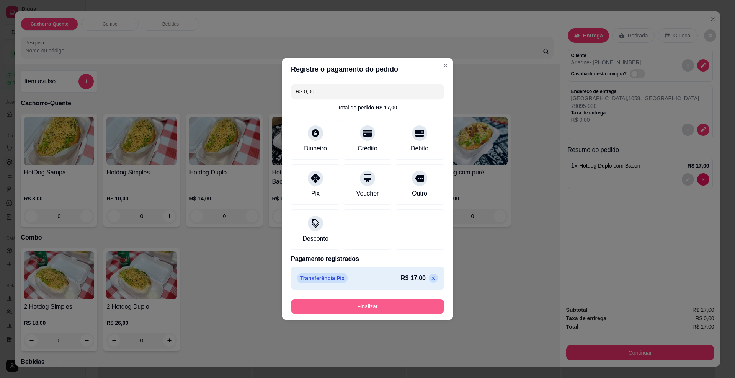
click at [330, 307] on button "Finalizar" at bounding box center [367, 306] width 153 height 15
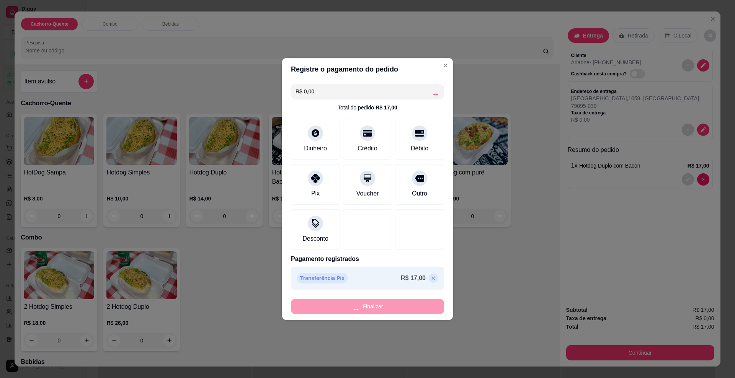
type input "0"
type input "-R$ 17,00"
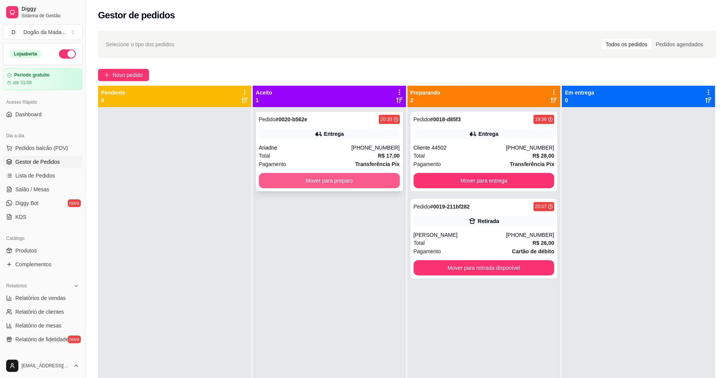
click at [308, 175] on button "Mover para preparo" at bounding box center [329, 180] width 141 height 15
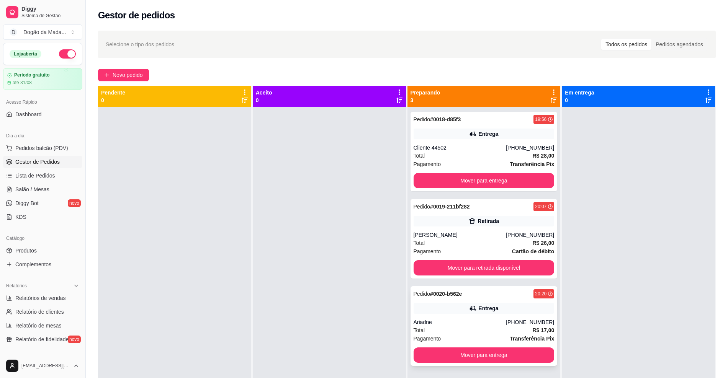
click at [508, 327] on div "Total R$ 17,00" at bounding box center [483, 330] width 141 height 8
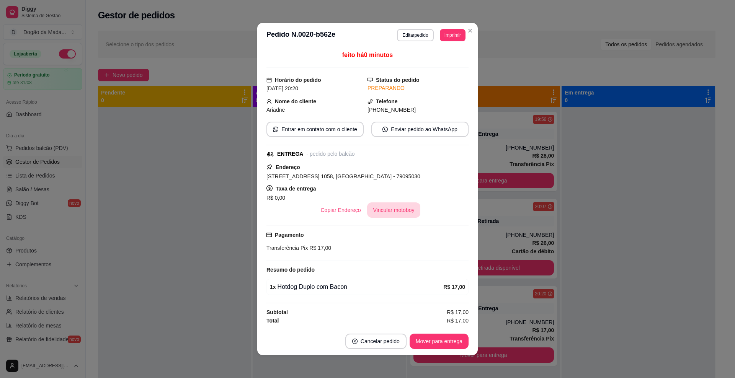
click at [391, 207] on button "Vincular motoboy" at bounding box center [394, 210] width 54 height 15
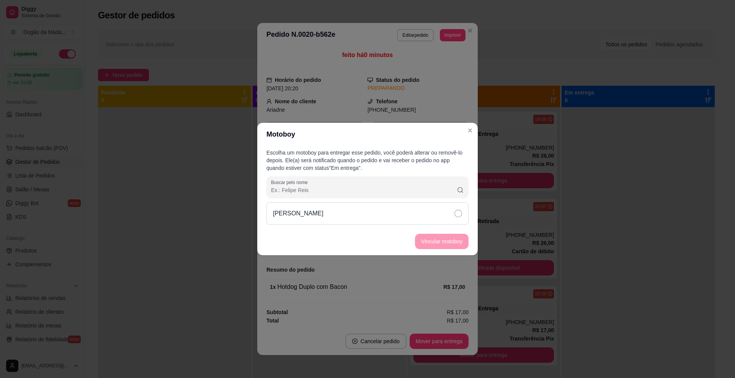
click at [379, 214] on div "Raphael" at bounding box center [367, 214] width 202 height 22
click at [437, 238] on button "Vincular motoboy" at bounding box center [442, 241] width 54 height 15
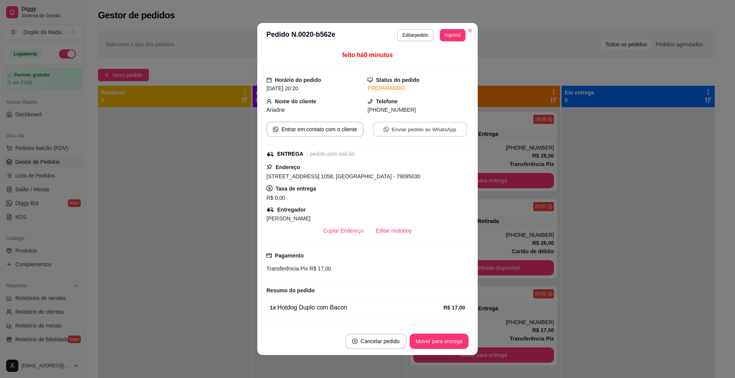
click at [414, 127] on button "Enviar pedido ao WhatsApp" at bounding box center [420, 129] width 94 height 15
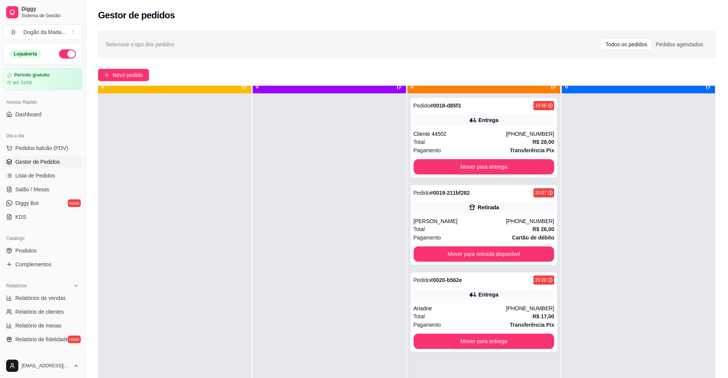
scroll to position [21, 0]
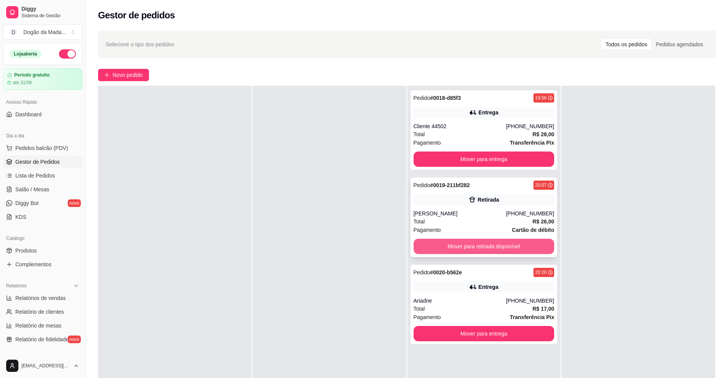
click at [498, 245] on button "Mover para retirada disponível" at bounding box center [483, 246] width 141 height 15
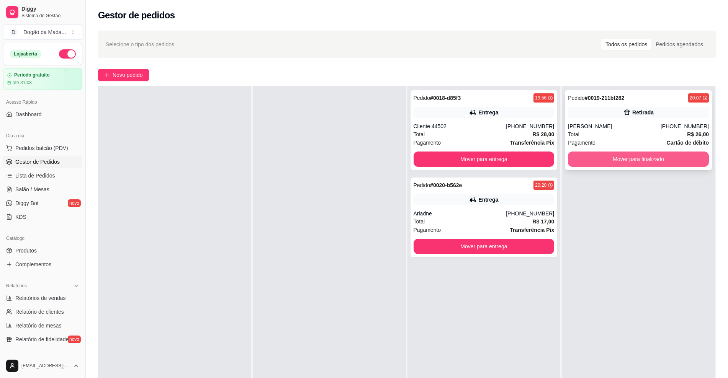
click at [608, 161] on button "Mover para finalizado" at bounding box center [638, 159] width 141 height 15
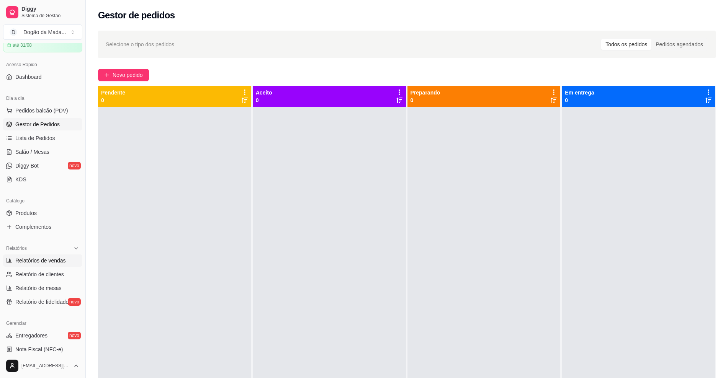
scroll to position [48, 0]
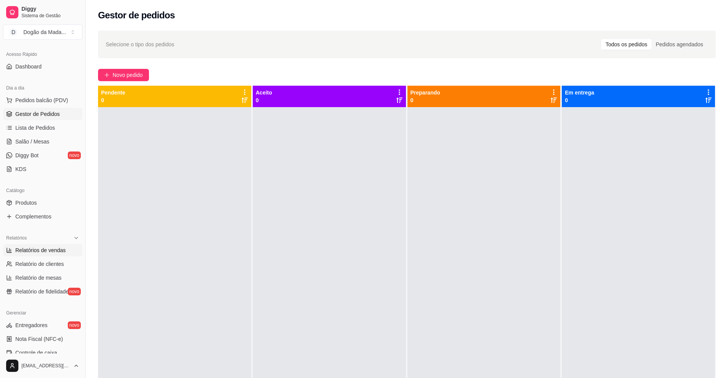
click at [57, 255] on link "Relatórios de vendas" at bounding box center [42, 250] width 79 height 12
select select "ALL"
select select "0"
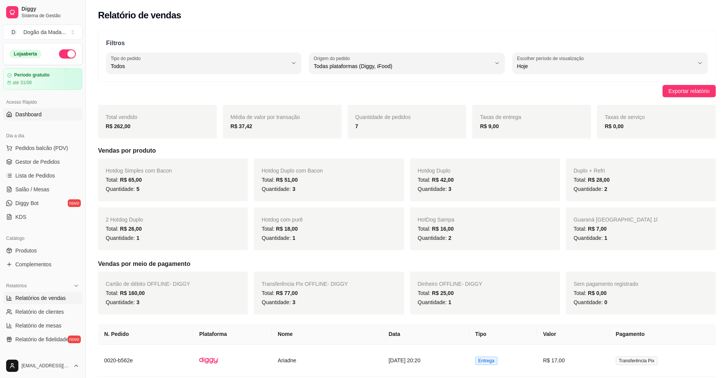
click at [33, 116] on span "Dashboard" at bounding box center [28, 115] width 26 height 8
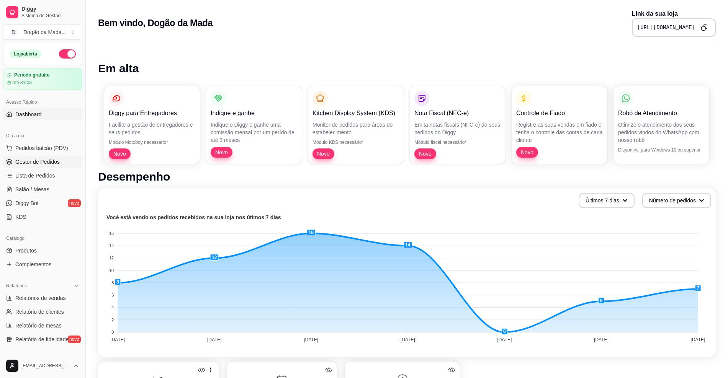
click at [38, 164] on span "Gestor de Pedidos" at bounding box center [37, 162] width 44 height 8
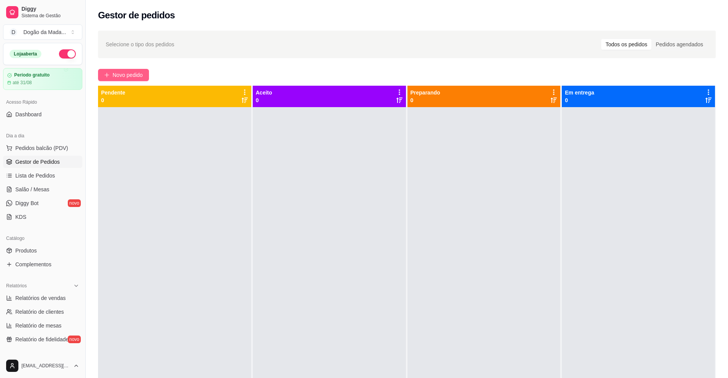
click at [119, 77] on span "Novo pedido" at bounding box center [128, 75] width 30 height 8
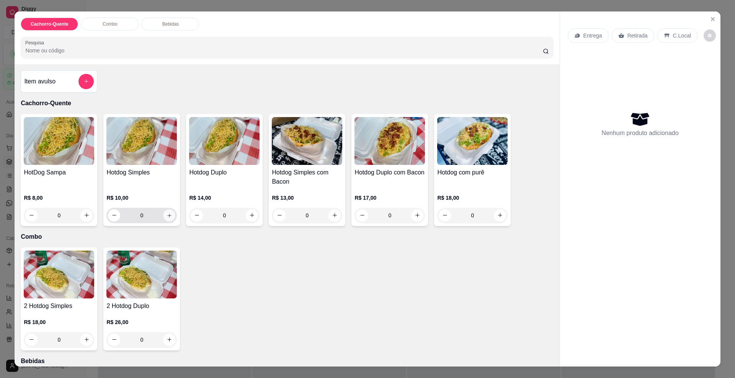
click at [167, 217] on icon "increase-product-quantity" at bounding box center [170, 215] width 6 height 6
type input "1"
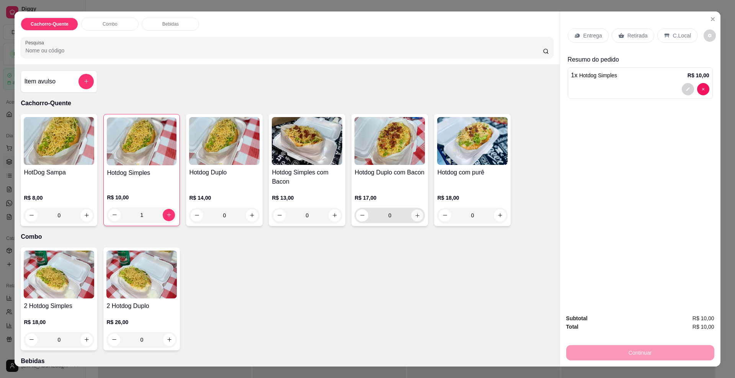
click at [419, 216] on button "increase-product-quantity" at bounding box center [418, 215] width 12 height 12
type input "1"
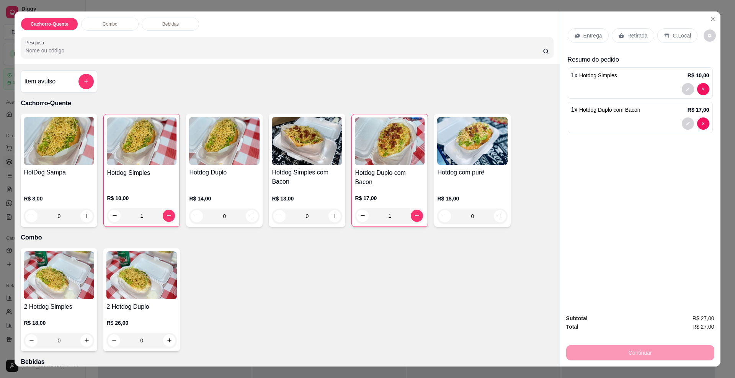
click at [591, 34] on p "Entrega" at bounding box center [592, 36] width 19 height 8
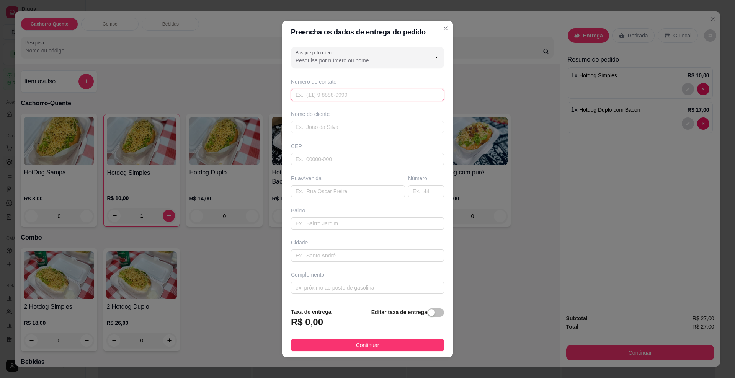
click at [320, 90] on input "text" at bounding box center [367, 95] width 153 height 12
type input "6"
type input "(67) 99178-4442"
type input "Vinicius Alvares"
type input "79095210"
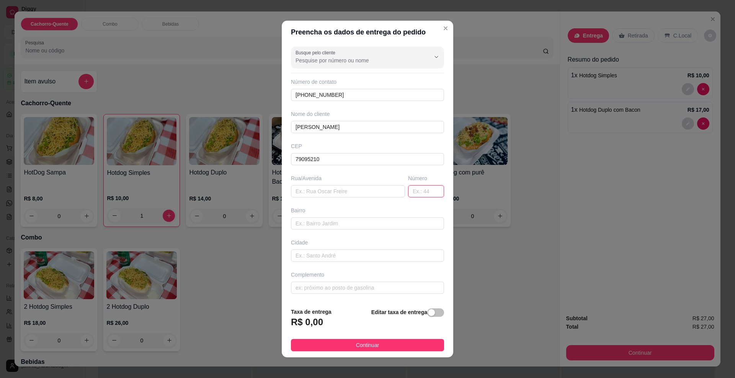
type input "Rua Jaciara"
type input "Vila São Jorge da Lagoa"
type input "Campo Grande"
type input "149"
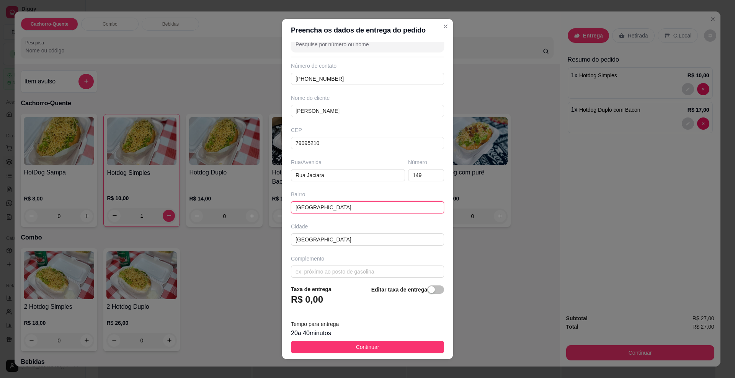
scroll to position [21, 0]
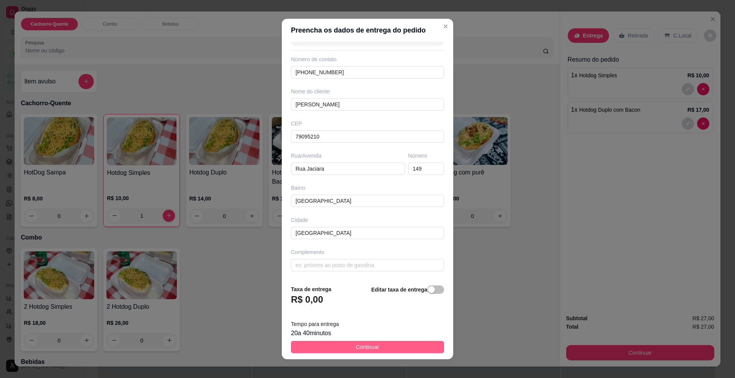
click at [345, 349] on button "Continuar" at bounding box center [367, 347] width 153 height 12
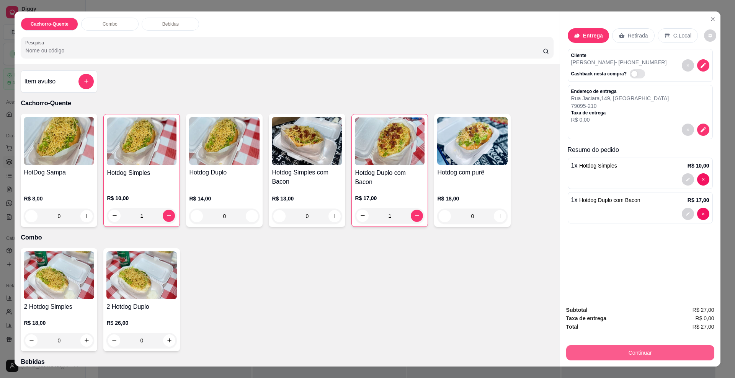
click at [671, 350] on button "Continuar" at bounding box center [640, 352] width 148 height 15
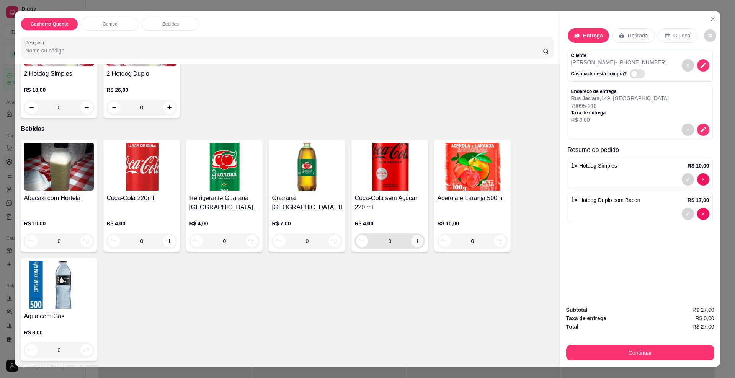
click at [413, 245] on button "increase-product-quantity" at bounding box center [417, 241] width 12 height 12
type input "1"
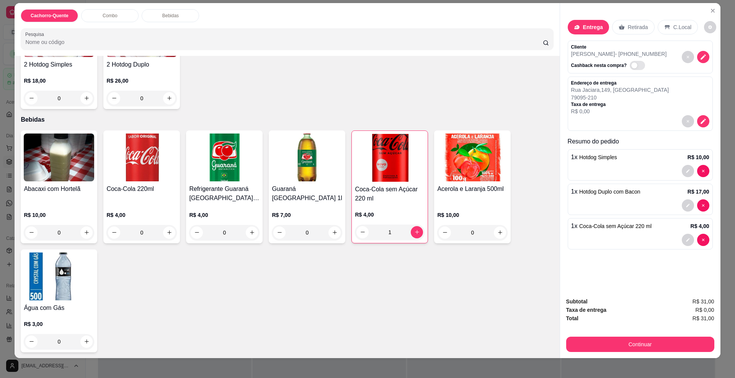
scroll to position [13, 0]
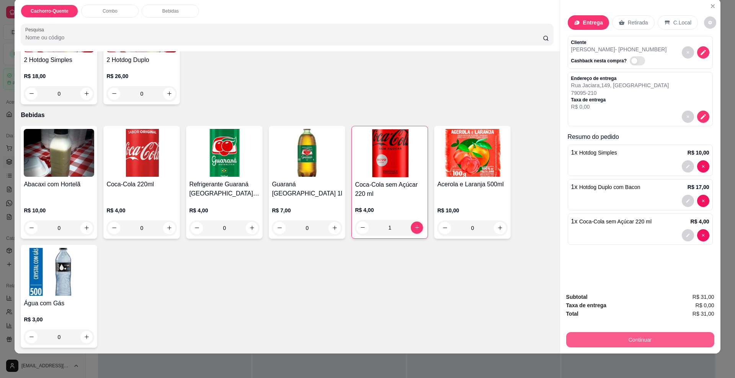
click at [668, 341] on button "Continuar" at bounding box center [640, 339] width 148 height 15
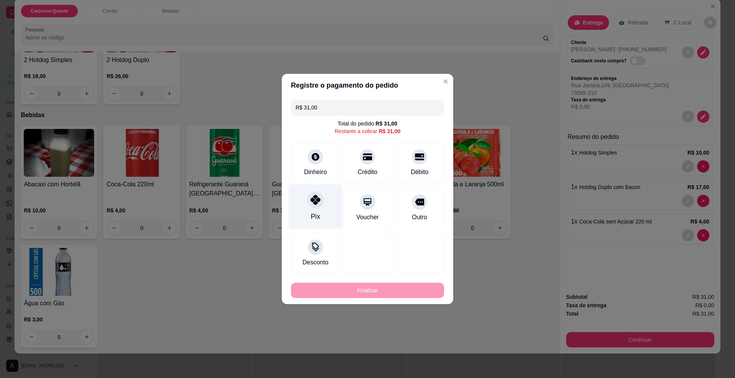
click at [320, 206] on div "Pix" at bounding box center [316, 207] width 54 height 45
type input "R$ 0,00"
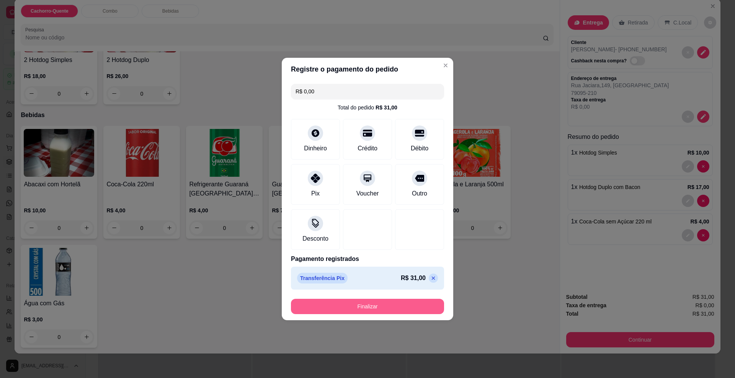
click at [355, 308] on button "Finalizar" at bounding box center [367, 306] width 153 height 15
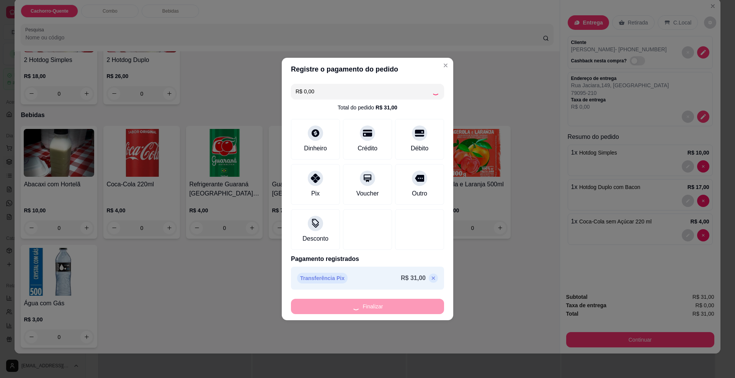
type input "0"
type input "-R$ 31,00"
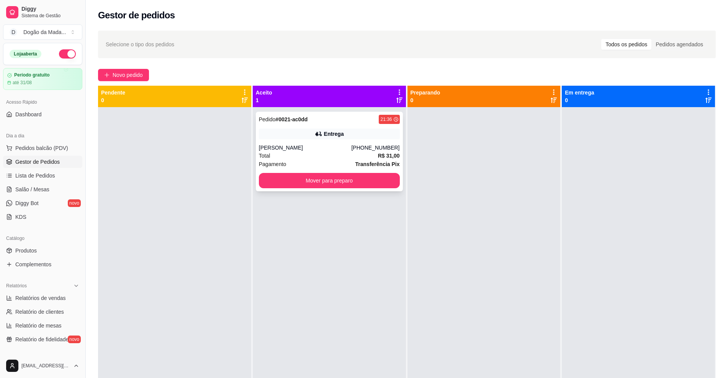
click at [317, 149] on div "Vinicius Alvares" at bounding box center [305, 148] width 93 height 8
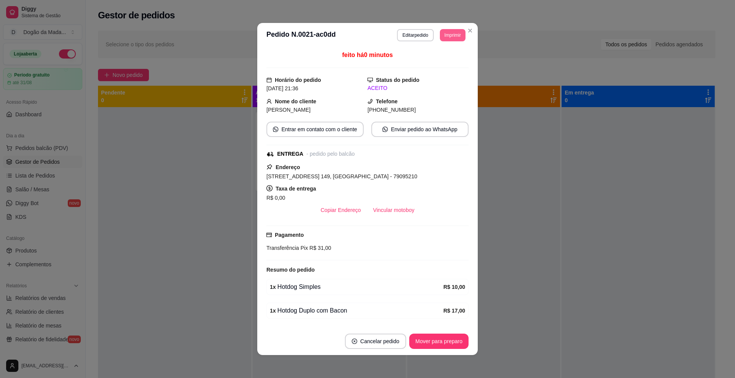
click at [445, 38] on button "Imprimir" at bounding box center [453, 35] width 26 height 12
click at [431, 65] on button "IMPRESSORA" at bounding box center [435, 62] width 56 height 12
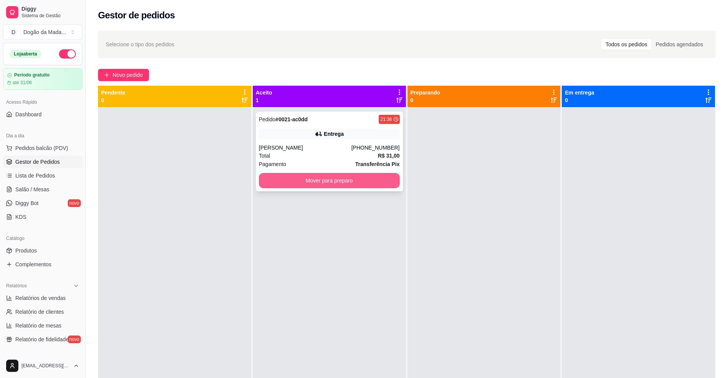
click at [374, 178] on button "Mover para preparo" at bounding box center [329, 180] width 141 height 15
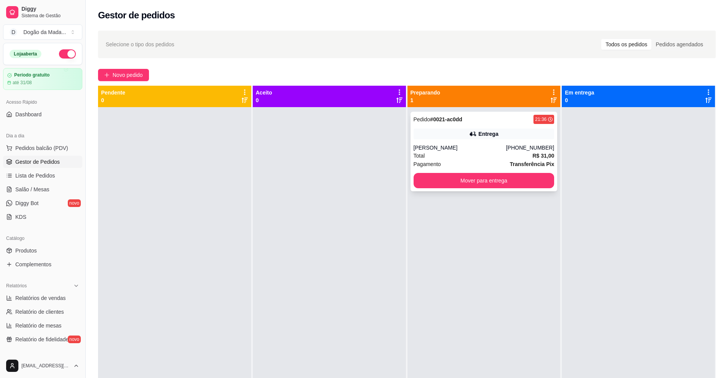
click at [475, 147] on div "Vinicius Alvares" at bounding box center [459, 148] width 93 height 8
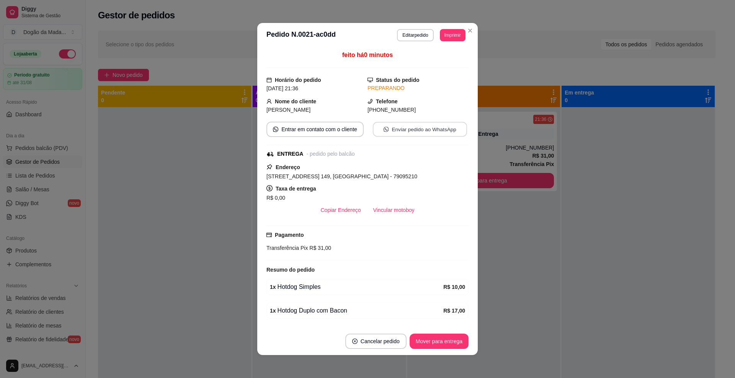
click at [395, 131] on button "Enviar pedido ao WhatsApp" at bounding box center [420, 129] width 94 height 15
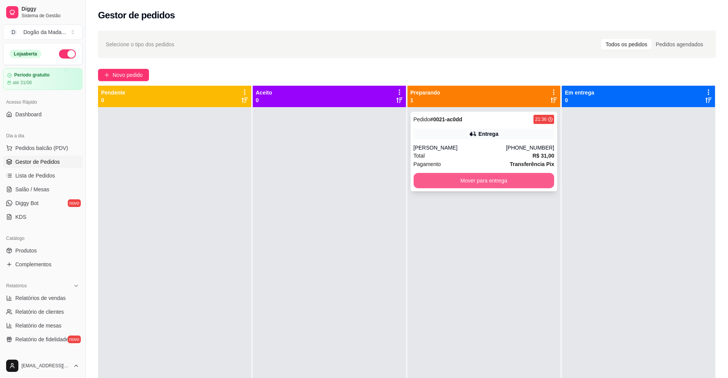
click at [435, 180] on button "Mover para entrega" at bounding box center [483, 180] width 141 height 15
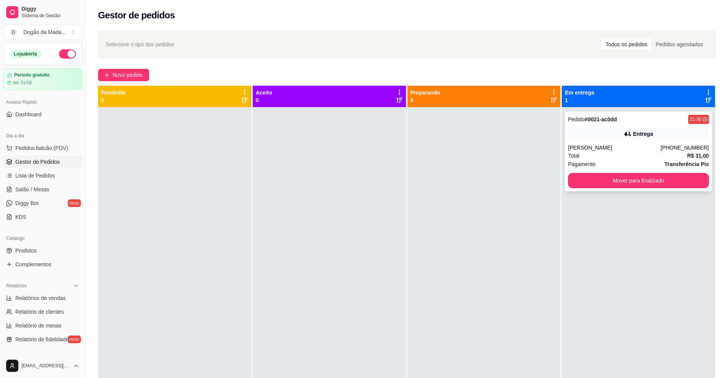
click at [600, 155] on div "Total R$ 31,00" at bounding box center [638, 156] width 141 height 8
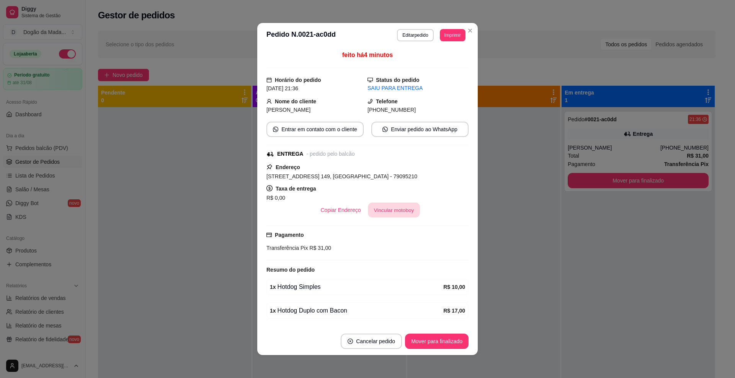
click at [376, 213] on button "Vincular motoboy" at bounding box center [394, 210] width 52 height 15
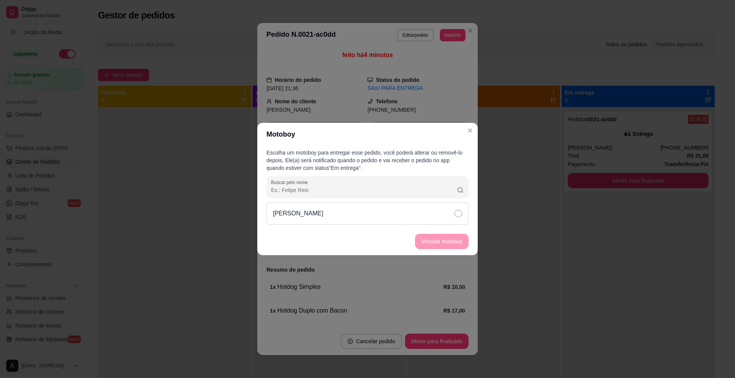
click at [368, 209] on div "Raphael" at bounding box center [367, 214] width 202 height 22
click at [428, 242] on button "Vincular motoboy" at bounding box center [442, 241] width 54 height 15
